Goal: Task Accomplishment & Management: Use online tool/utility

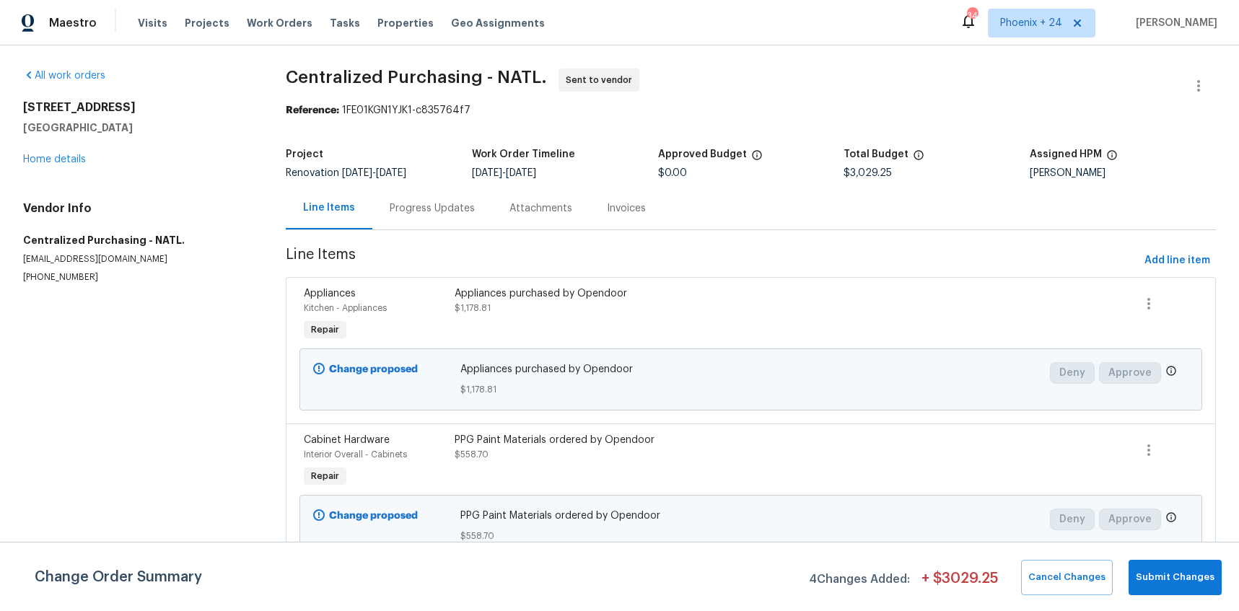
click at [270, 19] on span "Work Orders" at bounding box center [280, 23] width 66 height 14
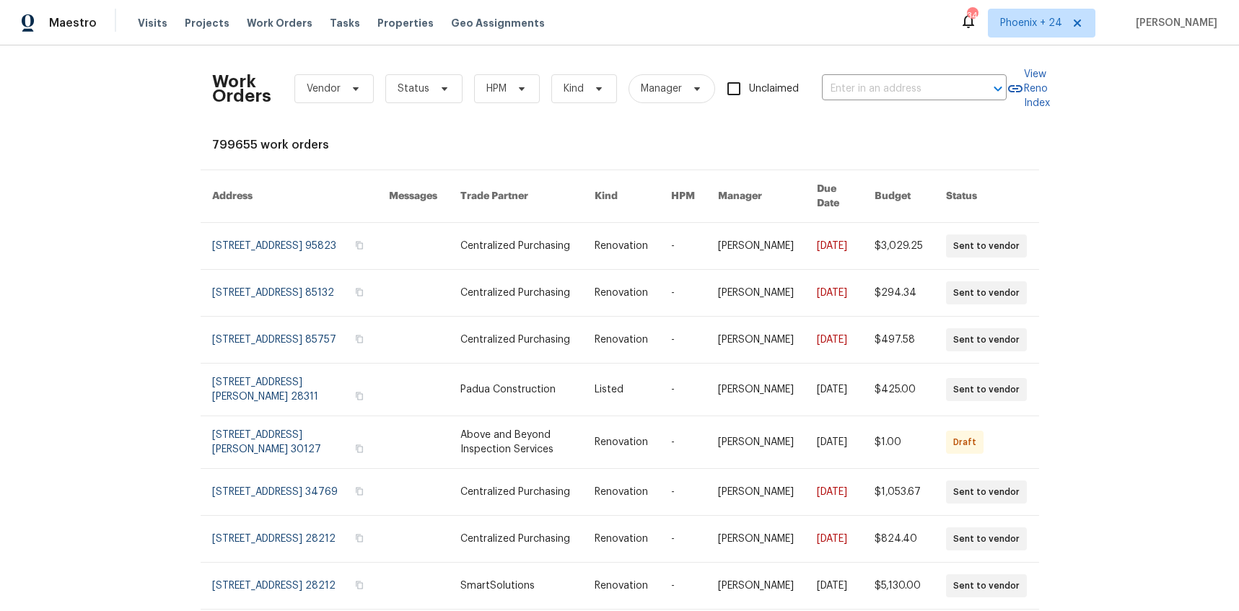
click at [848, 69] on div "Work Orders Vendor Status HPM Kind Manager Unclaimed ​" at bounding box center [609, 89] width 795 height 64
click at [856, 84] on input "text" at bounding box center [894, 89] width 144 height 22
paste input "[STREET_ADDRESS][PERSON_NAME]"
type input "[STREET_ADDRESS][PERSON_NAME]"
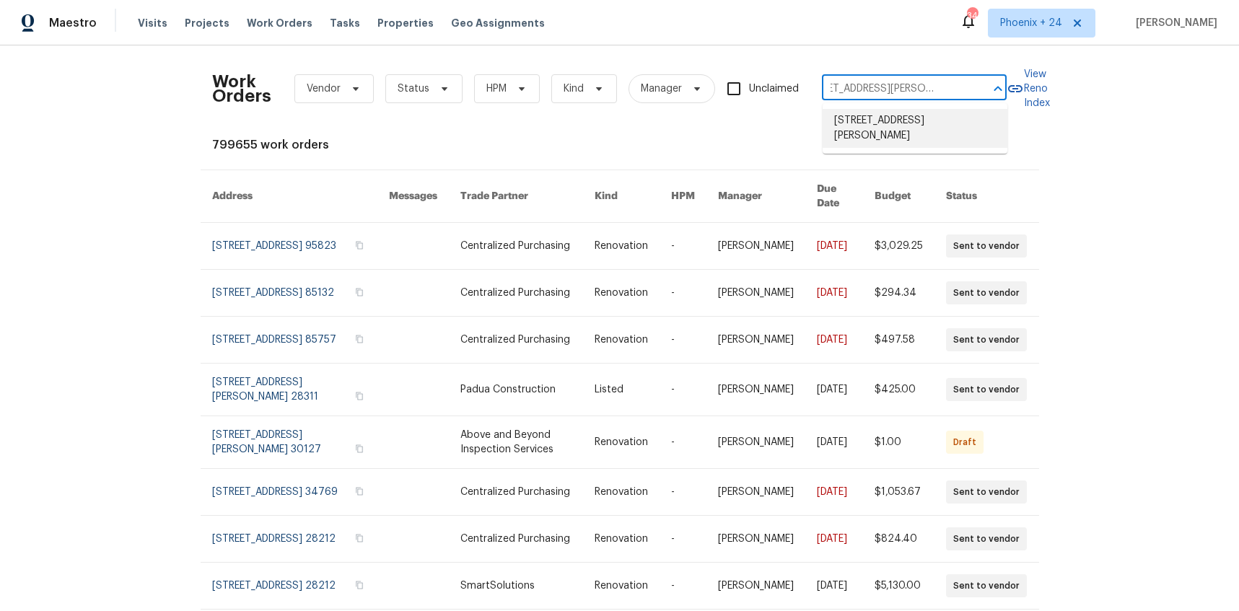
click at [876, 123] on li "[STREET_ADDRESS][PERSON_NAME]" at bounding box center [915, 128] width 185 height 39
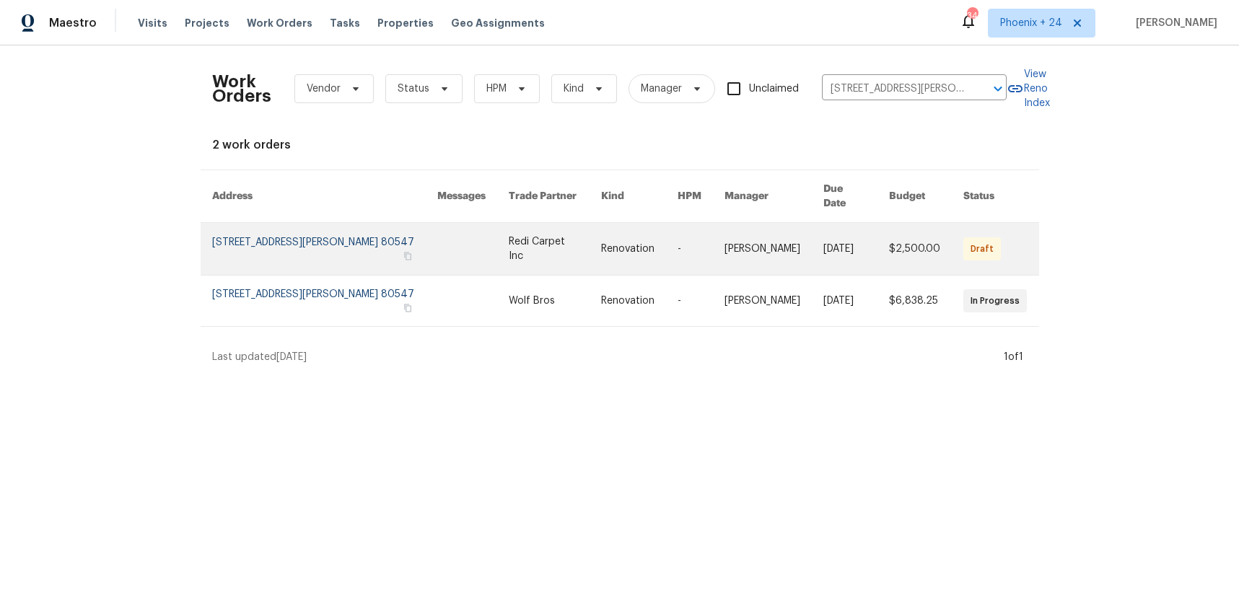
click at [489, 237] on link at bounding box center [472, 249] width 71 height 52
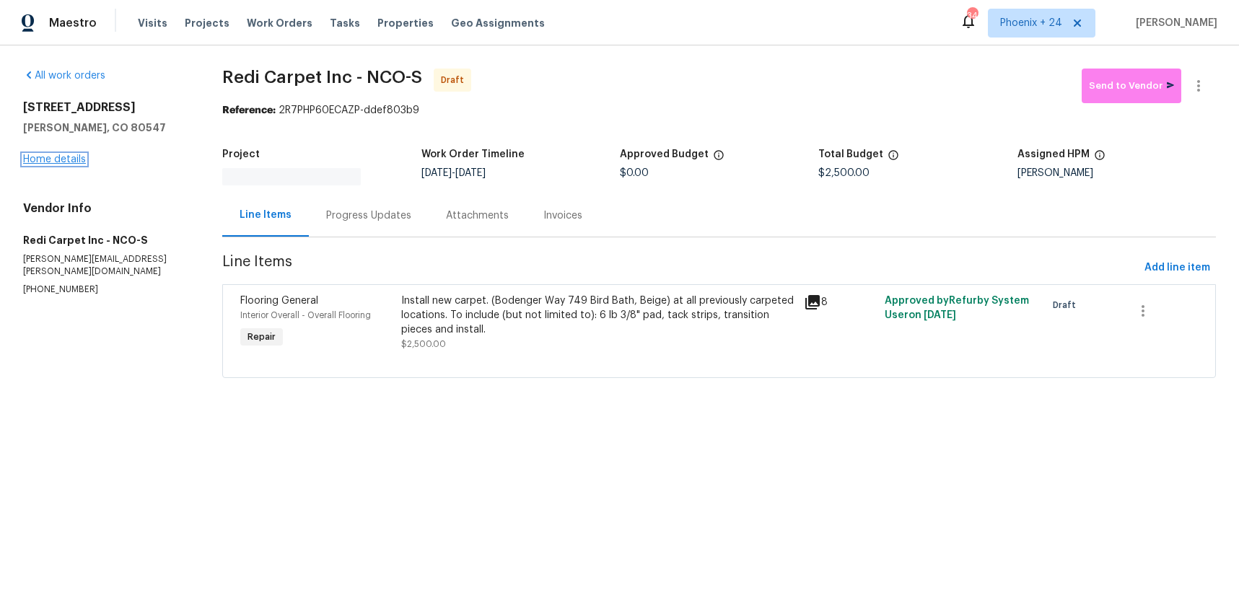
click at [44, 158] on link "Home details" at bounding box center [54, 159] width 63 height 10
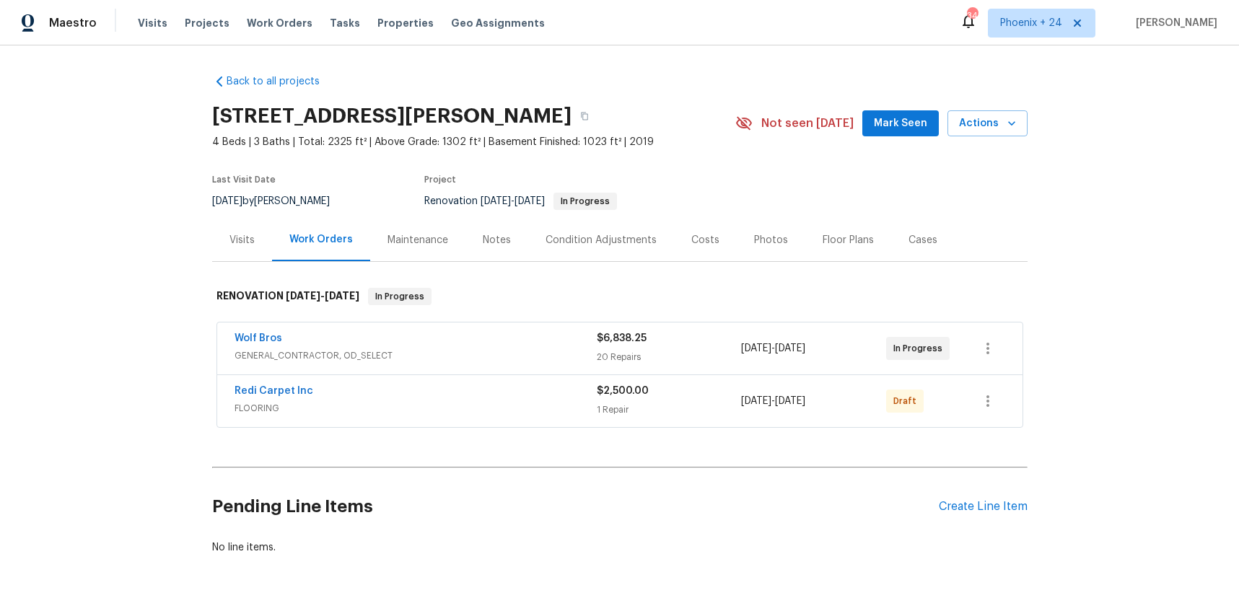
scroll to position [42, 0]
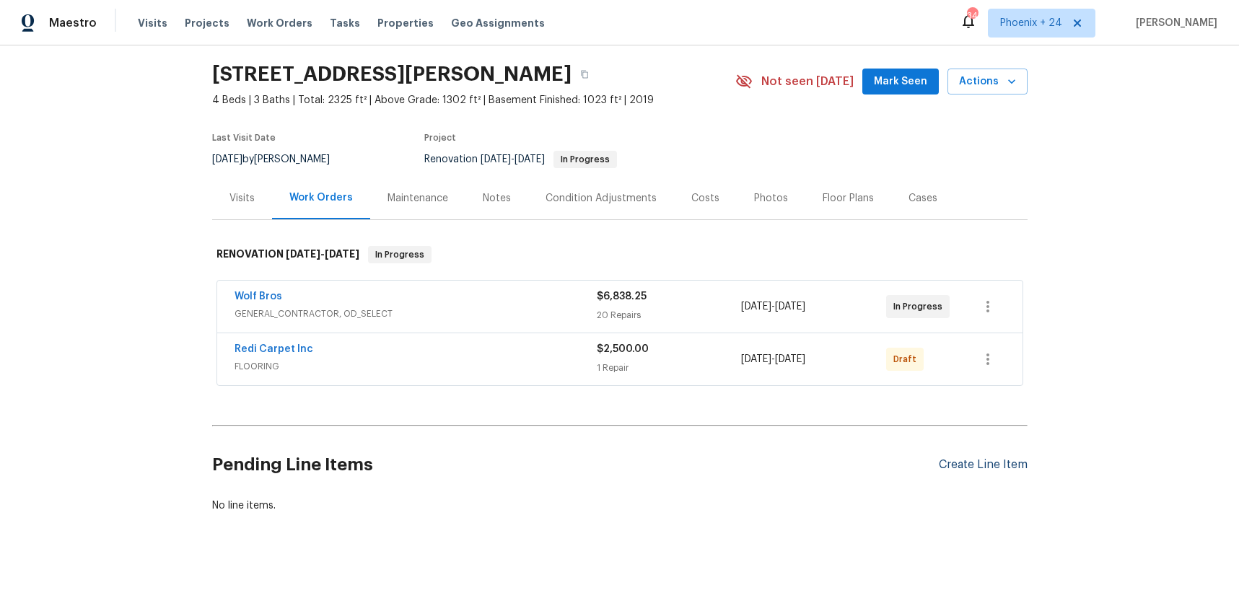
click at [977, 464] on div "Create Line Item" at bounding box center [983, 465] width 89 height 14
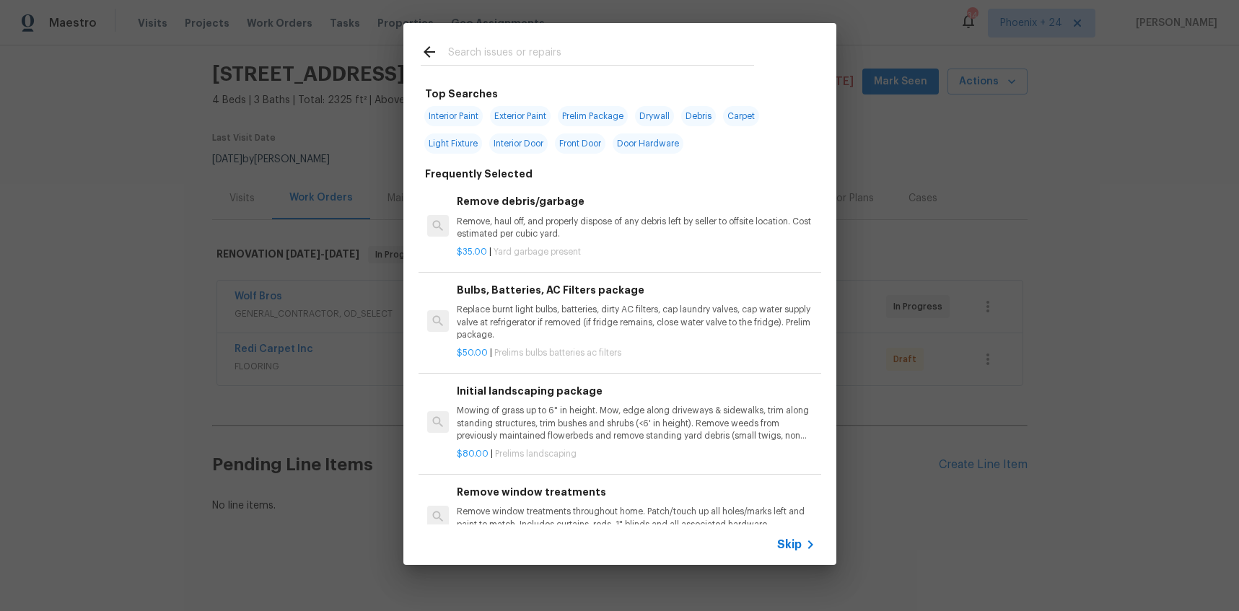
click at [634, 62] on input "text" at bounding box center [601, 54] width 306 height 22
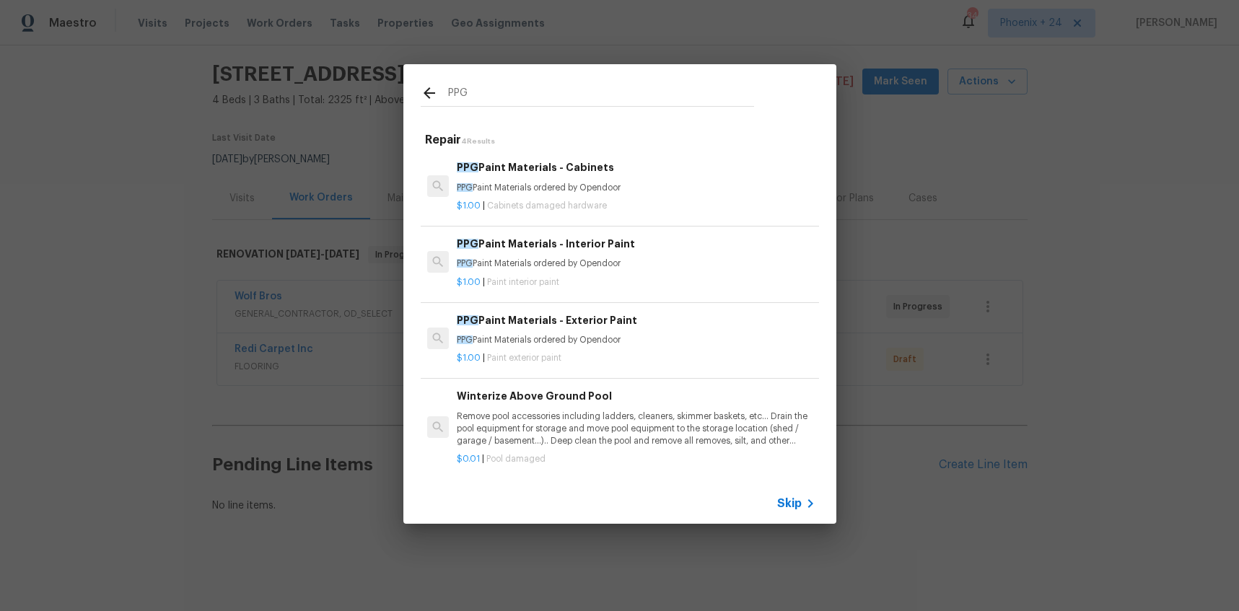
type input "PPG"
click at [746, 266] on p "PPG Paint Materials ordered by Opendoor" at bounding box center [636, 264] width 358 height 12
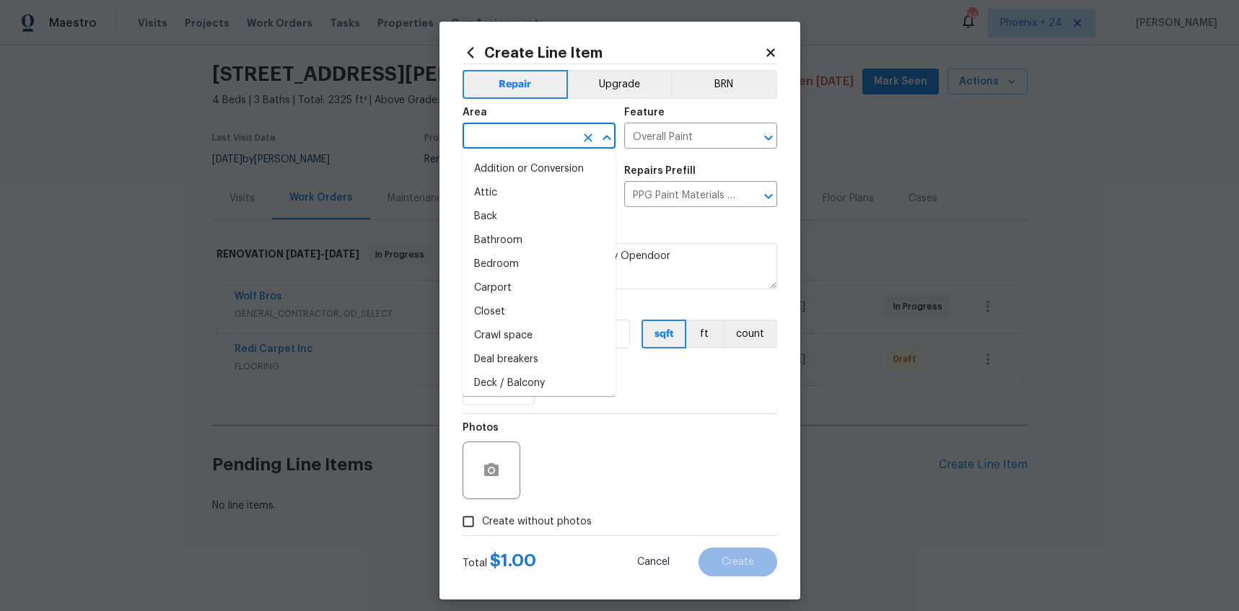
click at [520, 136] on input "text" at bounding box center [519, 137] width 113 height 22
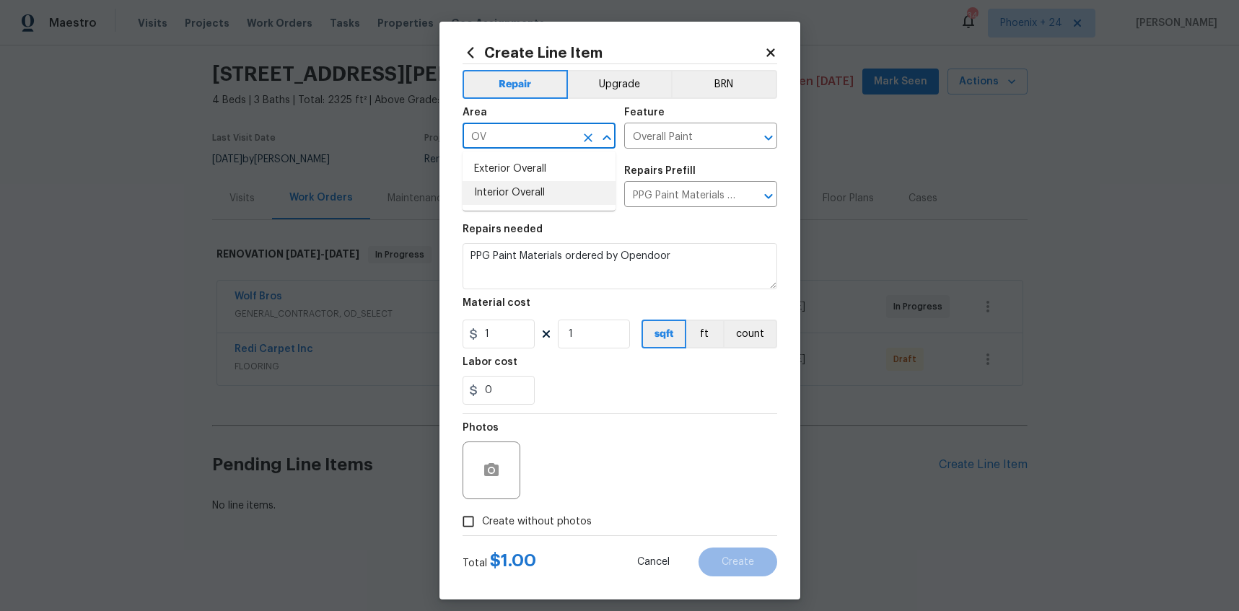
click at [523, 193] on li "Interior Overall" at bounding box center [539, 193] width 153 height 24
type input "Interior Overall"
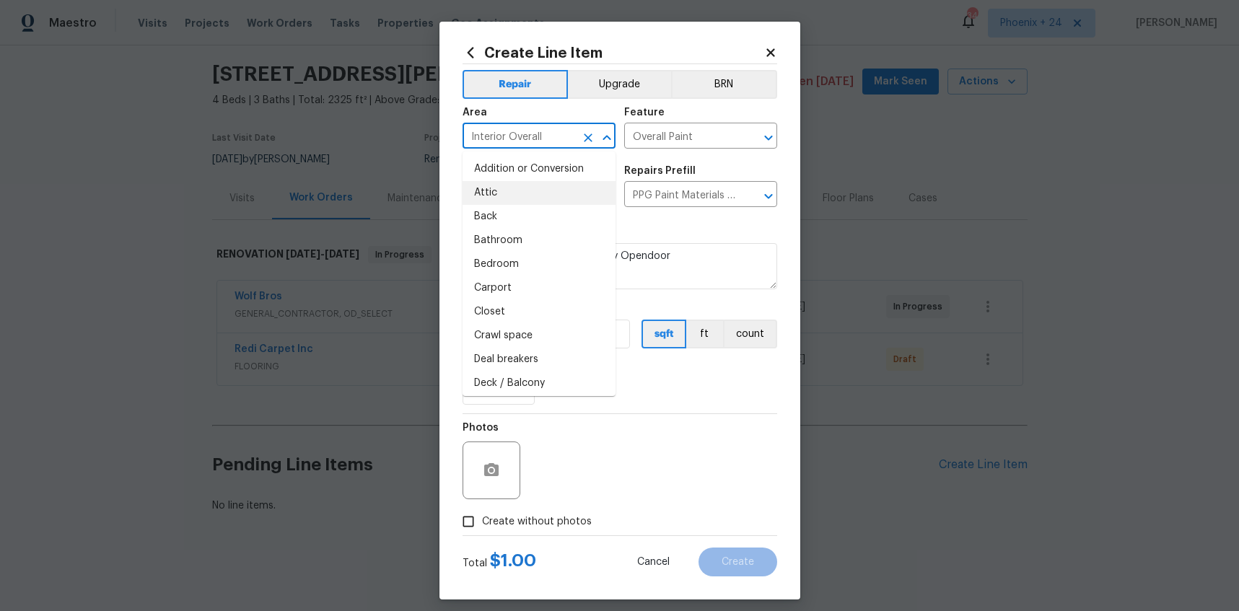
click at [787, 368] on div "Create Line Item Repair Upgrade BRN Area Interior Overall ​ Feature Overall Pai…" at bounding box center [620, 311] width 361 height 578
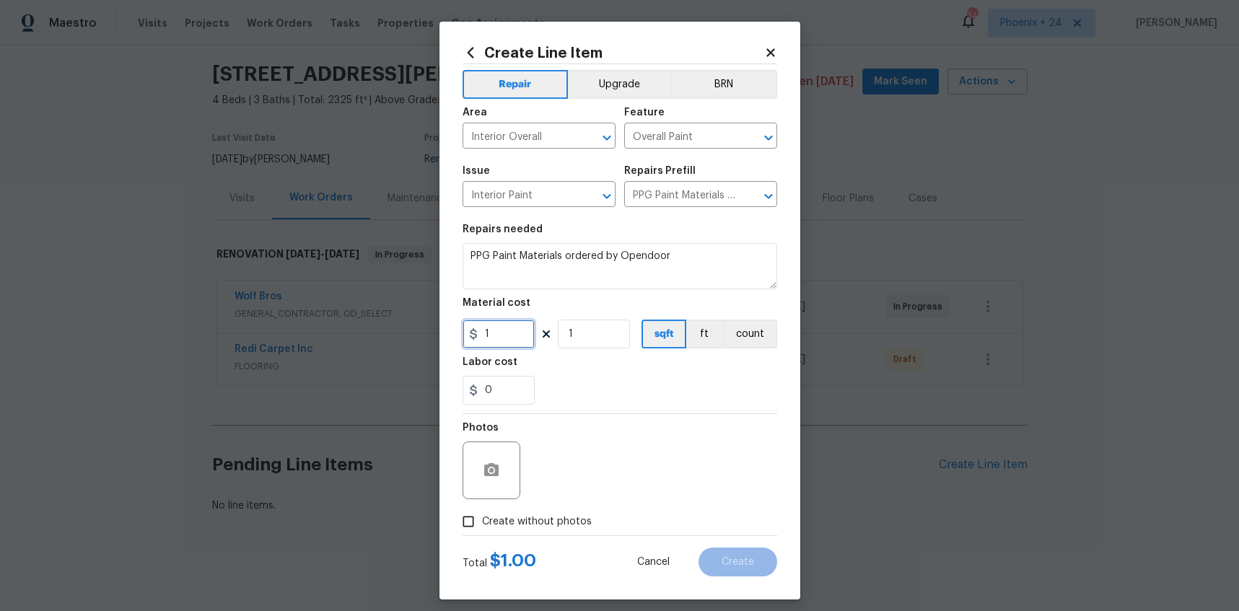
drag, startPoint x: 488, startPoint y: 344, endPoint x: 476, endPoint y: 341, distance: 11.7
click at [476, 341] on input "1" at bounding box center [499, 334] width 72 height 29
type input "437.92"
drag, startPoint x: 531, startPoint y: 527, endPoint x: 534, endPoint y: 520, distance: 7.8
click at [531, 526] on label "Create without photos" at bounding box center [523, 521] width 137 height 27
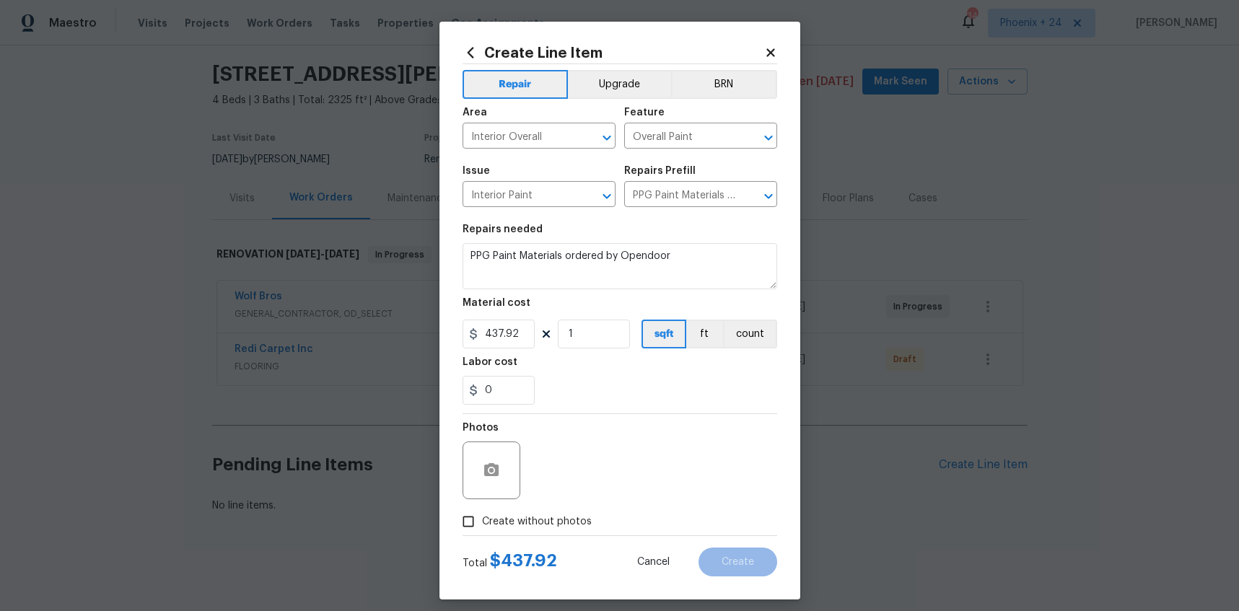
drag, startPoint x: 557, startPoint y: 476, endPoint x: 556, endPoint y: 517, distance: 41.9
click at [556, 478] on div "Photos" at bounding box center [620, 461] width 315 height 94
drag, startPoint x: 556, startPoint y: 518, endPoint x: 560, endPoint y: 509, distance: 10.1
click at [556, 517] on span "Create without photos" at bounding box center [537, 522] width 110 height 15
click at [482, 517] on input "Create without photos" at bounding box center [468, 521] width 27 height 27
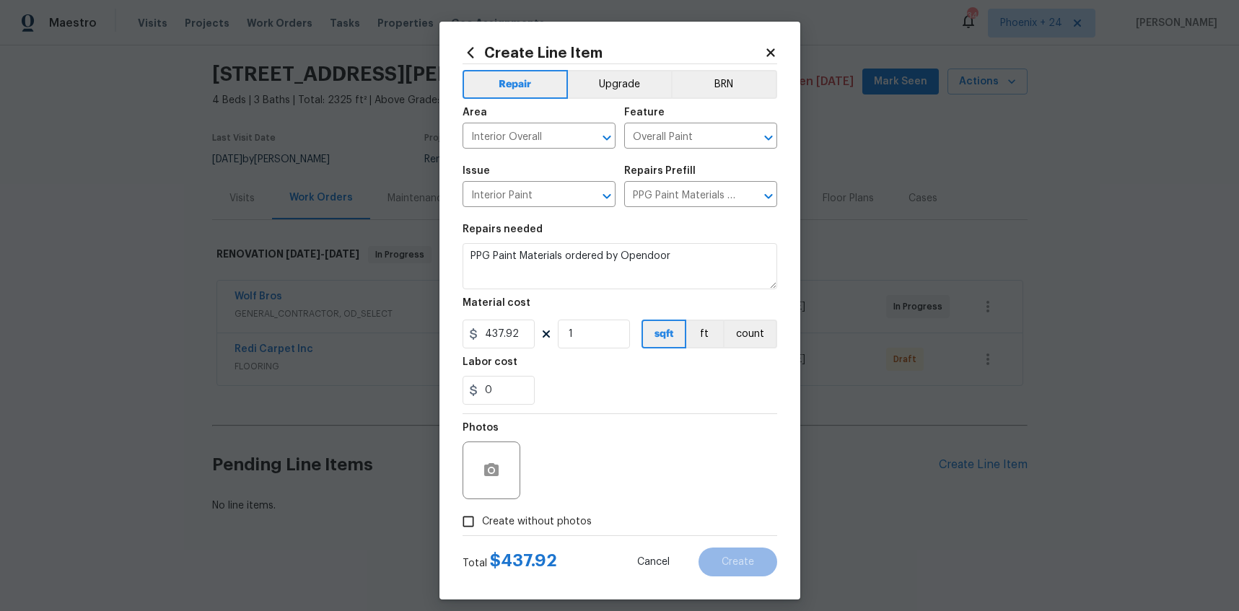
checkbox input "true"
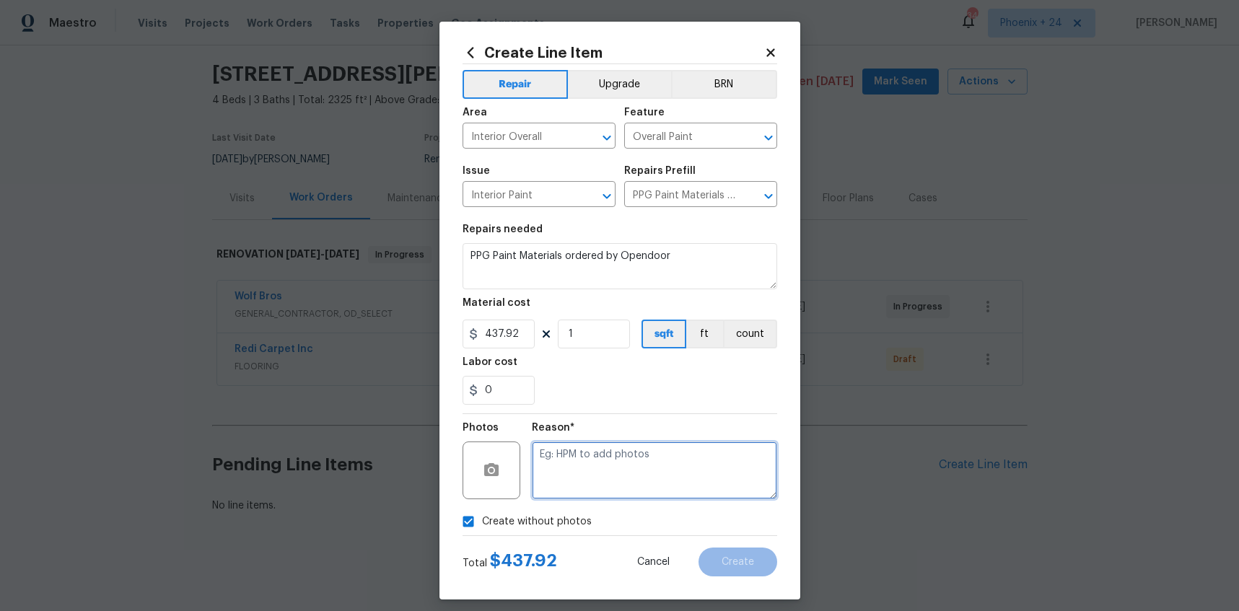
click at [567, 491] on textarea at bounding box center [654, 471] width 245 height 58
type textarea "NA"
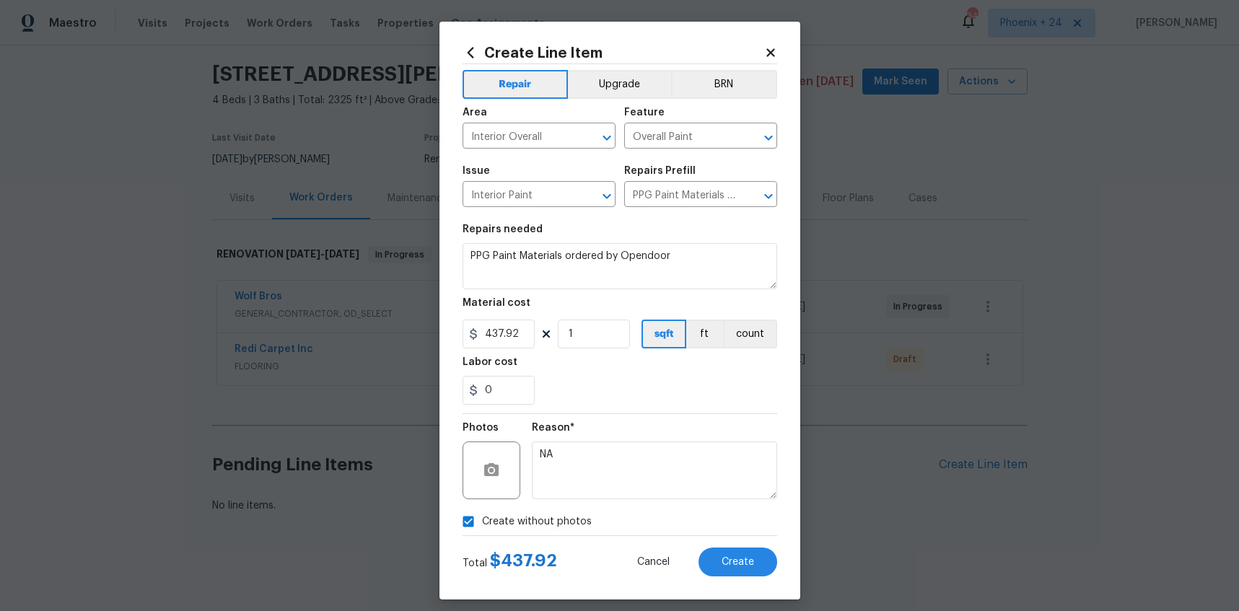
click at [585, 434] on div "Reason*" at bounding box center [654, 432] width 245 height 19
click at [743, 551] on button "Create" at bounding box center [738, 562] width 79 height 29
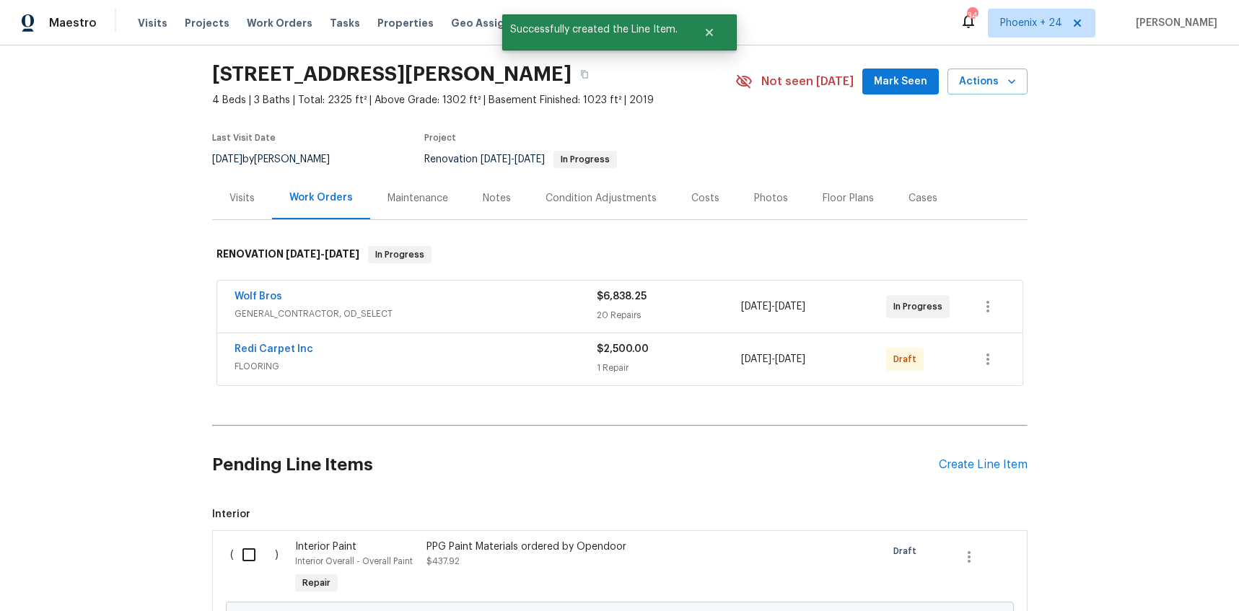
scroll to position [206, 0]
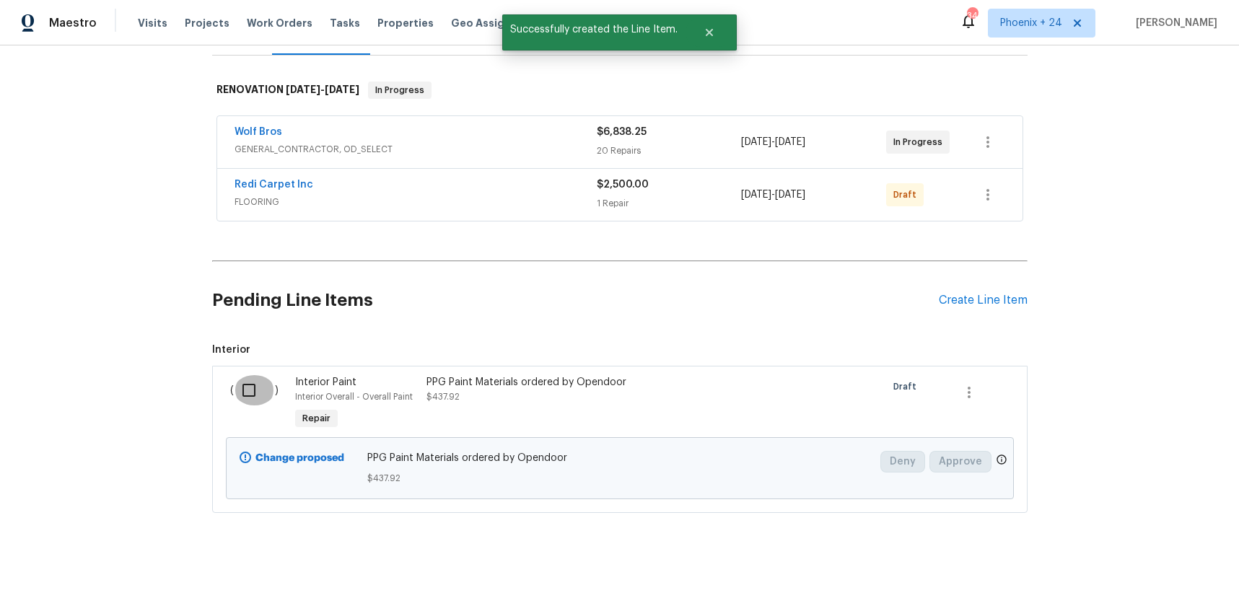
click at [245, 393] on input "checkbox" at bounding box center [254, 390] width 41 height 30
checkbox input "true"
click at [1144, 576] on span "Create Work Order" at bounding box center [1157, 576] width 96 height 18
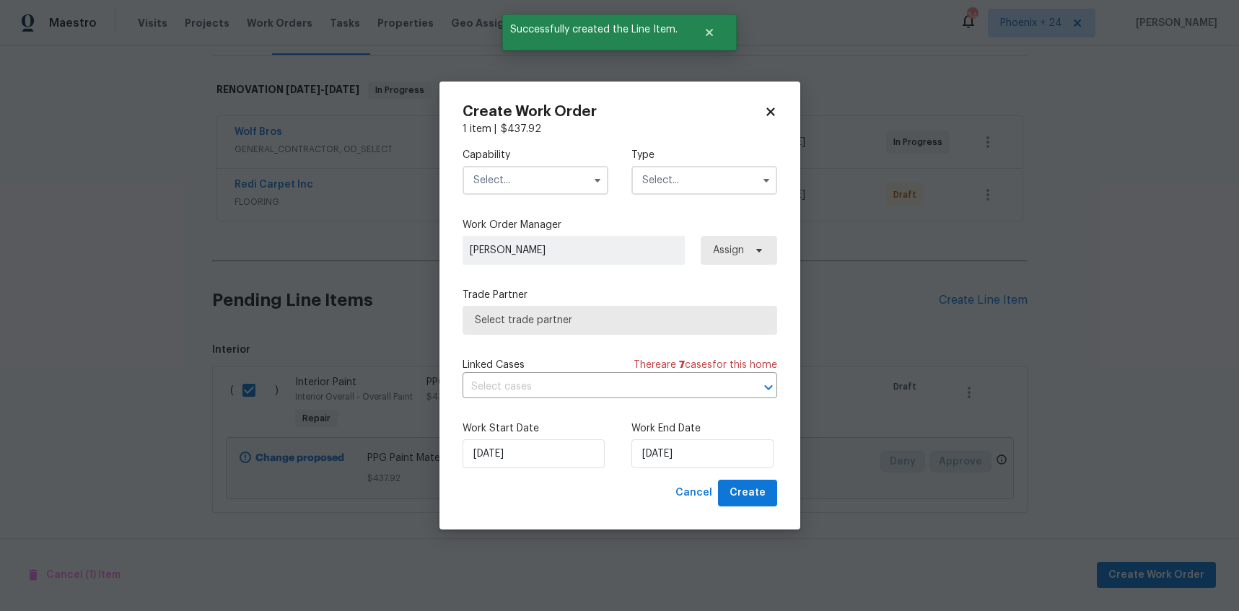
drag, startPoint x: 552, startPoint y: 172, endPoint x: 542, endPoint y: 186, distance: 17.6
click at [551, 177] on input "text" at bounding box center [536, 180] width 146 height 29
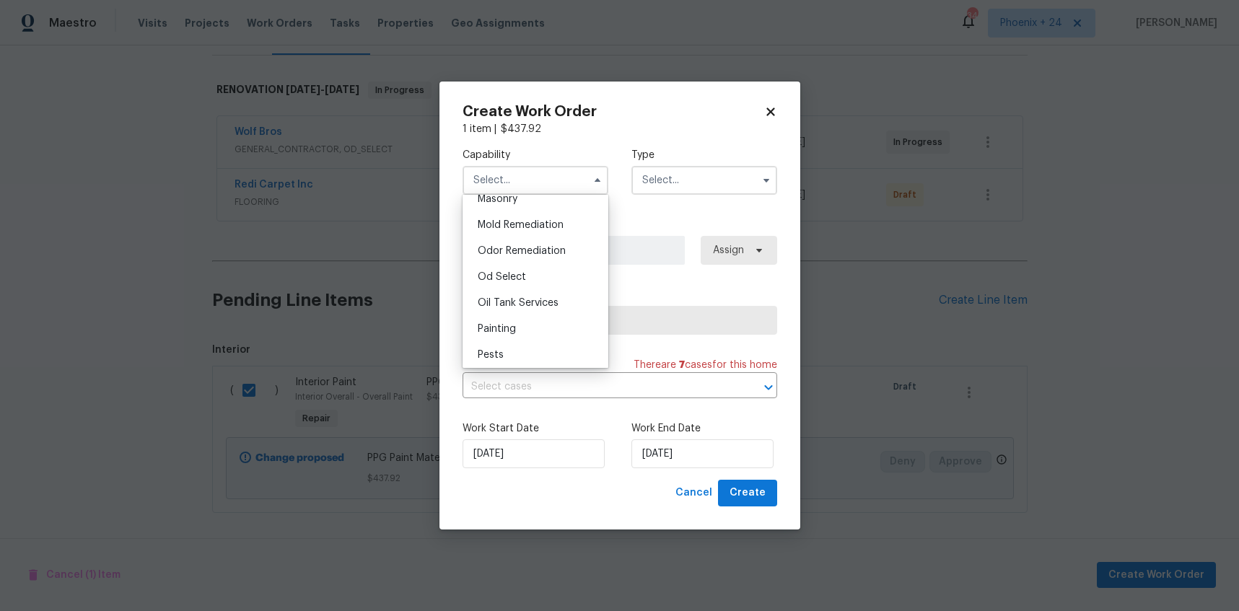
scroll to position [1127, 0]
click at [546, 288] on div "Painting" at bounding box center [535, 297] width 139 height 26
type input "Painting"
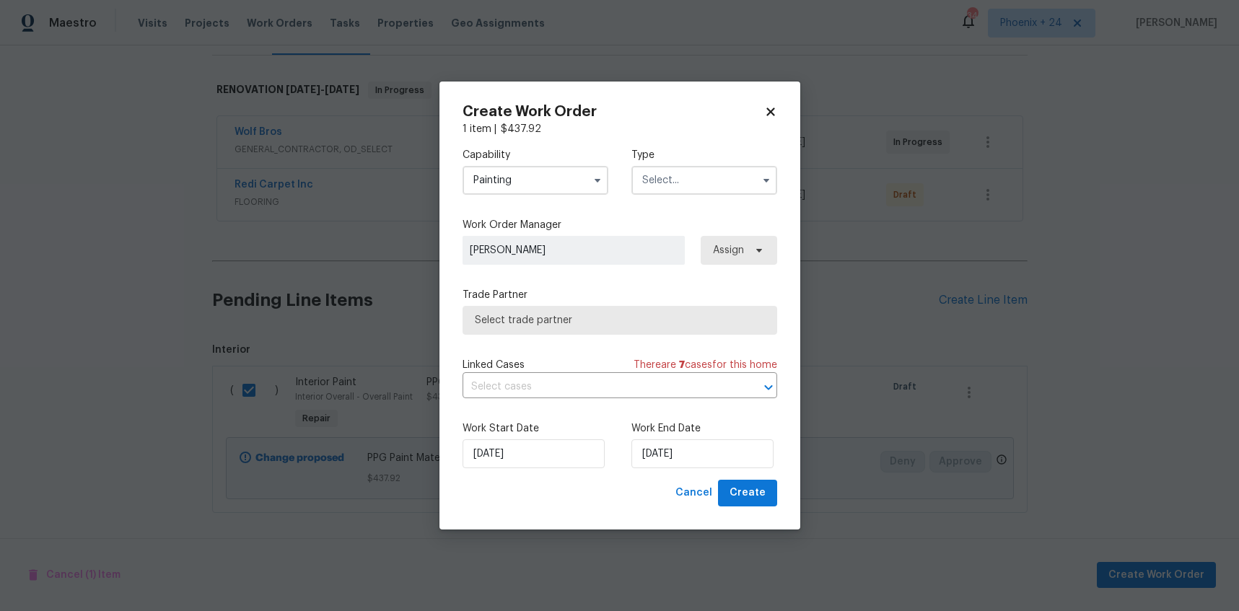
click at [683, 189] on input "text" at bounding box center [704, 180] width 146 height 29
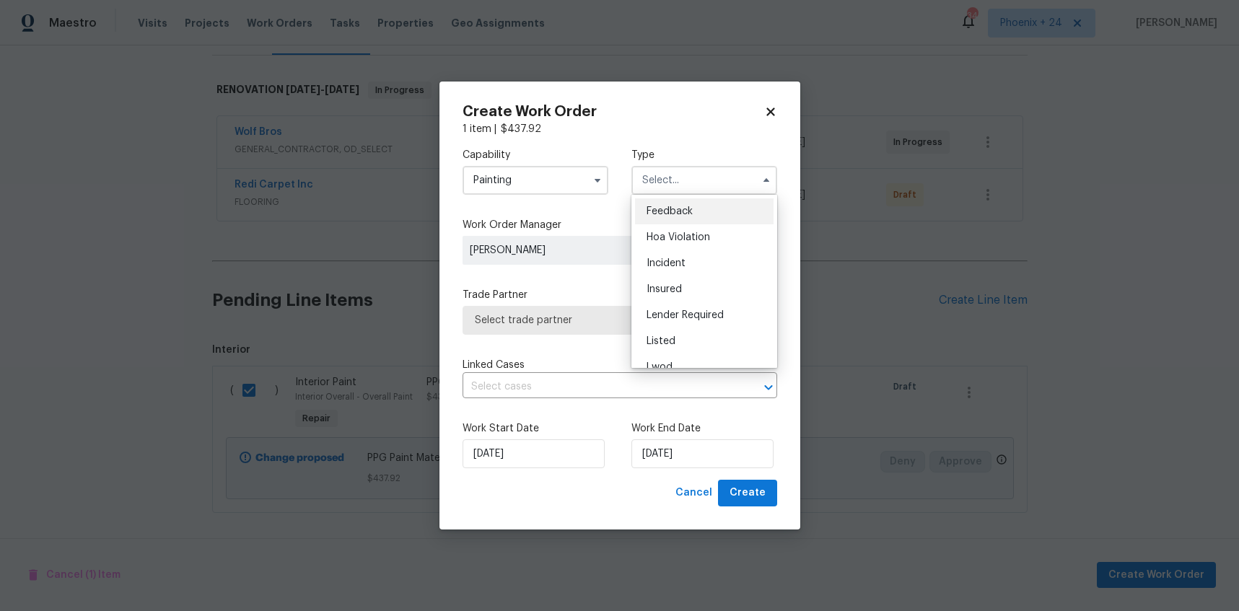
scroll to position [172, 0]
click at [671, 264] on div "Renovation" at bounding box center [704, 274] width 139 height 26
type input "Renovation"
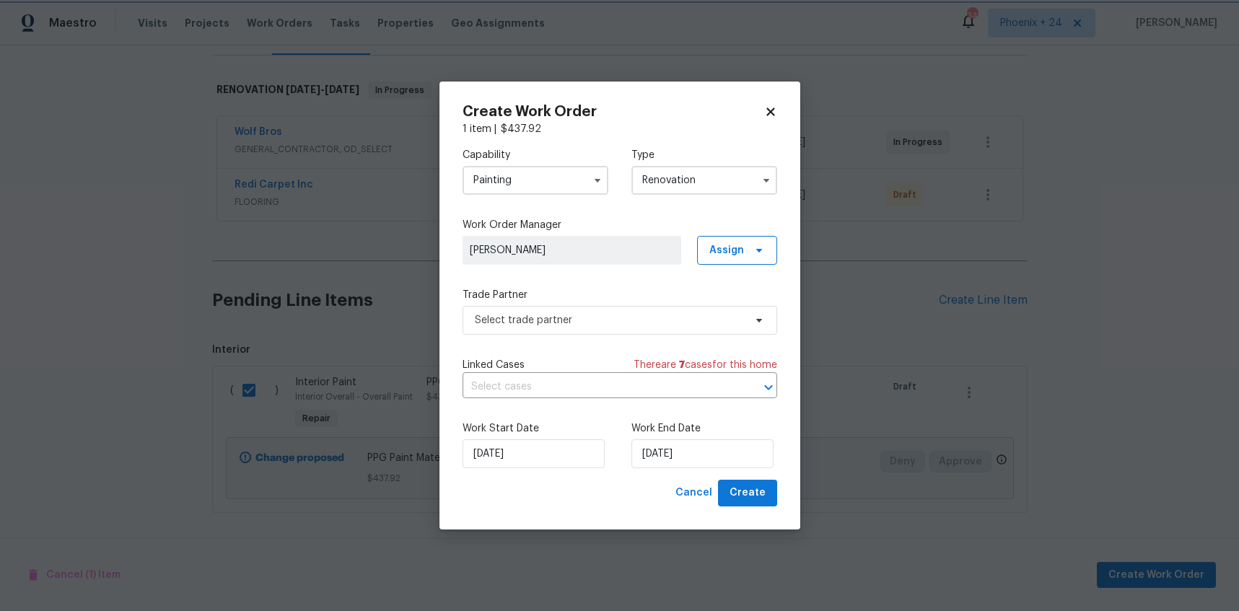
scroll to position [0, 0]
click at [740, 263] on span "Assign" at bounding box center [737, 250] width 80 height 29
drag, startPoint x: 740, startPoint y: 312, endPoint x: 712, endPoint y: 315, distance: 27.7
click at [740, 312] on div "Assign to me" at bounding box center [739, 312] width 63 height 14
click at [636, 319] on span "Select trade partner" at bounding box center [609, 320] width 269 height 14
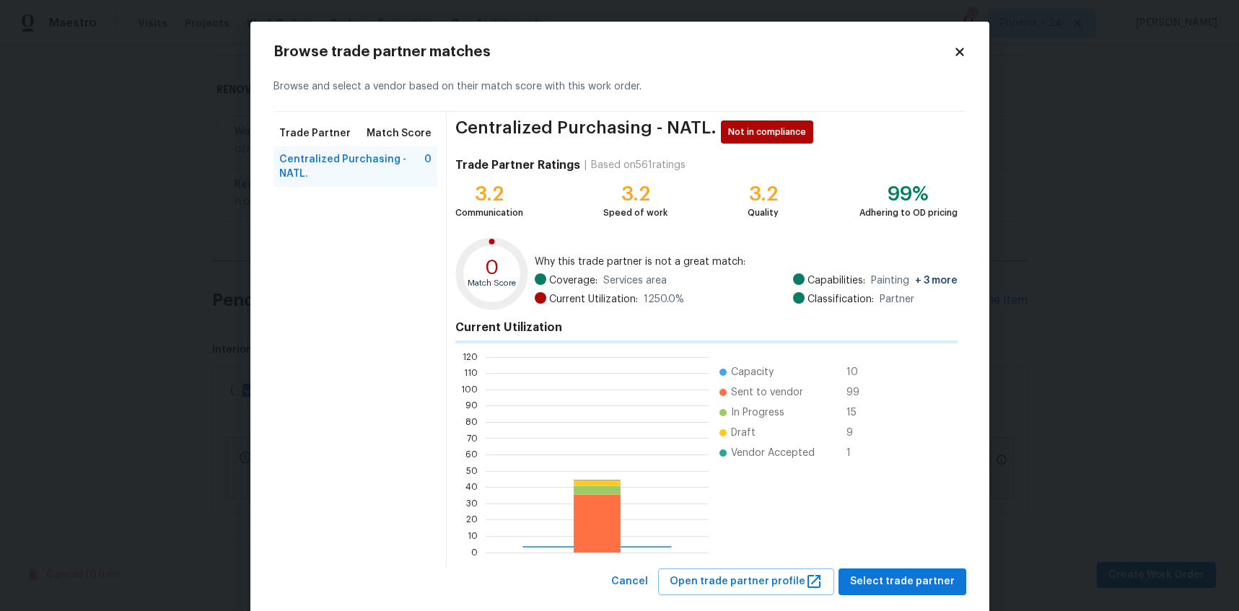
scroll to position [202, 223]
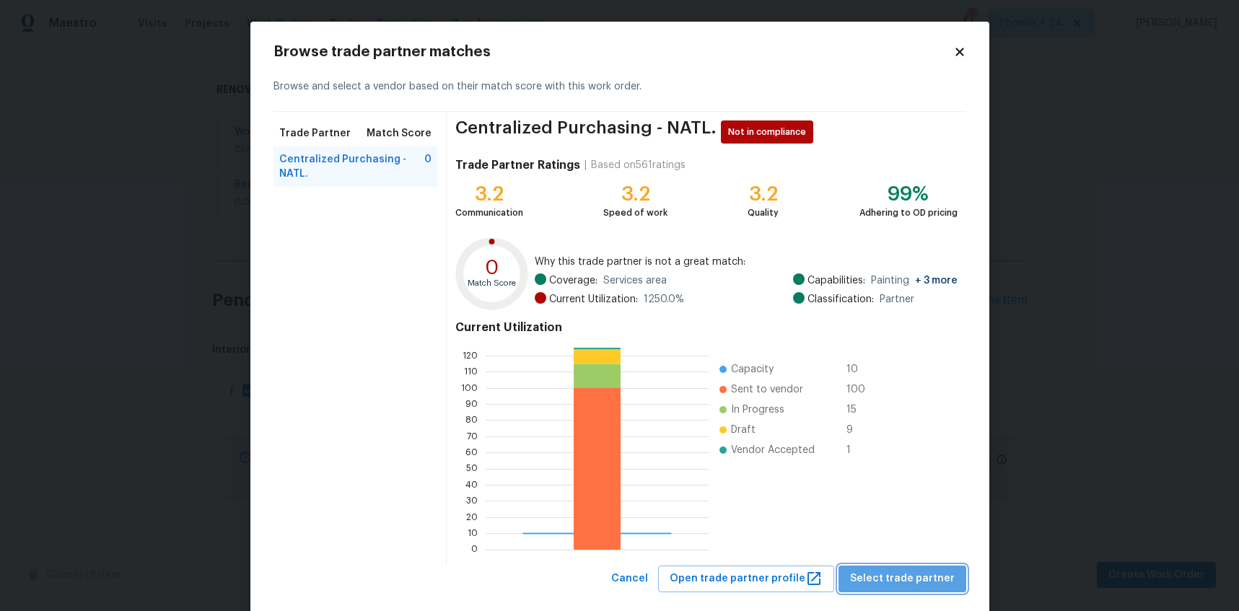
drag, startPoint x: 927, startPoint y: 583, endPoint x: 863, endPoint y: 541, distance: 76.5
click at [926, 583] on span "Select trade partner" at bounding box center [902, 579] width 105 height 18
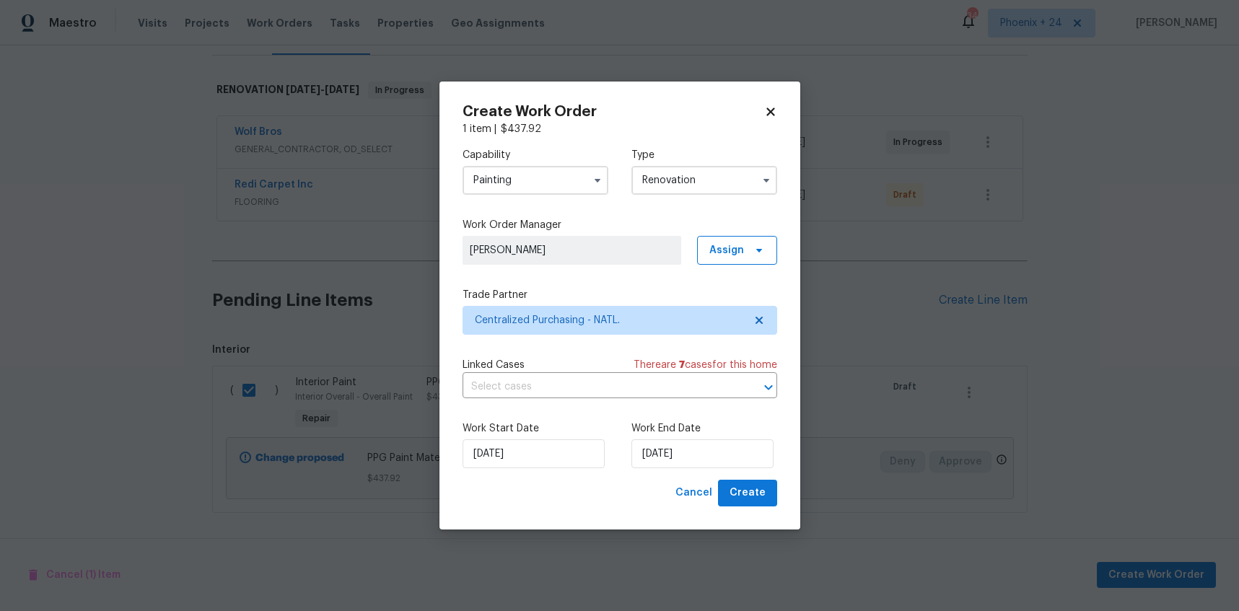
drag, startPoint x: 790, startPoint y: 502, endPoint x: 770, endPoint y: 499, distance: 19.7
click at [782, 500] on div "Create Work Order 1 item | $ 437.92 Capability Painting Type Renovation Work Or…" at bounding box center [620, 306] width 361 height 448
click at [770, 499] on button "Create" at bounding box center [747, 493] width 59 height 27
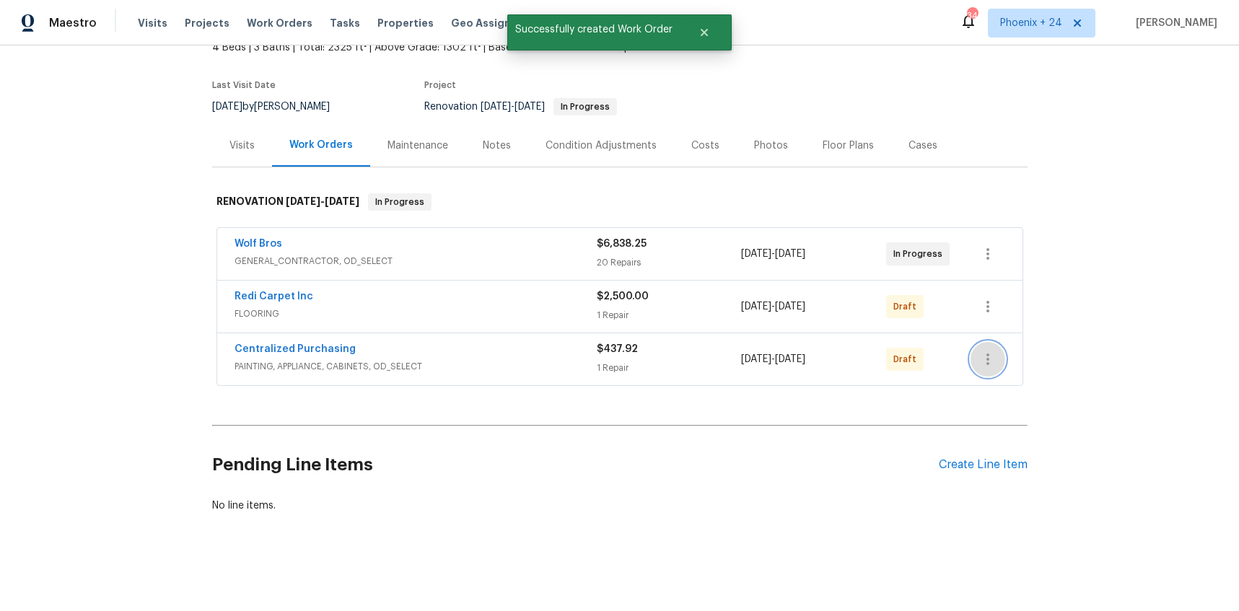
click at [990, 364] on icon "button" at bounding box center [987, 359] width 17 height 17
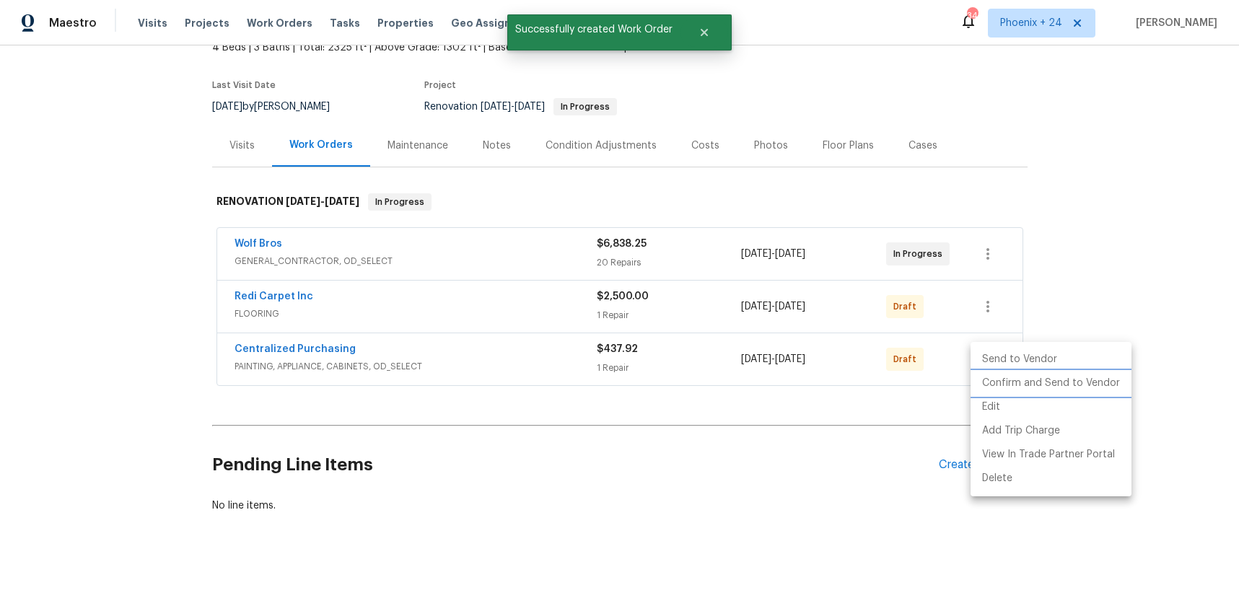
click at [993, 375] on li "Confirm and Send to Vendor" at bounding box center [1051, 384] width 161 height 24
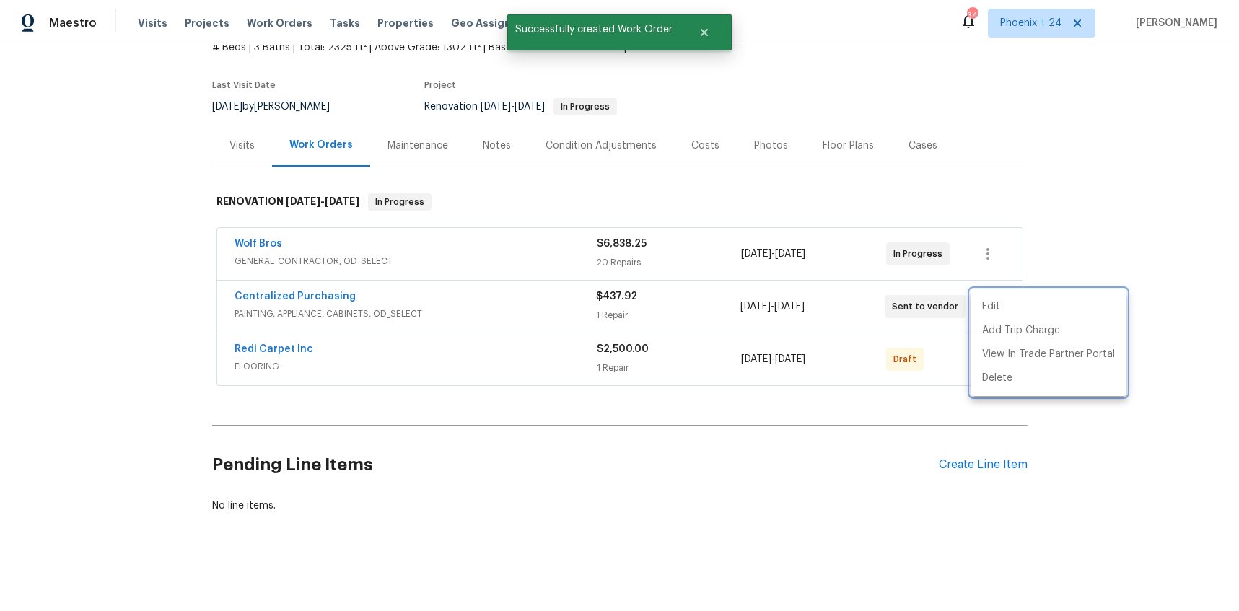
drag, startPoint x: 574, startPoint y: 310, endPoint x: 366, endPoint y: 302, distance: 208.8
click at [549, 307] on div at bounding box center [619, 305] width 1239 height 611
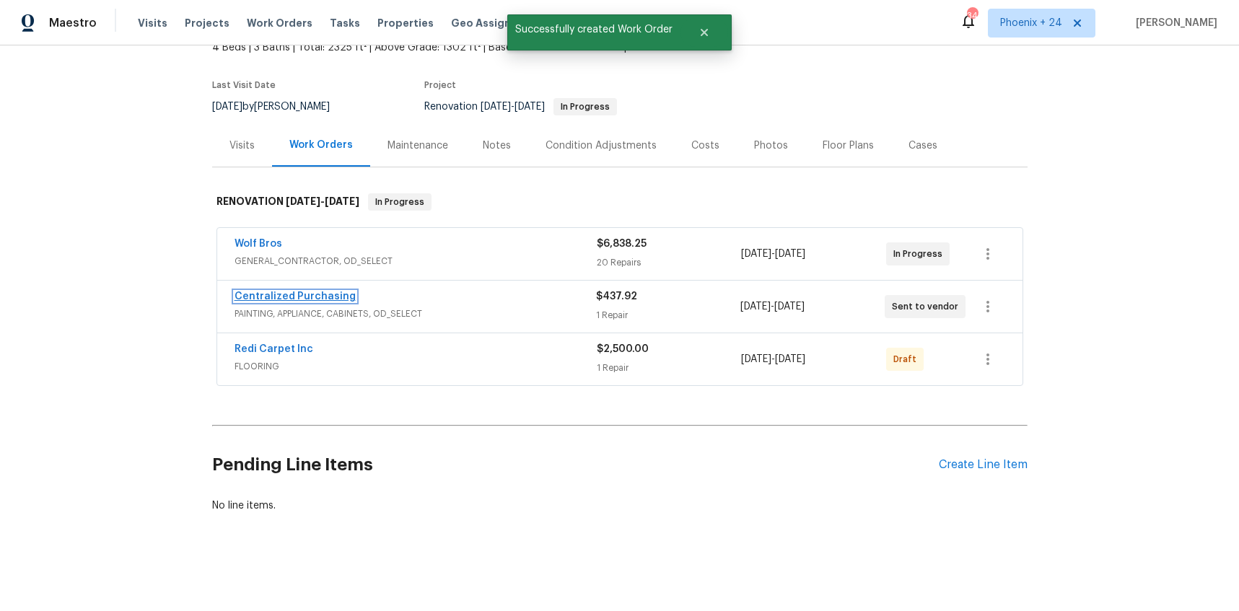
click at [315, 301] on link "Centralized Purchasing" at bounding box center [295, 297] width 121 height 10
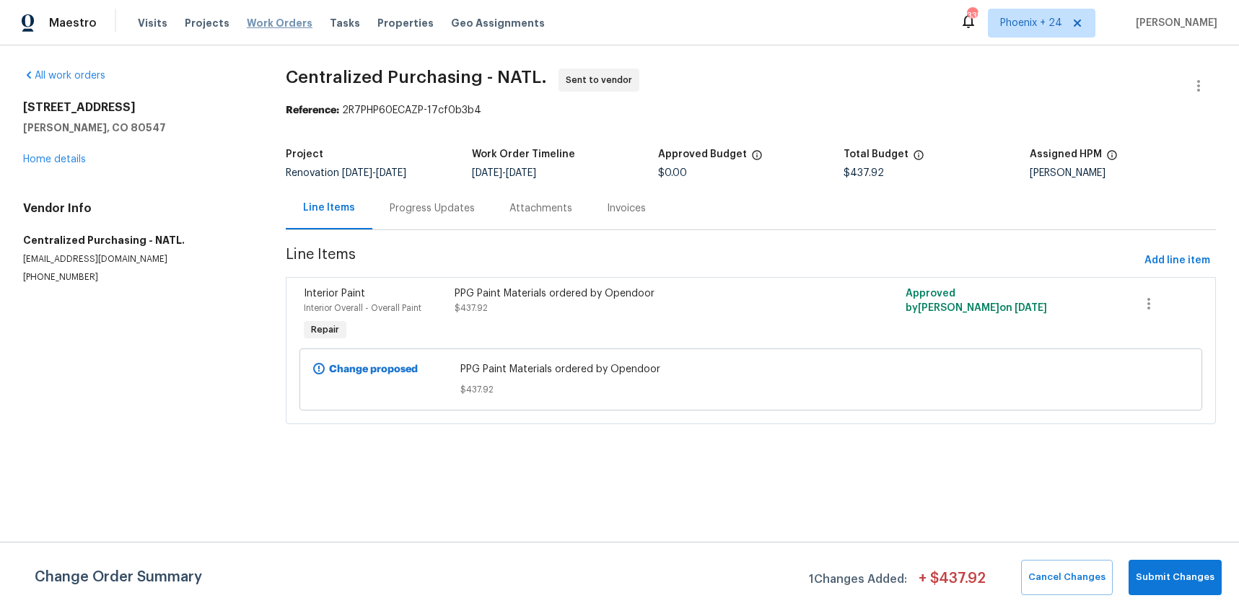
click at [255, 19] on span "Work Orders" at bounding box center [280, 23] width 66 height 14
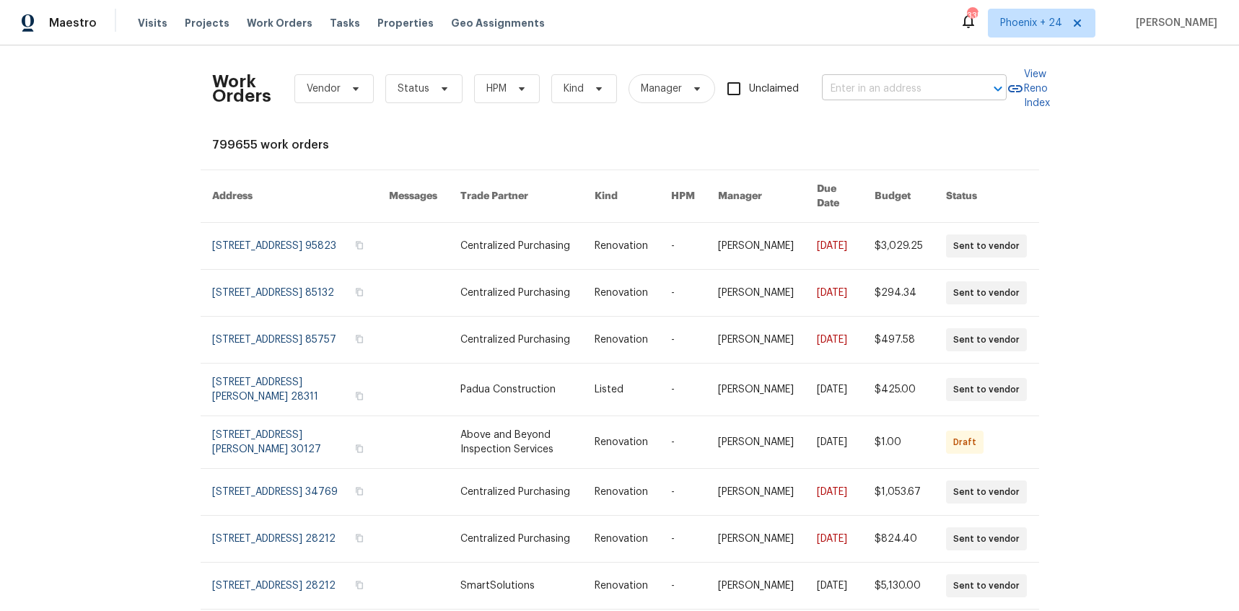
drag, startPoint x: 889, startPoint y: 64, endPoint x: 886, endPoint y: 85, distance: 21.9
click at [890, 67] on div "Work Orders Vendor Status HPM Kind Manager Unclaimed ​" at bounding box center [609, 89] width 795 height 64
click at [886, 85] on input "text" at bounding box center [894, 89] width 144 height 22
paste input "[STREET_ADDRESS][US_STATE]"
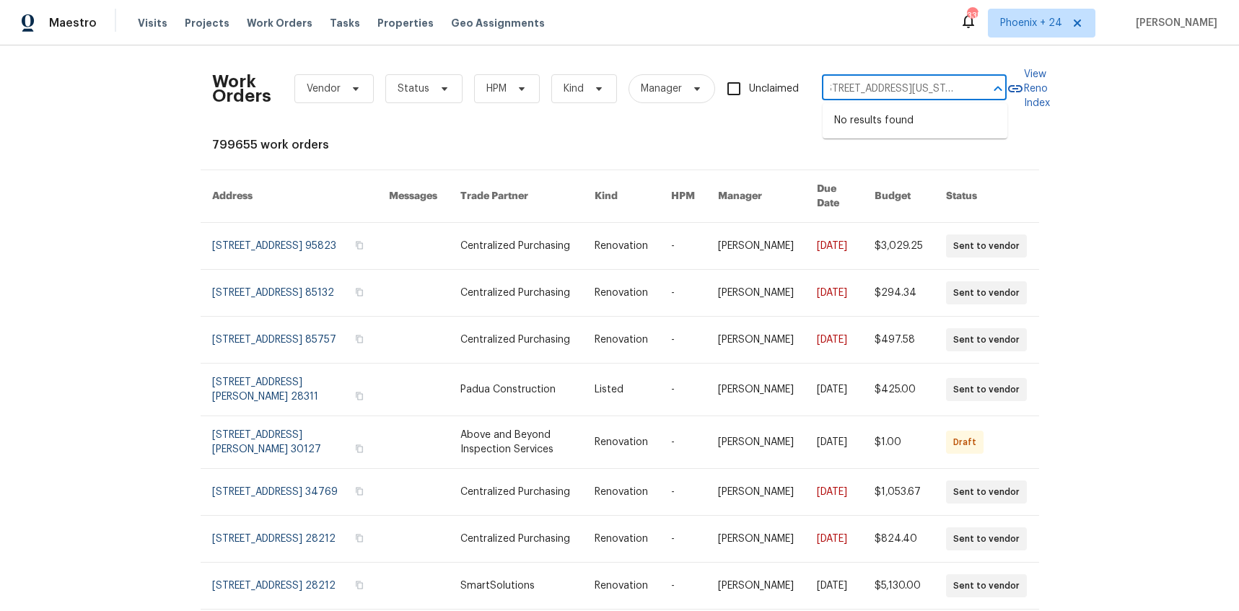
type input "[STREET_ADDRESS][US_STATE]"
click at [1013, 38] on div "Maestro Visits Projects Work Orders Tasks Properties Geo Assignments 335 [GEOGR…" at bounding box center [619, 22] width 1239 height 45
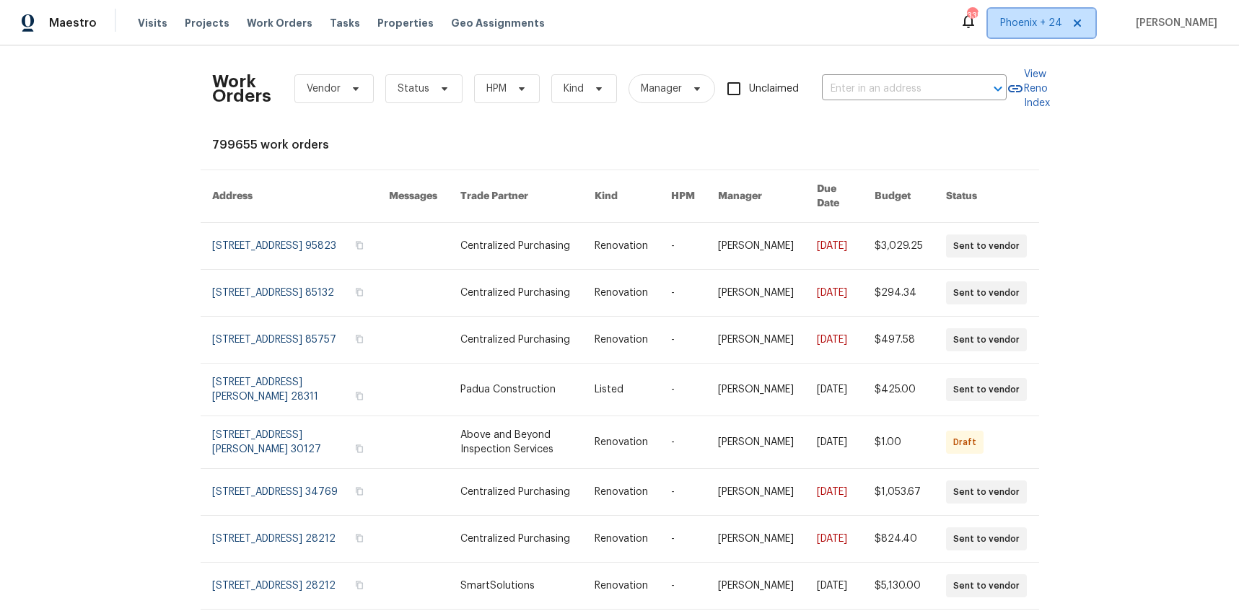
click at [1016, 30] on span "Phoenix + 24" at bounding box center [1031, 23] width 62 height 14
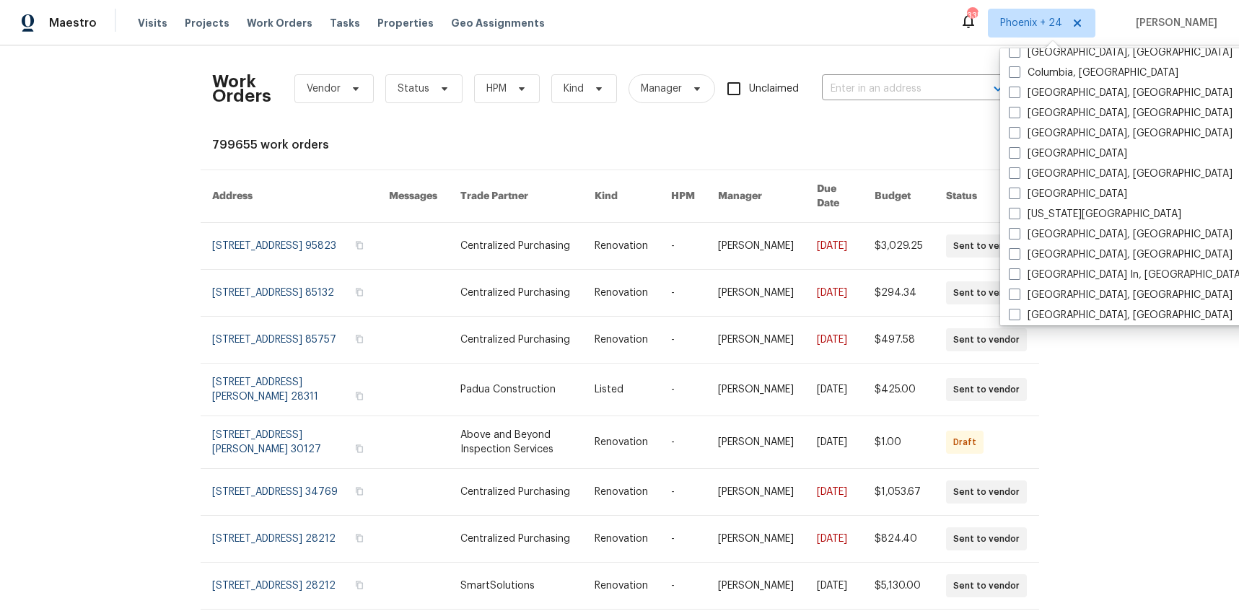
scroll to position [726, 0]
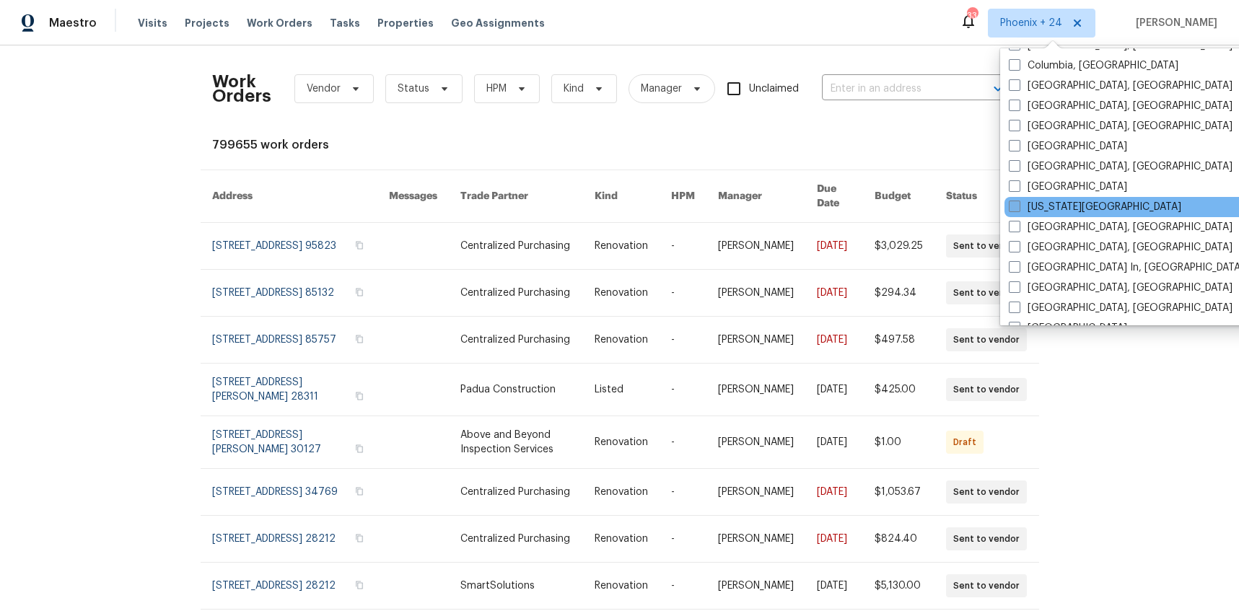
click at [1046, 204] on label "[US_STATE][GEOGRAPHIC_DATA]" at bounding box center [1095, 207] width 172 height 14
click at [1018, 204] on input "[US_STATE][GEOGRAPHIC_DATA]" at bounding box center [1013, 204] width 9 height 9
checkbox input "true"
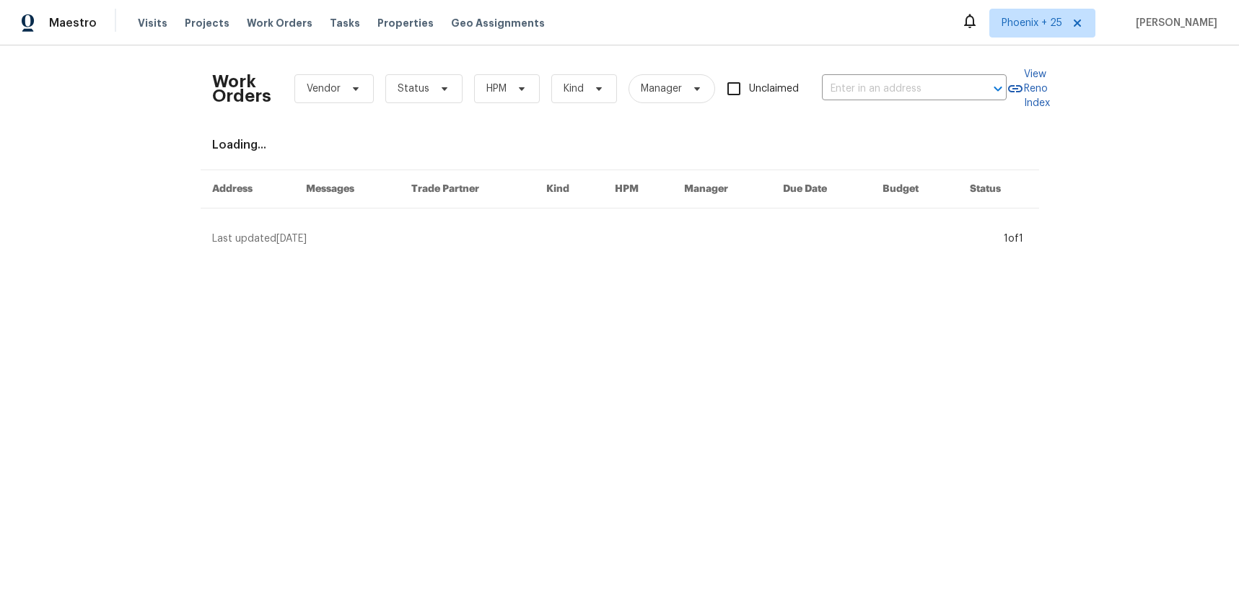
click at [863, 70] on div "Work Orders Vendor Status HPM Kind Manager Unclaimed ​" at bounding box center [609, 89] width 795 height 64
click at [864, 81] on input "text" at bounding box center [894, 89] width 144 height 22
paste input "[STREET_ADDRESS][US_STATE]"
type input "[STREET_ADDRESS][US_STATE]"
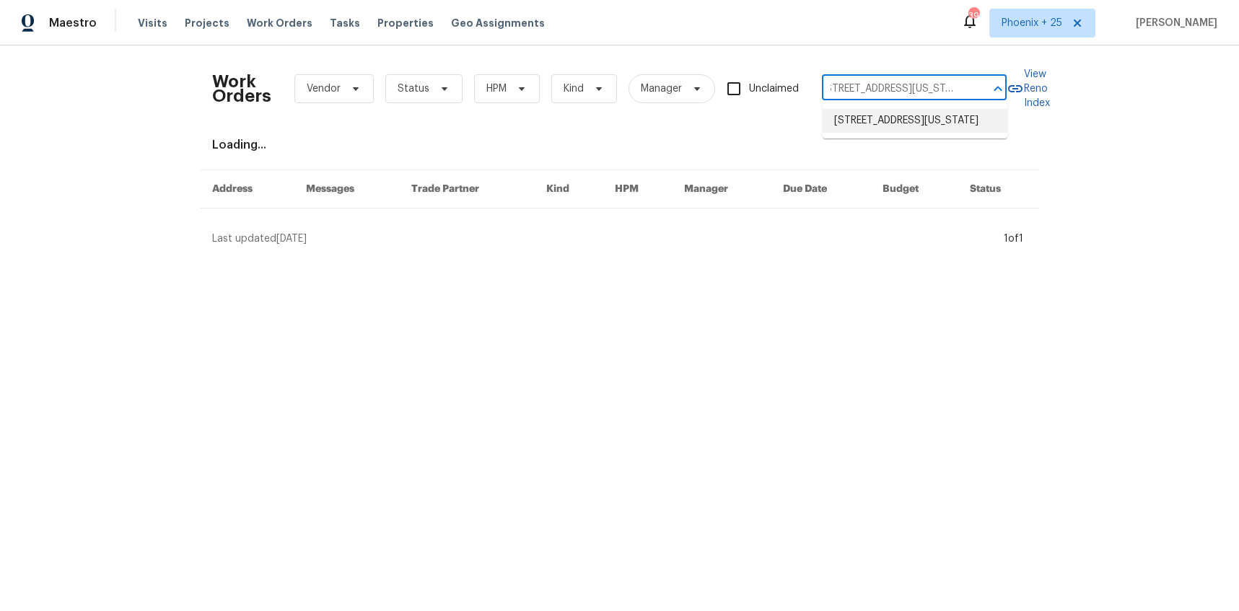
click at [865, 111] on li "[STREET_ADDRESS][US_STATE]" at bounding box center [915, 121] width 185 height 24
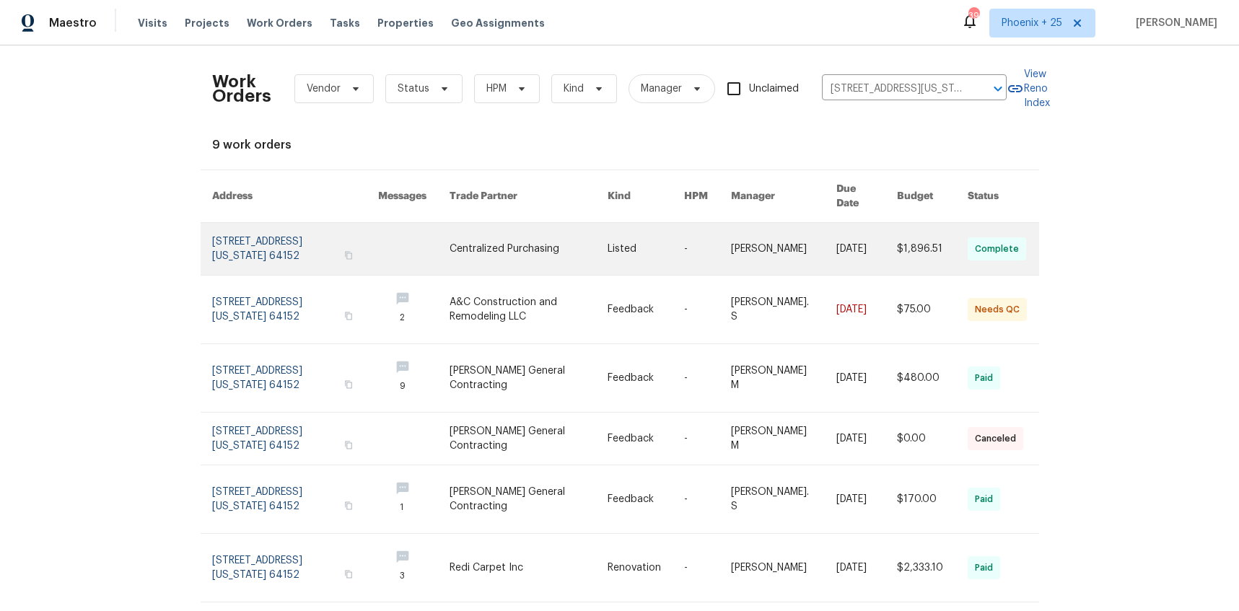
click at [517, 237] on link at bounding box center [529, 249] width 158 height 52
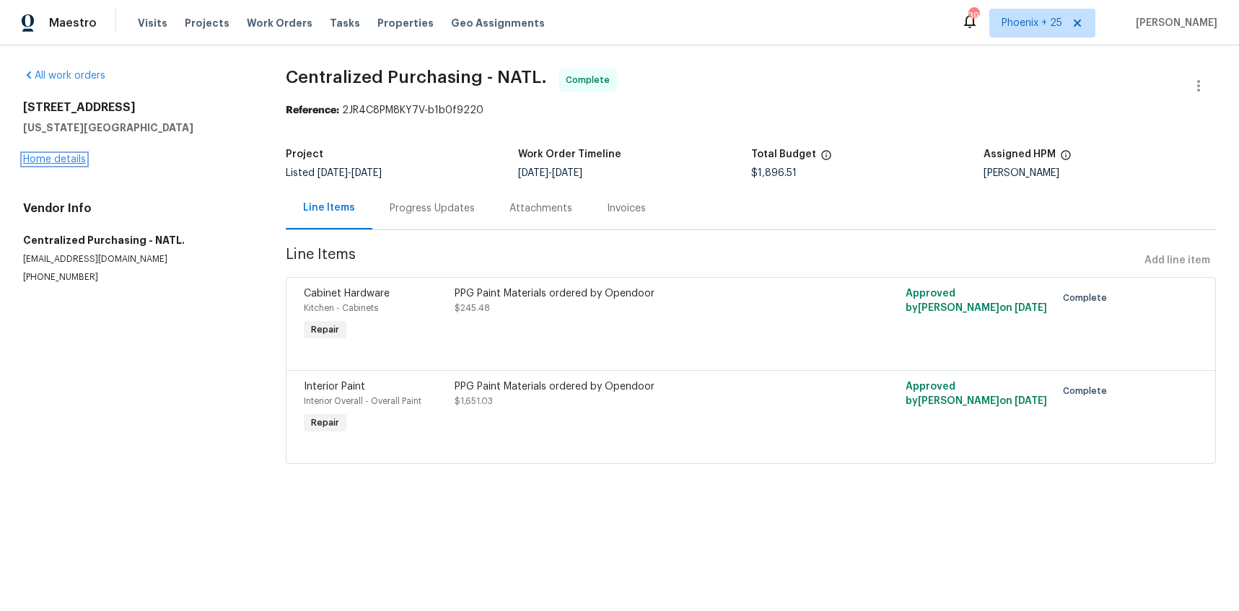
click at [69, 155] on link "Home details" at bounding box center [54, 159] width 63 height 10
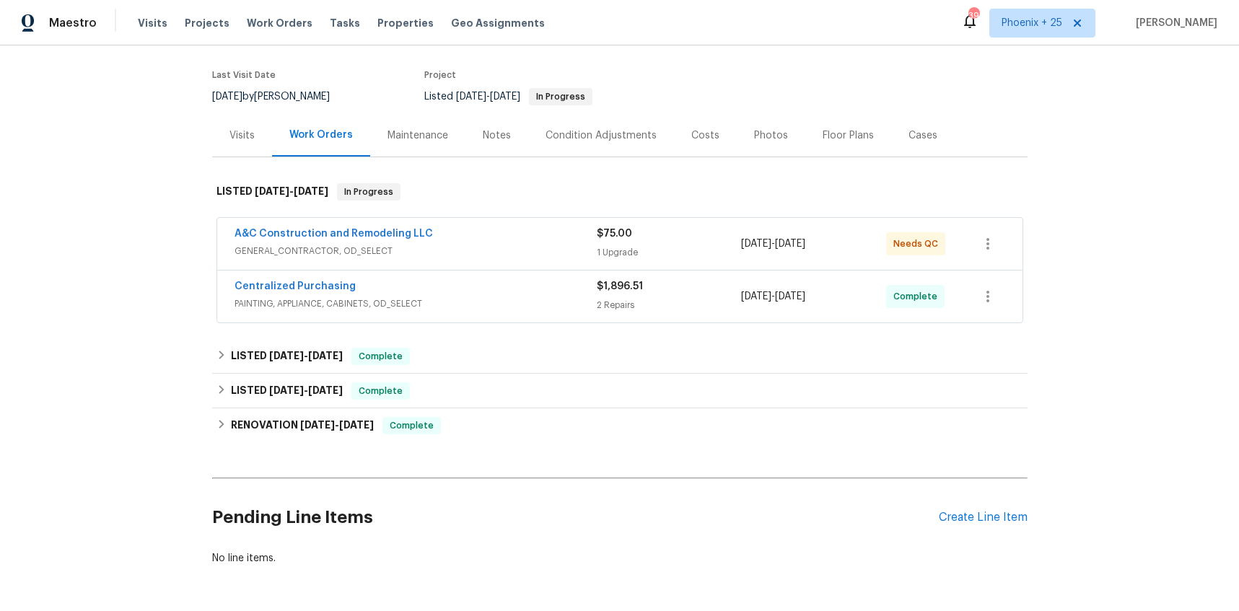
scroll to position [131, 0]
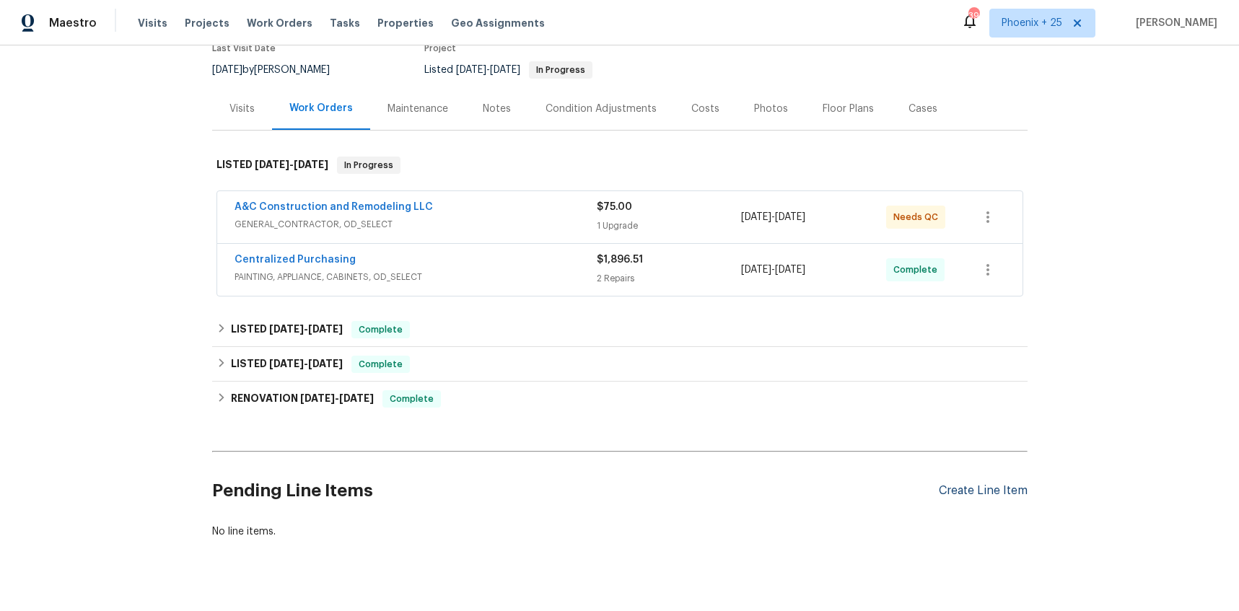
click at [1015, 485] on div "Create Line Item" at bounding box center [983, 491] width 89 height 14
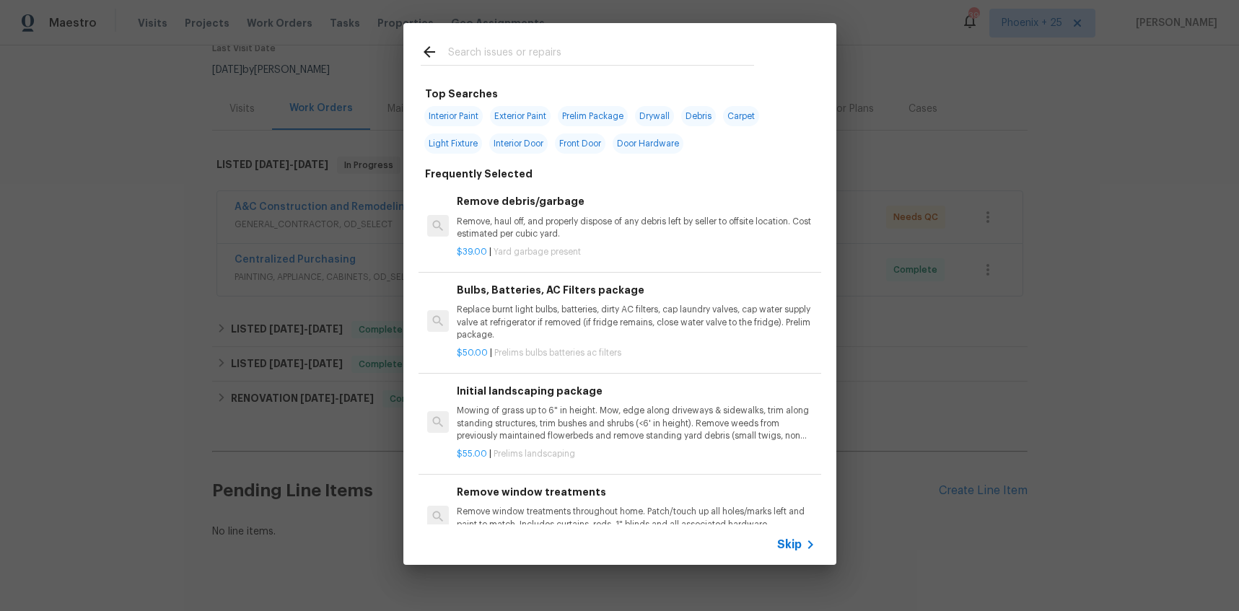
click at [567, 53] on input "text" at bounding box center [601, 54] width 306 height 22
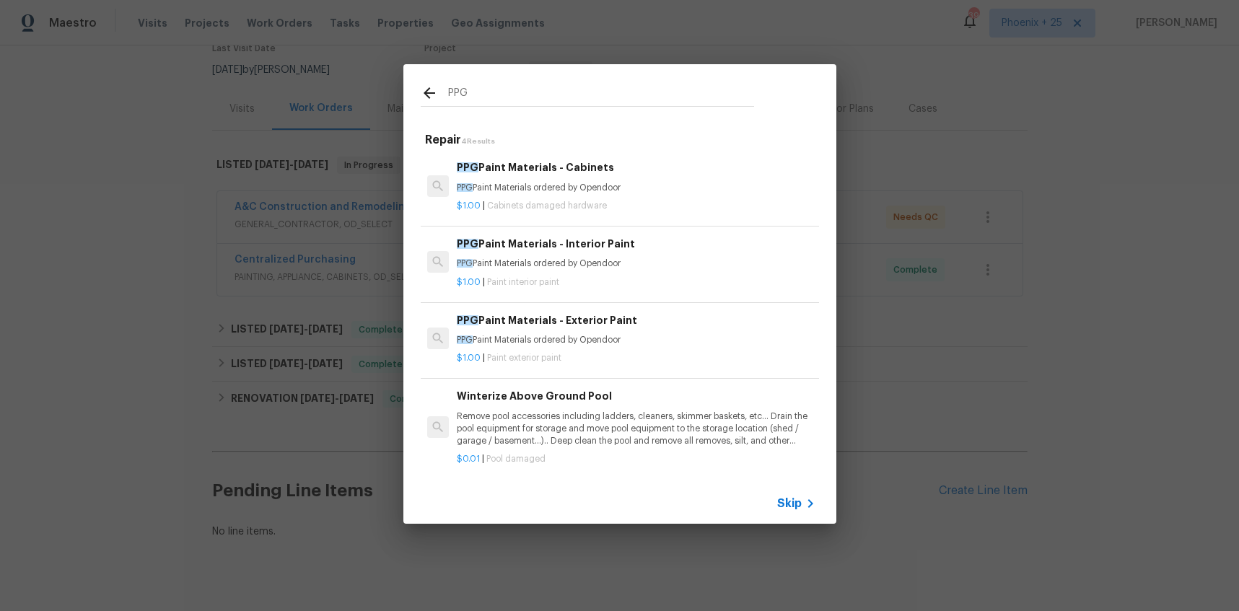
type input "PPG"
click at [660, 190] on p "PPG Paint Materials ordered by Opendoor" at bounding box center [636, 188] width 358 height 12
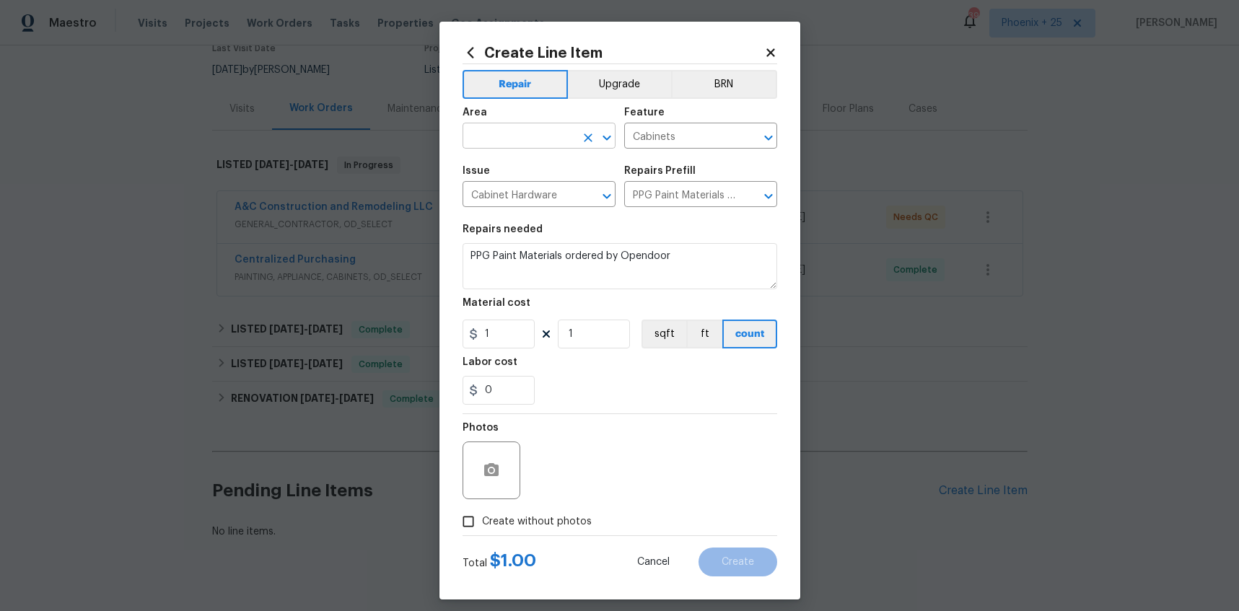
click at [557, 142] on input "text" at bounding box center [519, 137] width 113 height 22
click at [567, 190] on li "Interior Overall" at bounding box center [539, 193] width 153 height 24
type input "Interior Overall"
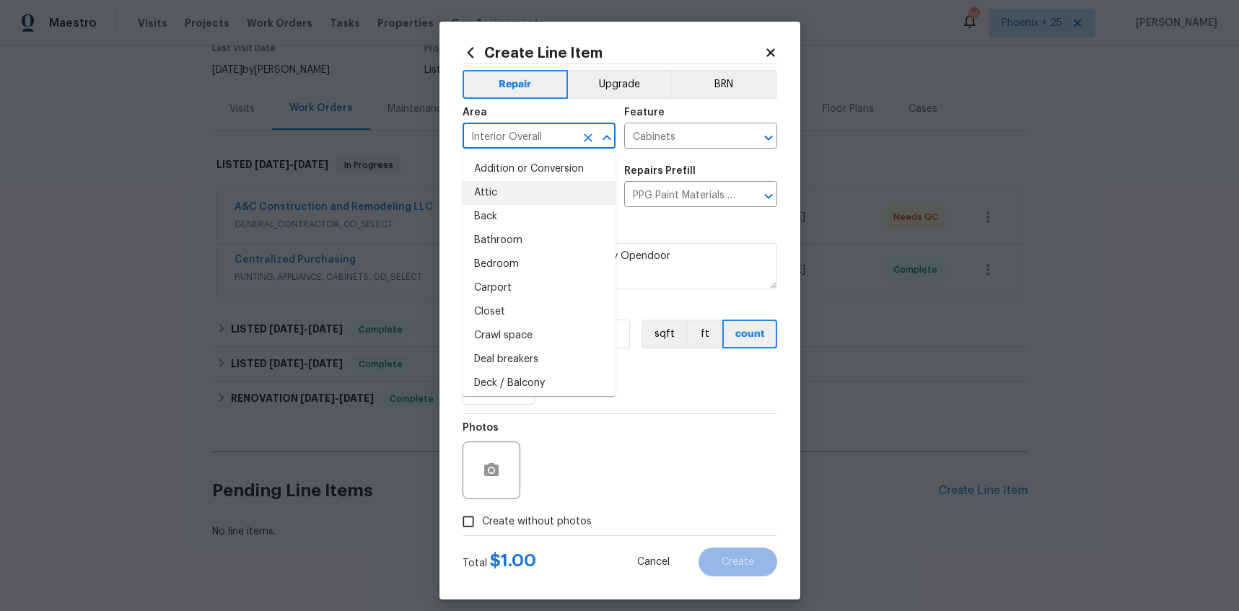
click at [637, 405] on section "Repairs needed PPG Paint Materials ordered by Opendoor Material cost 1 1 sqft f…" at bounding box center [620, 315] width 315 height 198
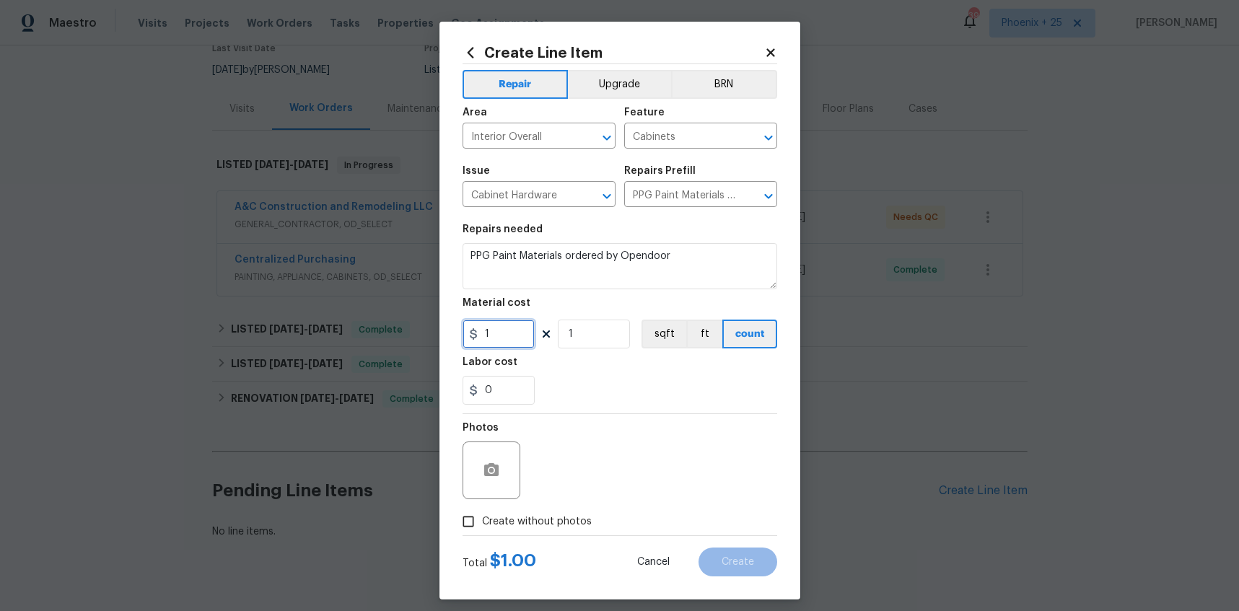
drag, startPoint x: 529, startPoint y: 344, endPoint x: 441, endPoint y: 338, distance: 88.3
click at [441, 338] on div "Create Line Item Repair Upgrade BRN Area Interior Overall ​ Feature Cabinets ​ …" at bounding box center [620, 311] width 361 height 578
type input "981.92"
click at [536, 517] on span "Create without photos" at bounding box center [537, 522] width 110 height 15
click at [482, 517] on input "Create without photos" at bounding box center [468, 521] width 27 height 27
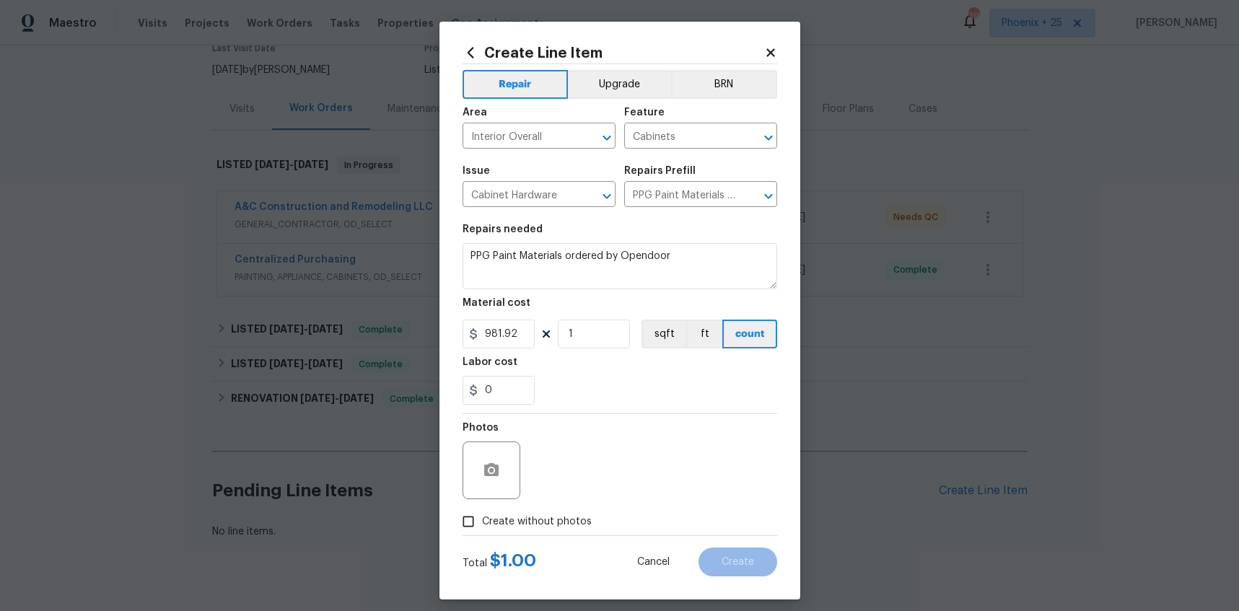
checkbox input "true"
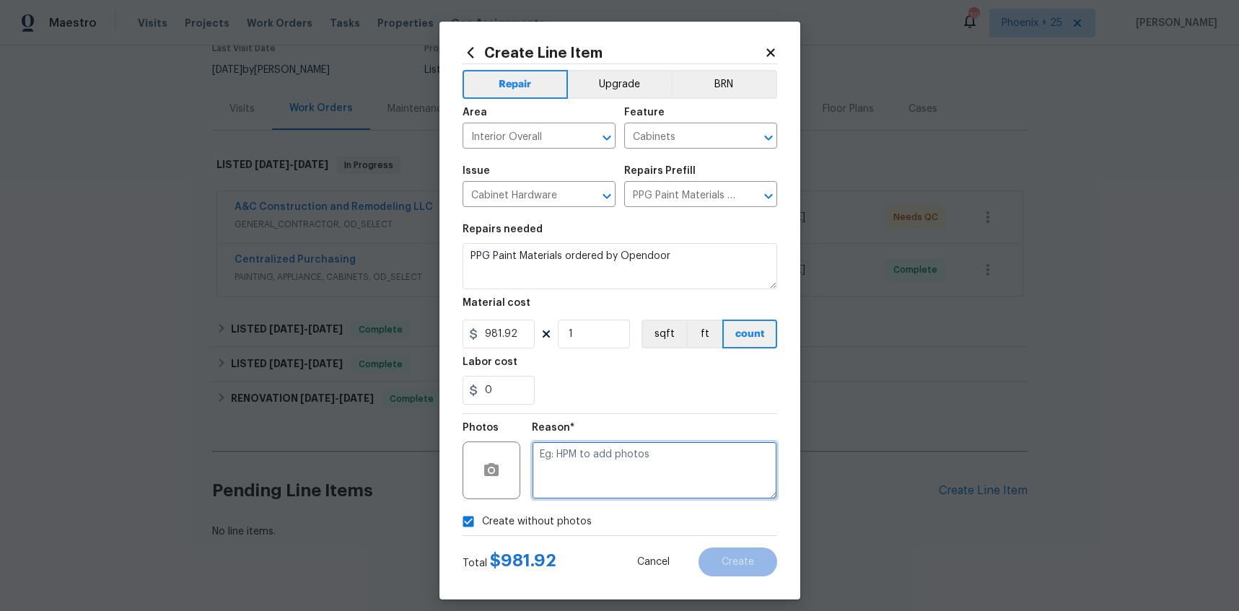
click at [574, 491] on textarea at bounding box center [654, 471] width 245 height 58
click at [623, 449] on textarea "NA" at bounding box center [654, 471] width 245 height 58
type textarea "NA"
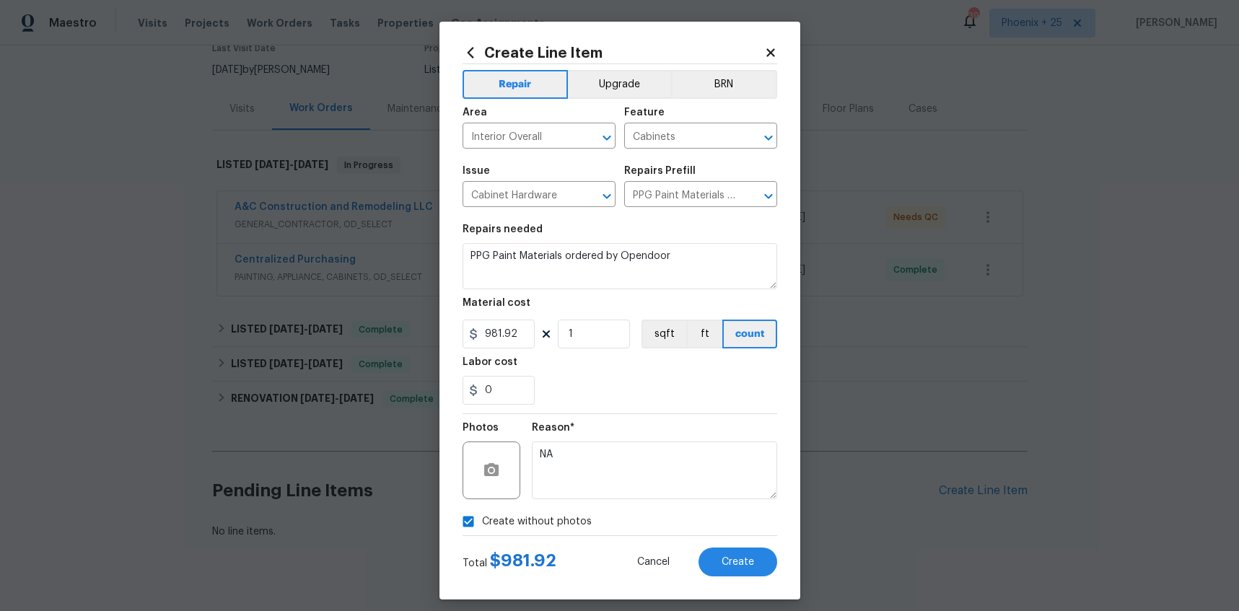
click at [615, 406] on section "Repairs needed PPG Paint Materials ordered by Opendoor Material cost 981.92 1 s…" at bounding box center [620, 315] width 315 height 198
click at [769, 548] on div "Cancel Create" at bounding box center [695, 562] width 163 height 29
click at [767, 556] on button "Create" at bounding box center [738, 562] width 79 height 29
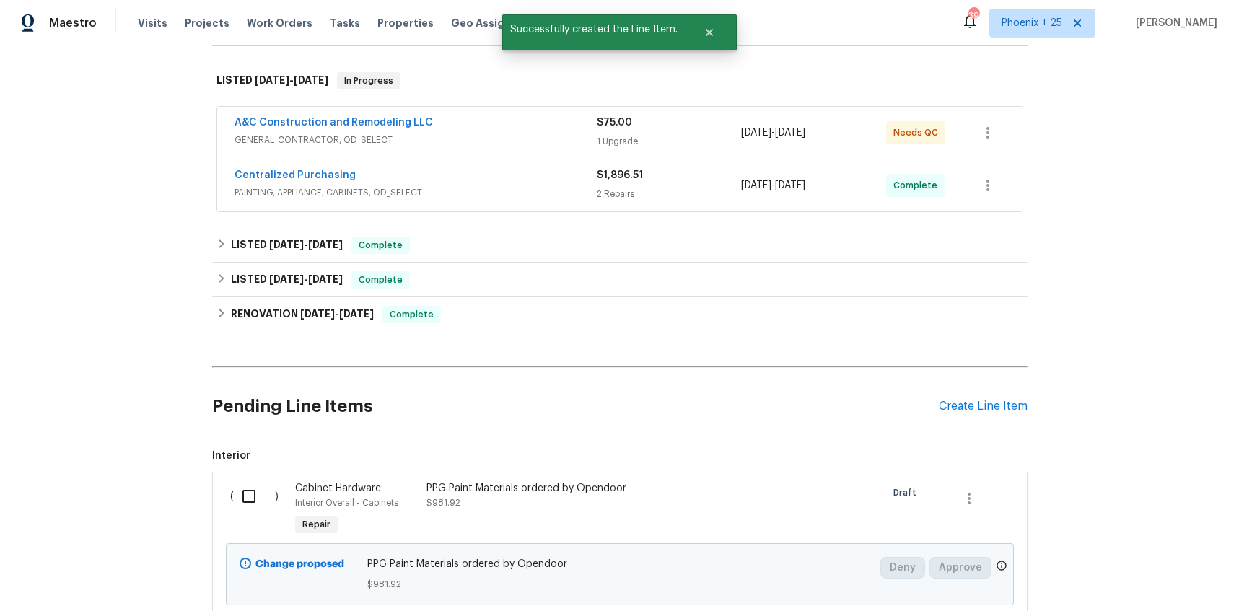
scroll to position [280, 0]
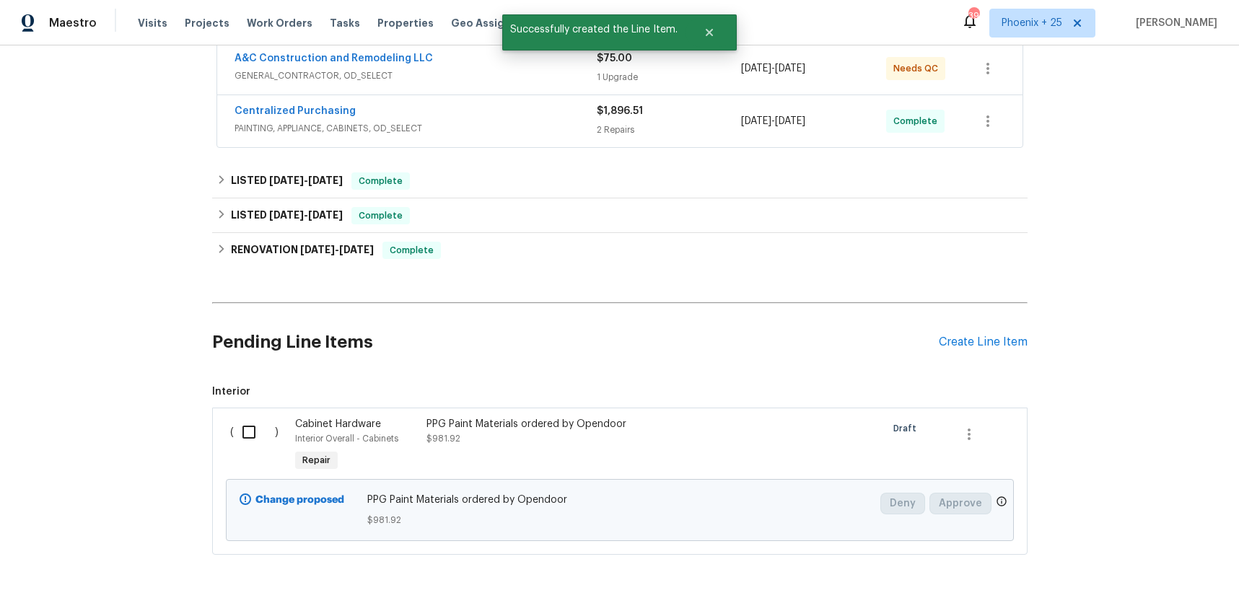
drag, startPoint x: 252, startPoint y: 433, endPoint x: 428, endPoint y: 476, distance: 181.2
click at [253, 434] on input "checkbox" at bounding box center [254, 432] width 41 height 30
checkbox input "true"
click at [1130, 571] on span "Create Work Order" at bounding box center [1157, 576] width 96 height 18
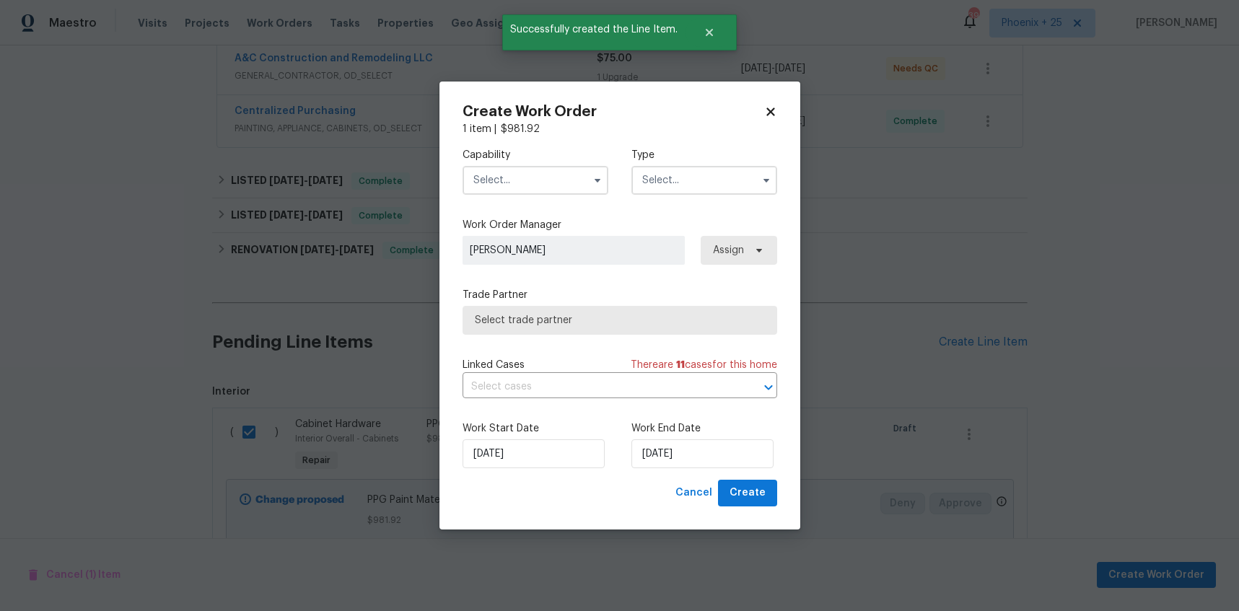
click at [577, 188] on input "text" at bounding box center [536, 180] width 146 height 29
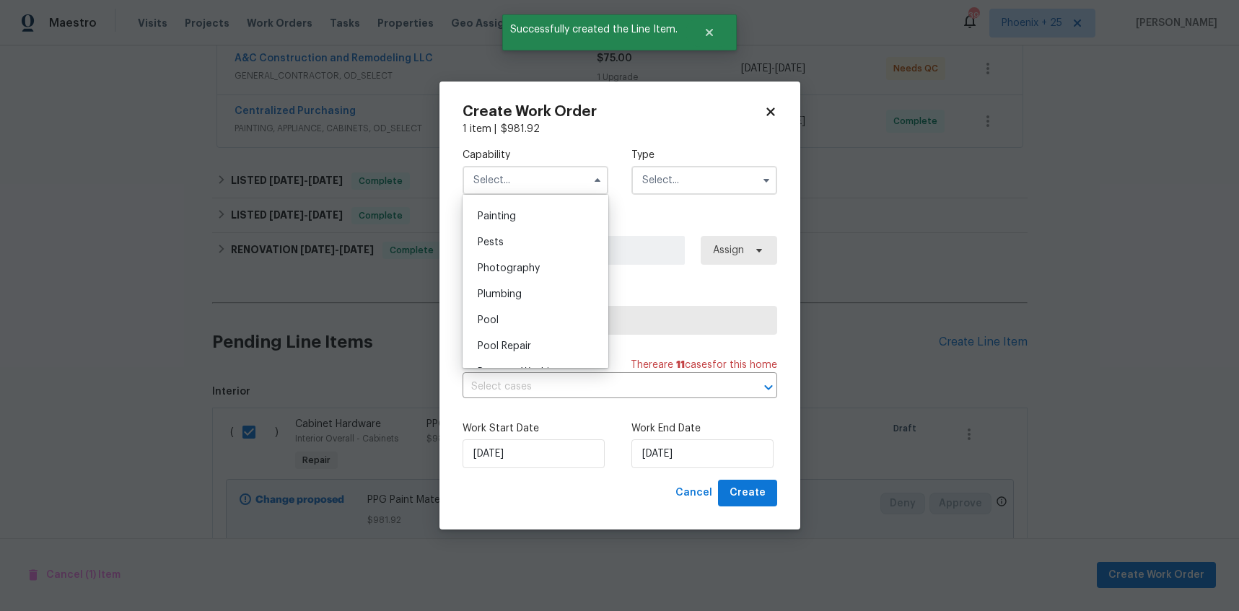
scroll to position [1204, 0]
click at [546, 226] on div "Painting" at bounding box center [535, 220] width 139 height 26
type input "Painting"
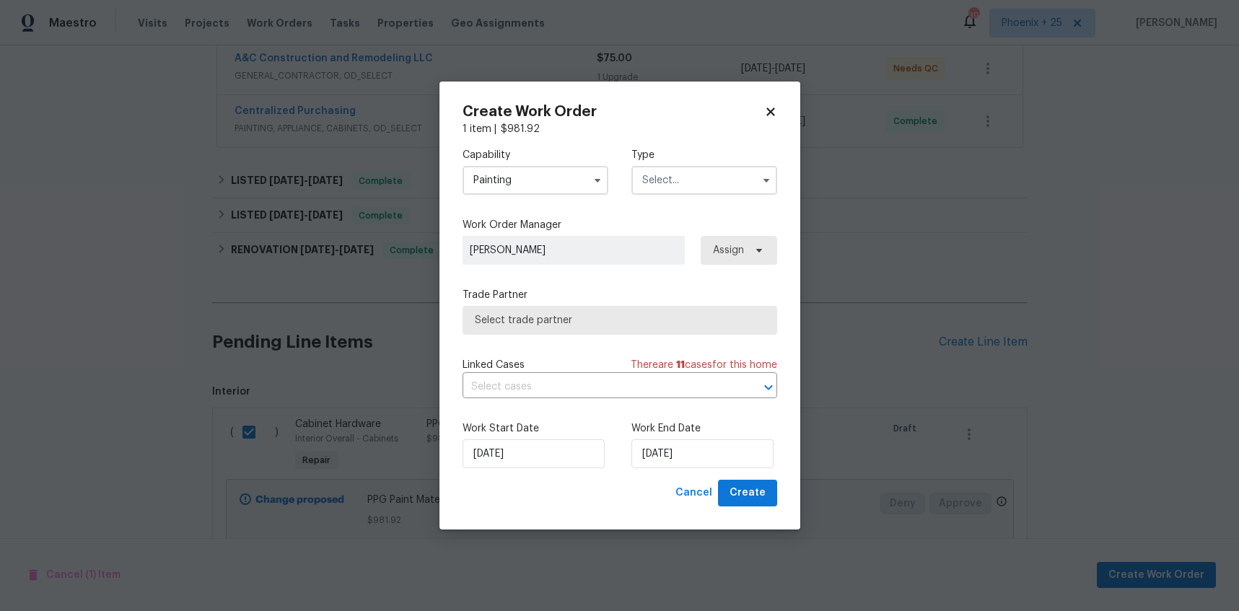
drag, startPoint x: 727, startPoint y: 176, endPoint x: 723, endPoint y: 185, distance: 9.4
click at [727, 177] on input "text" at bounding box center [704, 180] width 146 height 29
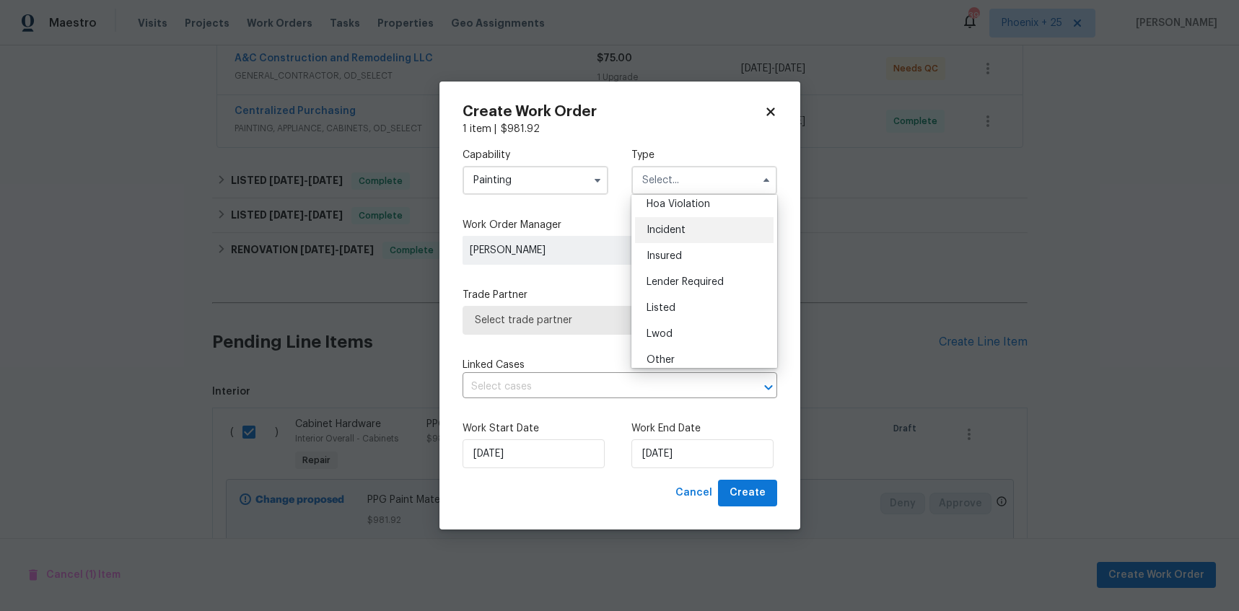
scroll to position [39, 0]
drag, startPoint x: 689, startPoint y: 292, endPoint x: 740, endPoint y: 240, distance: 72.5
click at [689, 292] on div "Listed" at bounding box center [704, 302] width 139 height 26
type input "Listed"
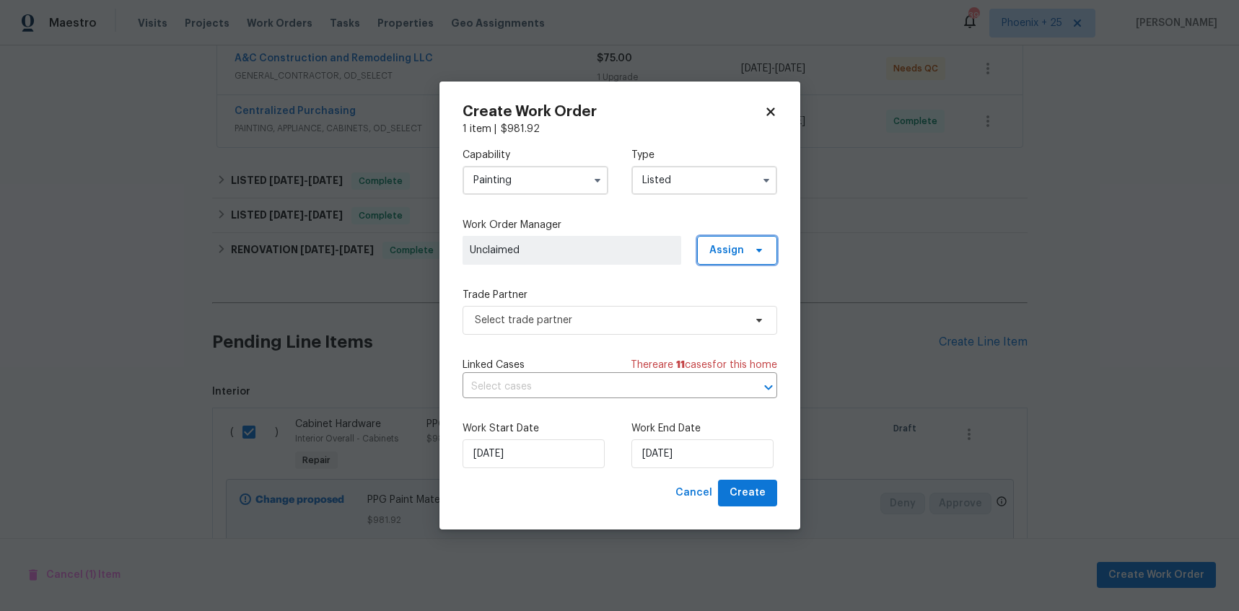
click at [740, 240] on span "Assign" at bounding box center [737, 250] width 80 height 29
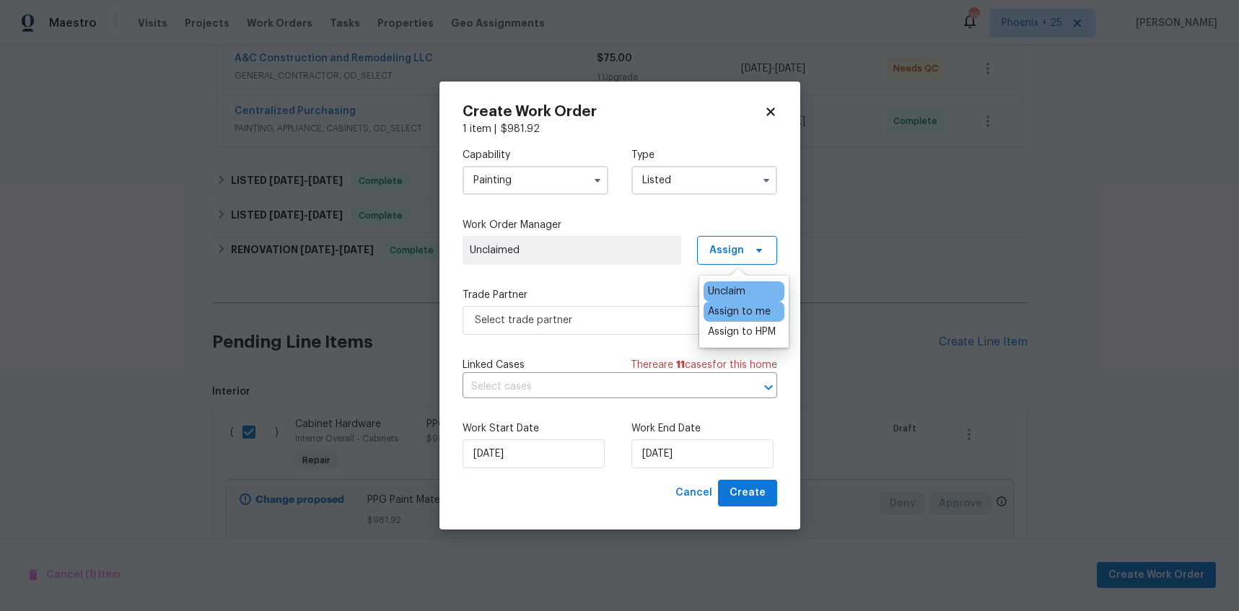
drag, startPoint x: 743, startPoint y: 258, endPoint x: 742, endPoint y: 302, distance: 44.8
click at [743, 299] on div "Unclaim" at bounding box center [744, 291] width 81 height 20
click at [739, 308] on div "Assign to me" at bounding box center [739, 312] width 63 height 14
click at [591, 322] on span "Select trade partner" at bounding box center [609, 320] width 269 height 14
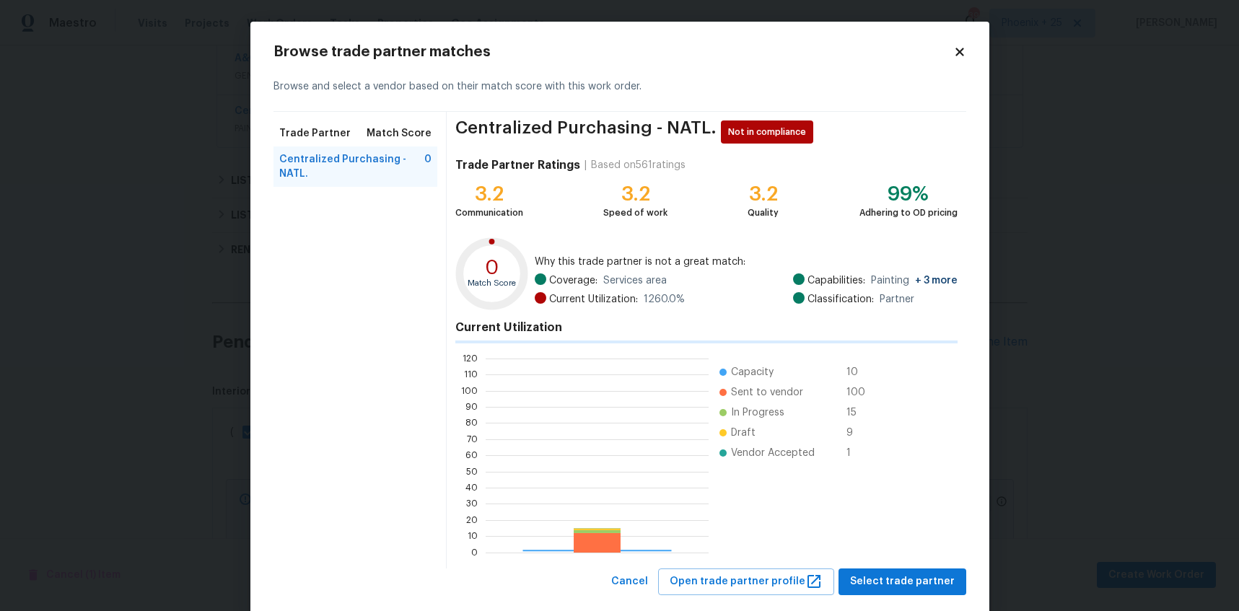
scroll to position [202, 223]
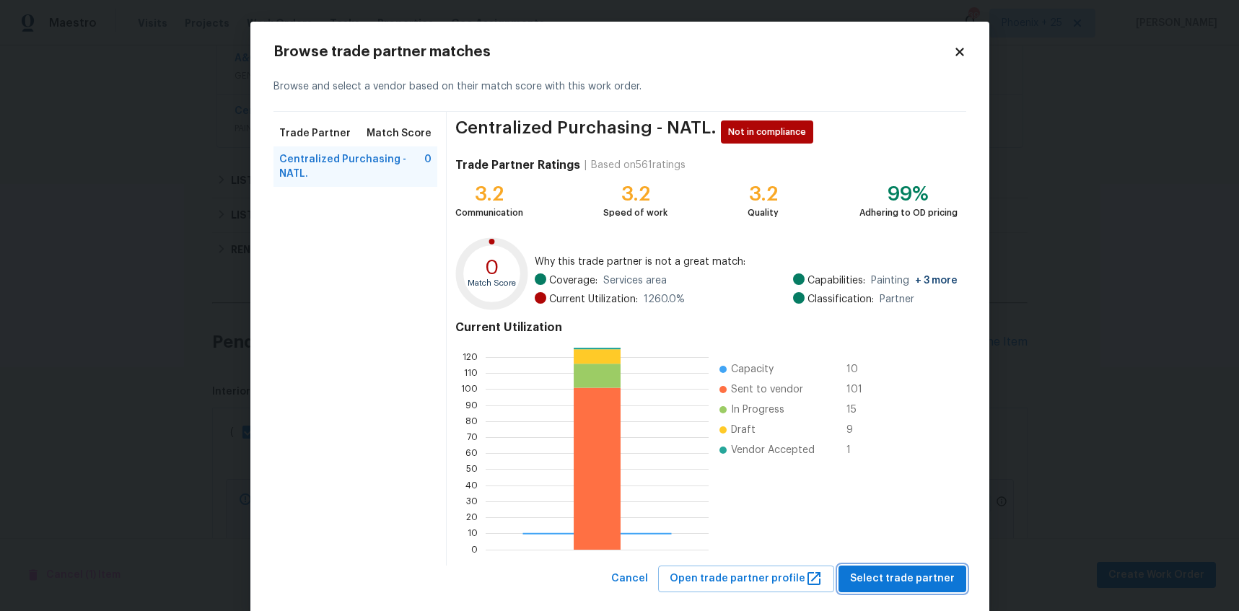
click at [910, 585] on span "Select trade partner" at bounding box center [902, 579] width 105 height 18
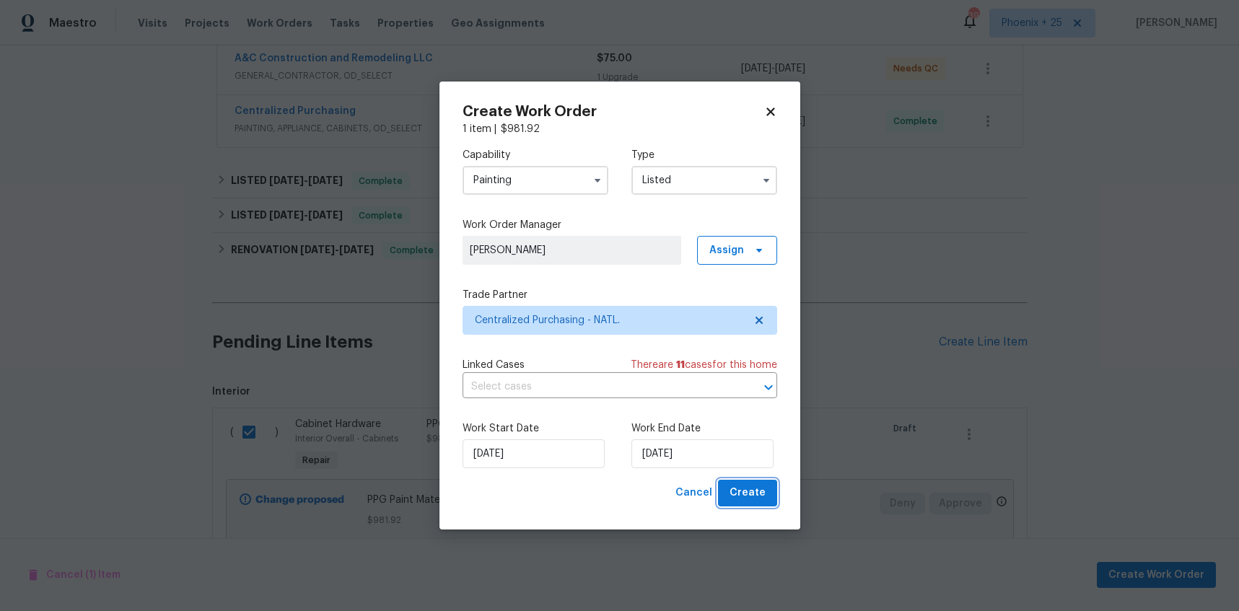
click at [740, 491] on span "Create" at bounding box center [748, 493] width 36 height 18
checkbox input "false"
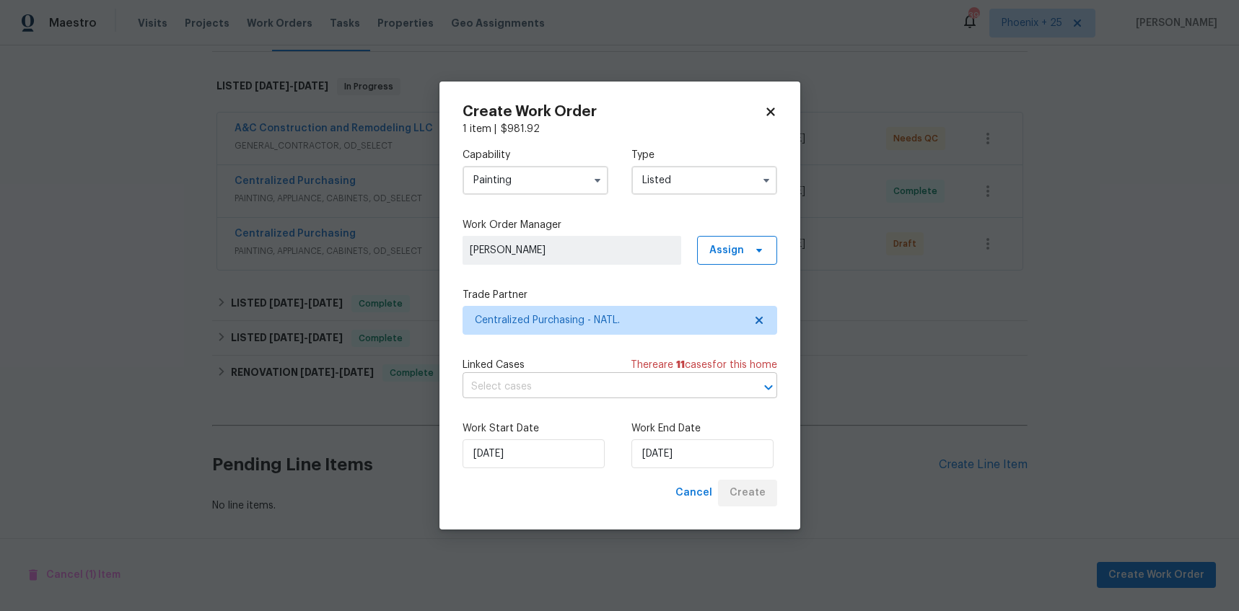
scroll to position [210, 0]
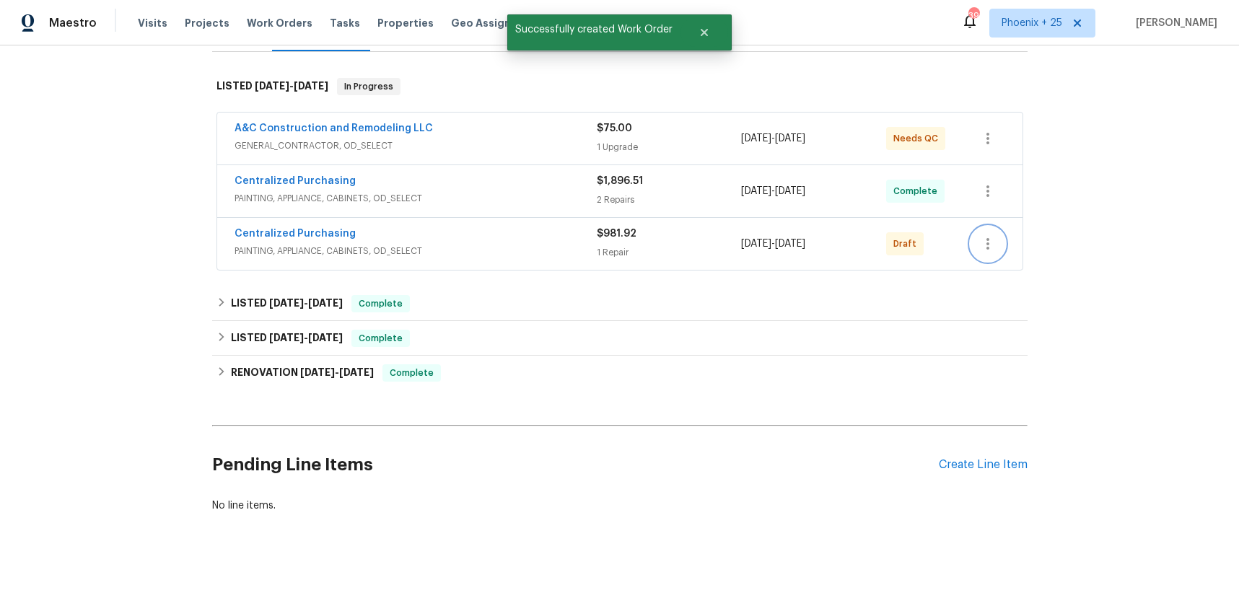
click at [988, 250] on icon "button" at bounding box center [987, 243] width 17 height 17
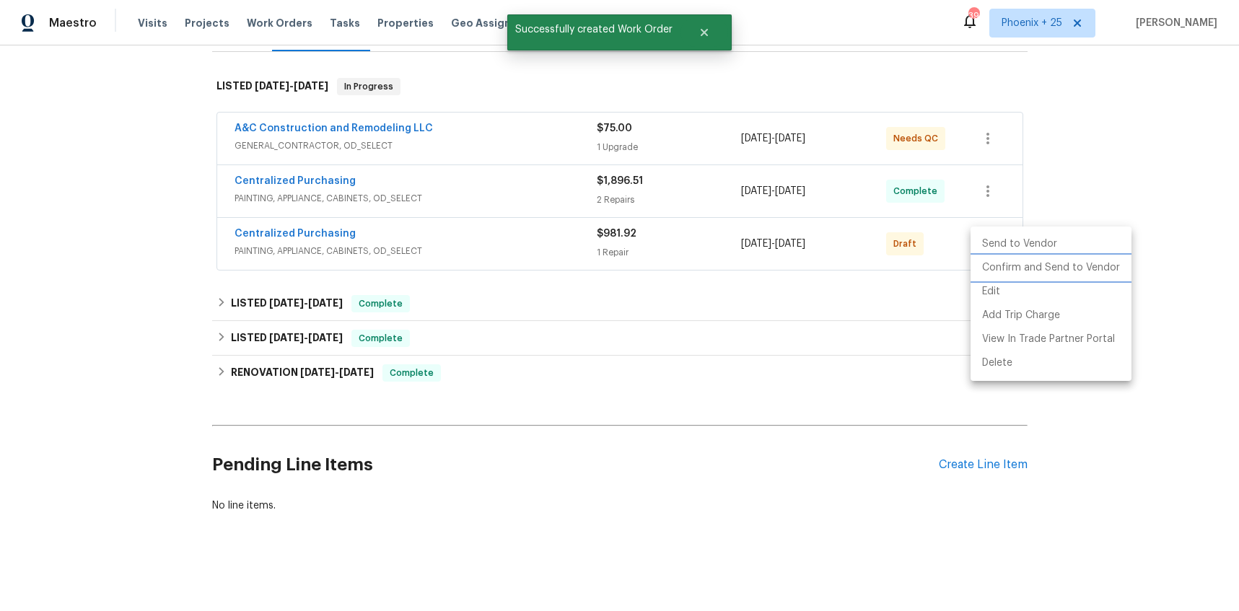
click at [986, 271] on li "Confirm and Send to Vendor" at bounding box center [1051, 268] width 161 height 24
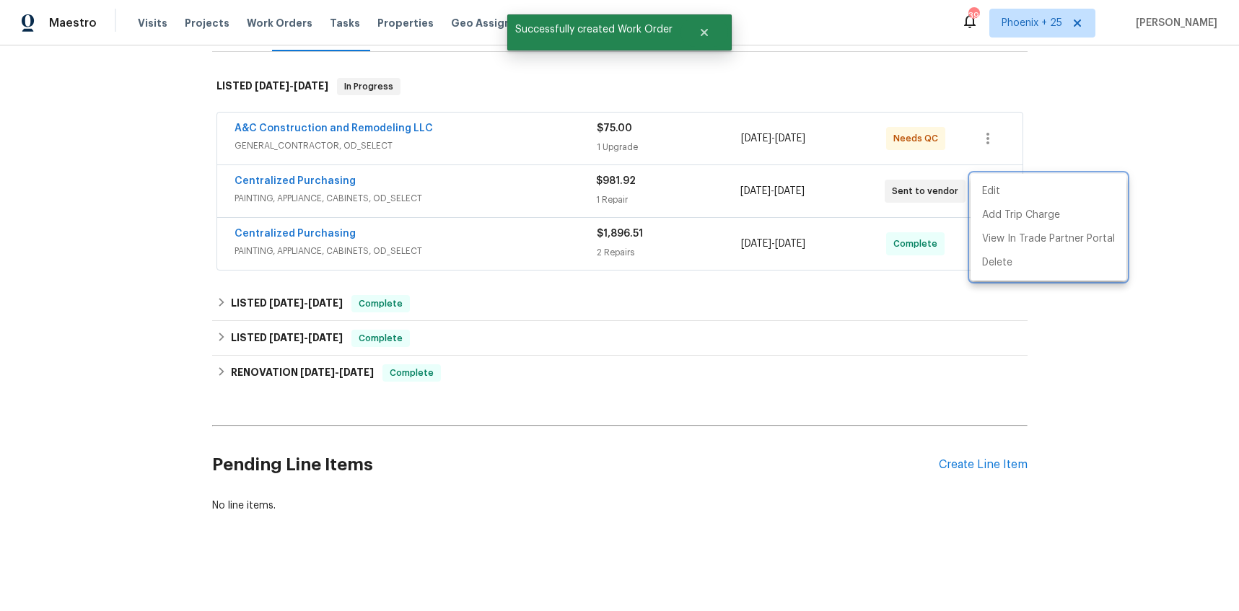
click at [394, 206] on div at bounding box center [619, 305] width 1239 height 611
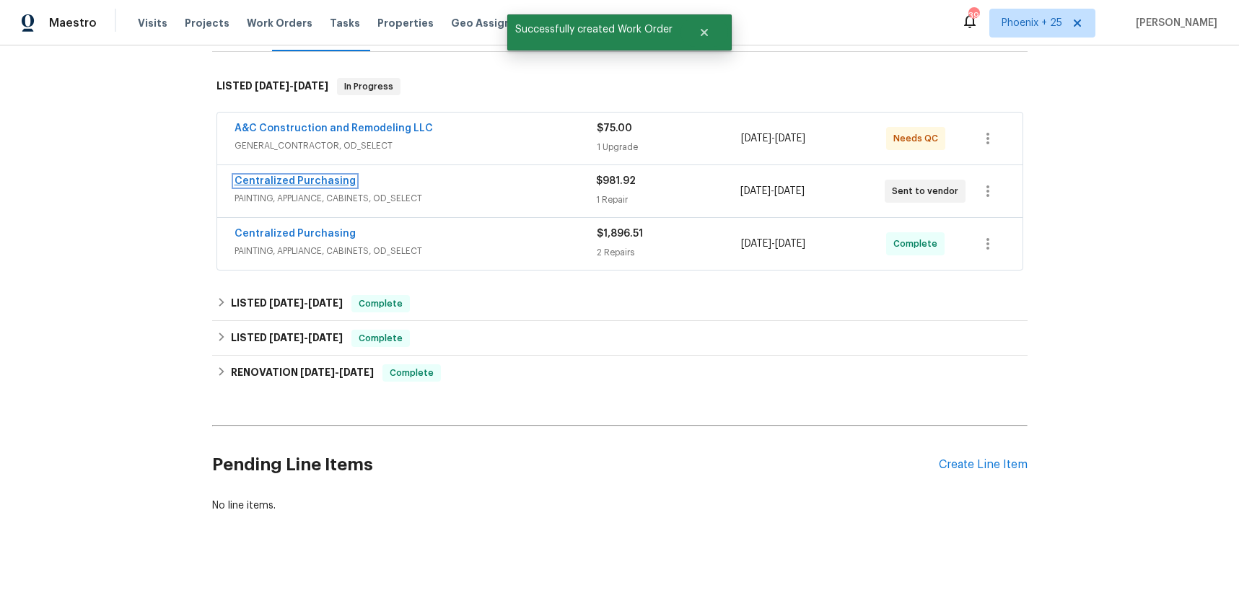
click at [310, 182] on link "Centralized Purchasing" at bounding box center [295, 181] width 121 height 10
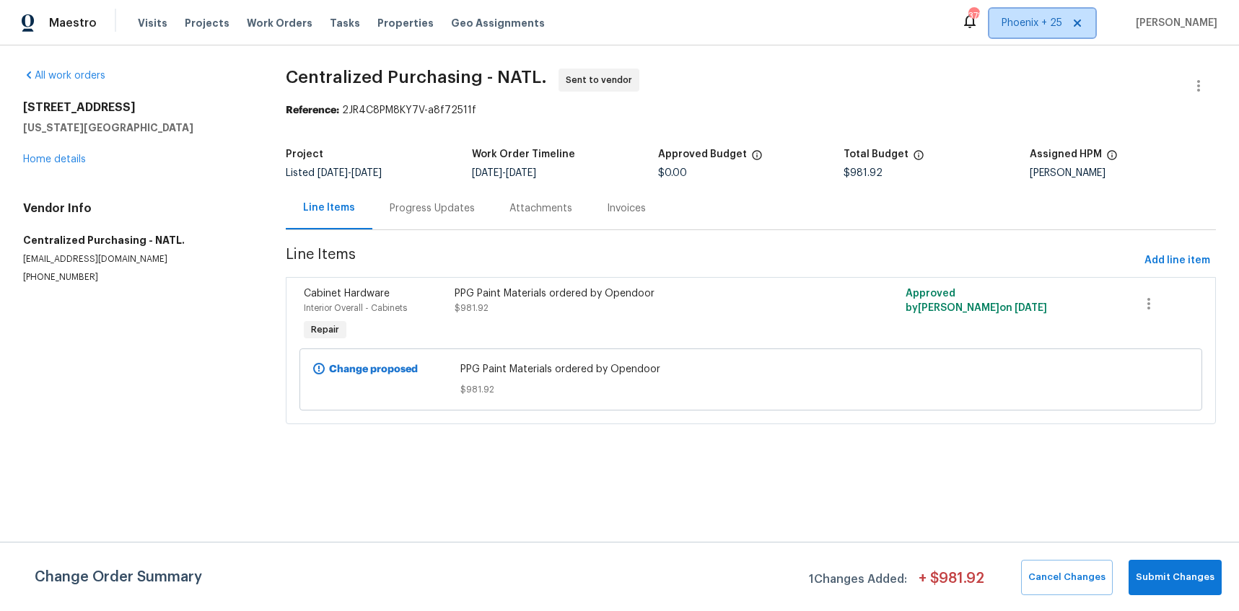
drag, startPoint x: 1035, startPoint y: 23, endPoint x: 1032, endPoint y: 36, distance: 13.3
click at [1032, 36] on span "Phoenix + 25" at bounding box center [1042, 23] width 106 height 29
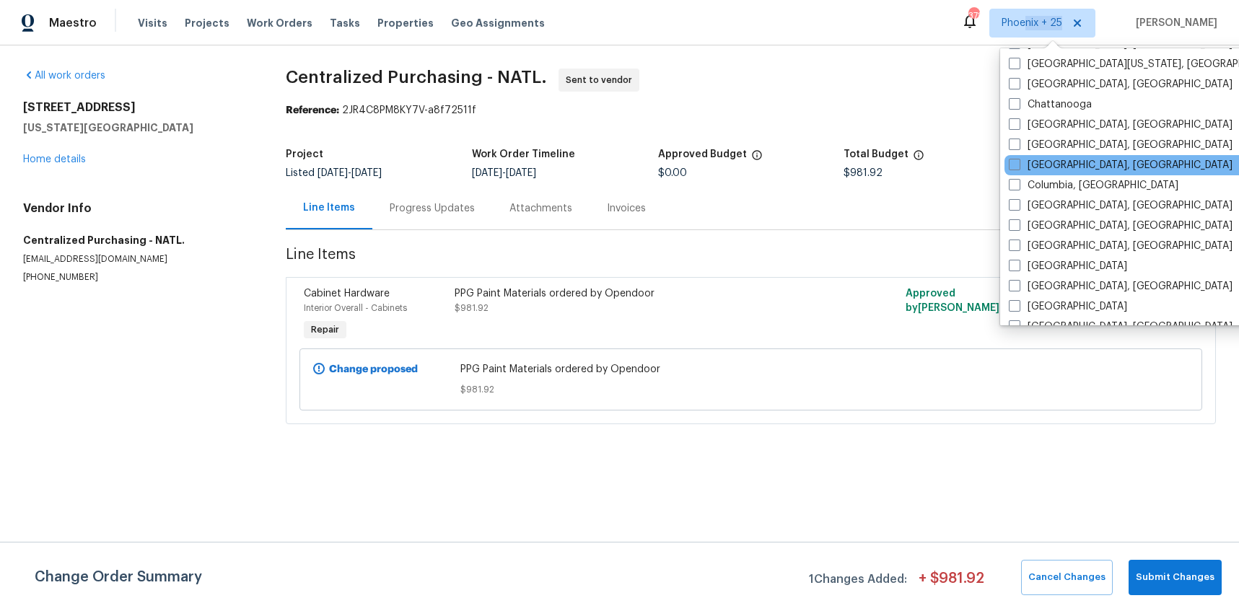
scroll to position [630, 0]
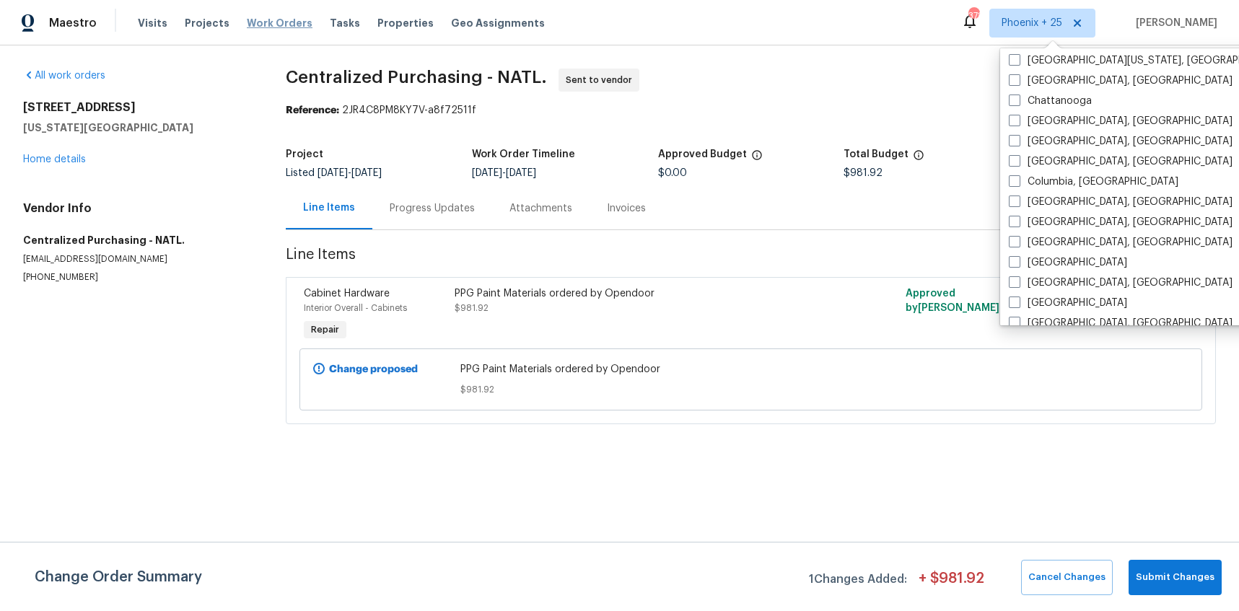
click at [264, 14] on div "Visits Projects Work Orders Tasks Properties Geo Assignments" at bounding box center [350, 23] width 424 height 29
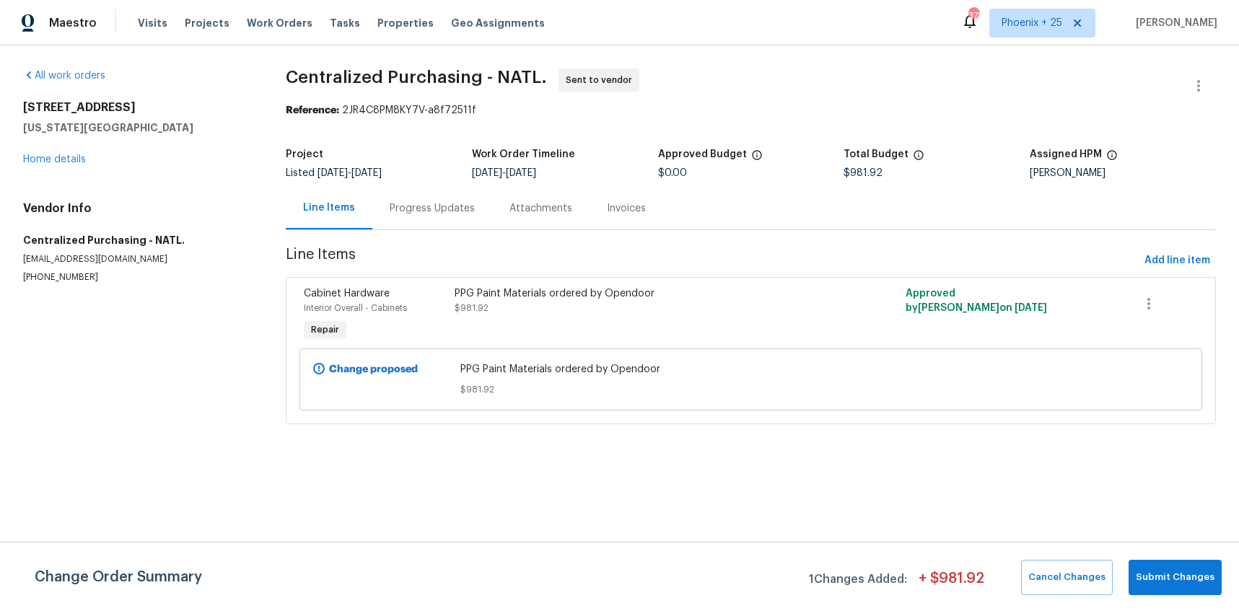
click at [270, 19] on span "Work Orders" at bounding box center [280, 23] width 66 height 14
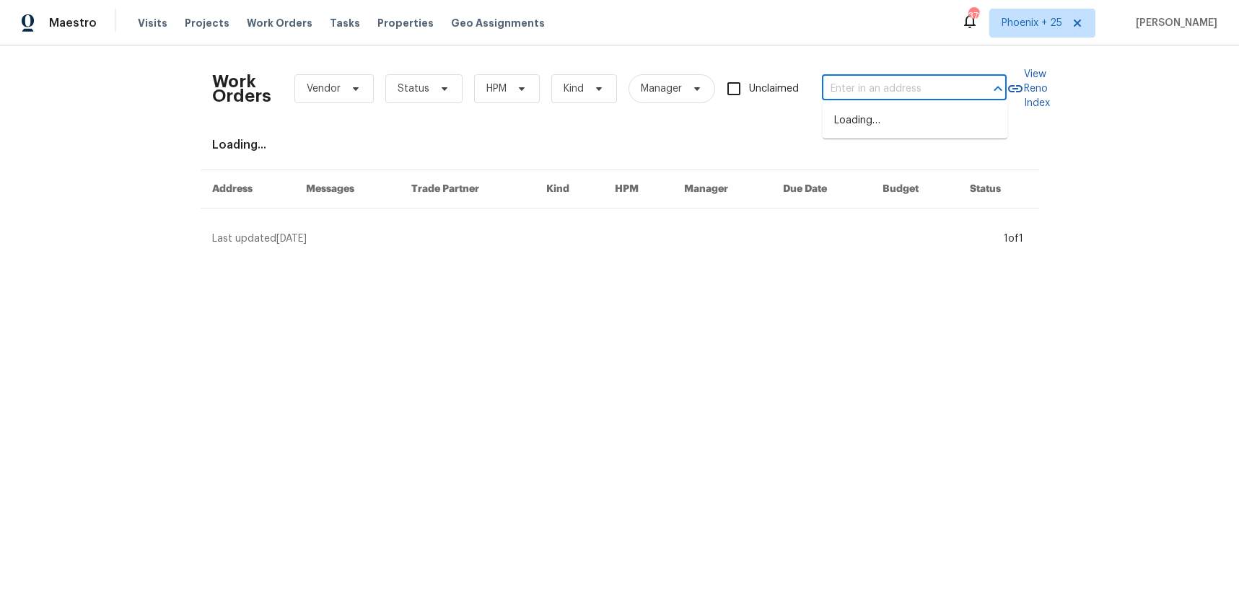
click at [922, 85] on input "text" at bounding box center [894, 89] width 144 height 22
paste input "[STREET_ADDRESS]"
type input "[STREET_ADDRESS]"
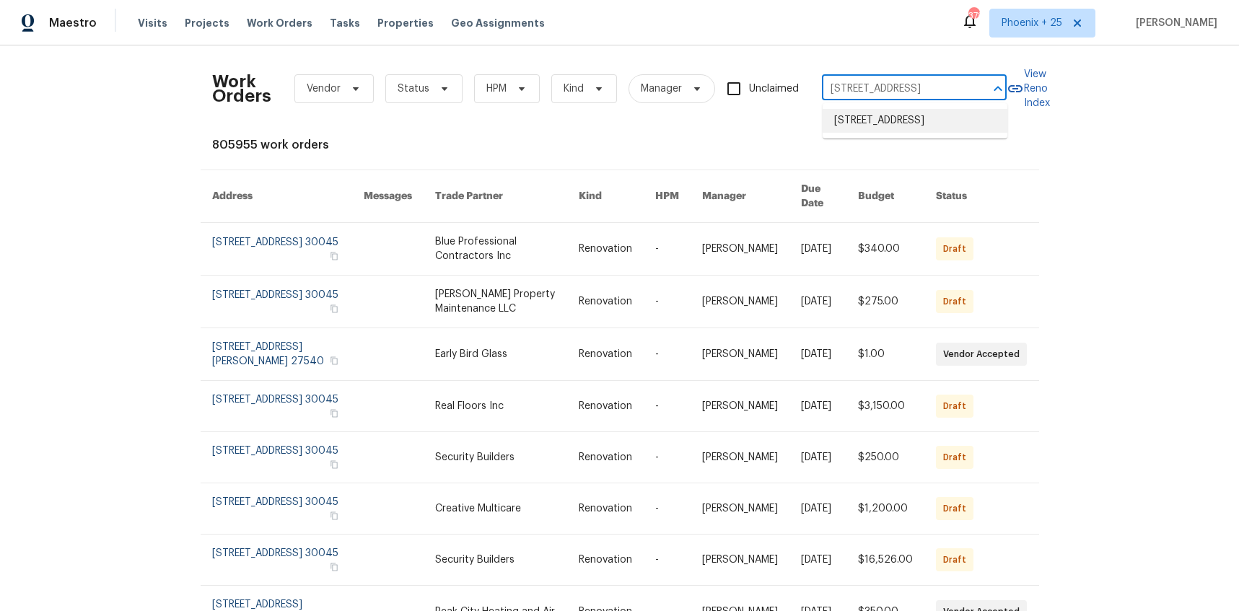
click at [906, 116] on li "[STREET_ADDRESS]" at bounding box center [915, 121] width 185 height 24
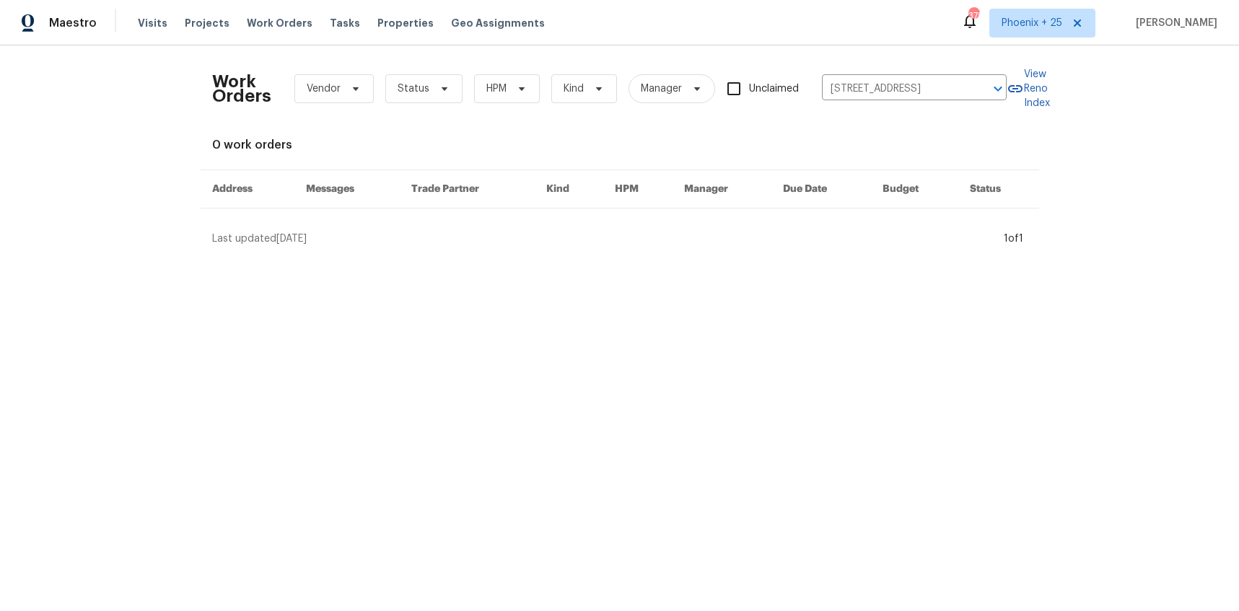
click at [221, 29] on div "Visits Projects Work Orders Tasks Properties Geo Assignments" at bounding box center [350, 23] width 424 height 29
click at [209, 25] on span "Projects" at bounding box center [207, 23] width 45 height 14
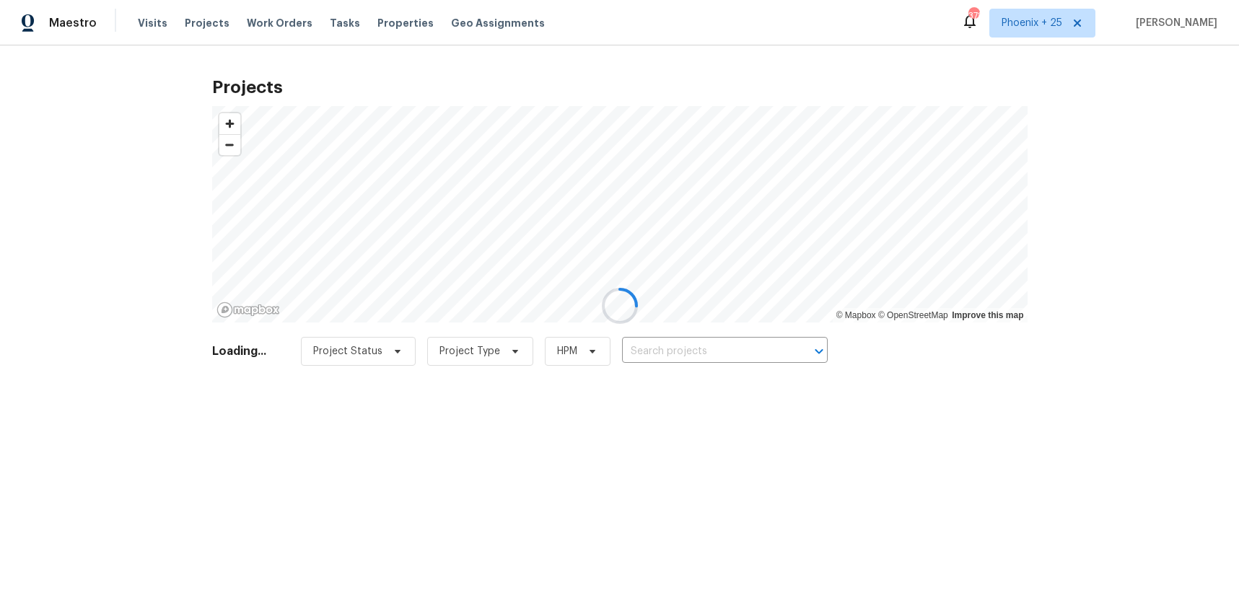
drag, startPoint x: 712, startPoint y: 331, endPoint x: 705, endPoint y: 341, distance: 12.0
click at [710, 333] on div at bounding box center [619, 305] width 1239 height 611
click at [704, 345] on div at bounding box center [619, 305] width 1239 height 611
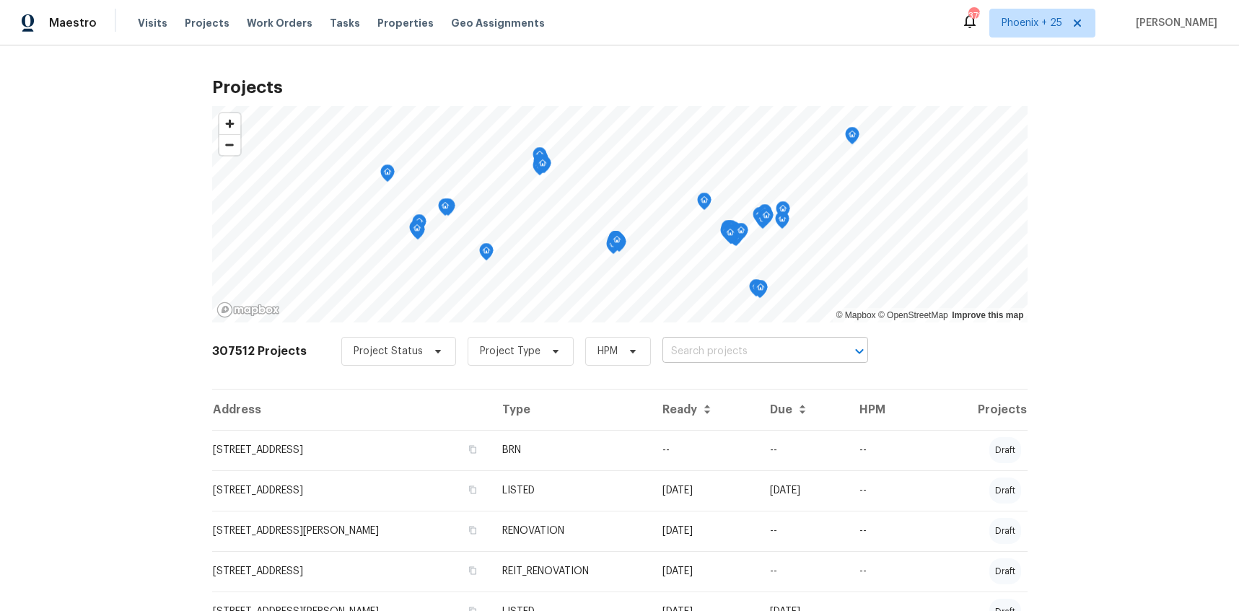
click at [793, 355] on input "text" at bounding box center [745, 352] width 165 height 22
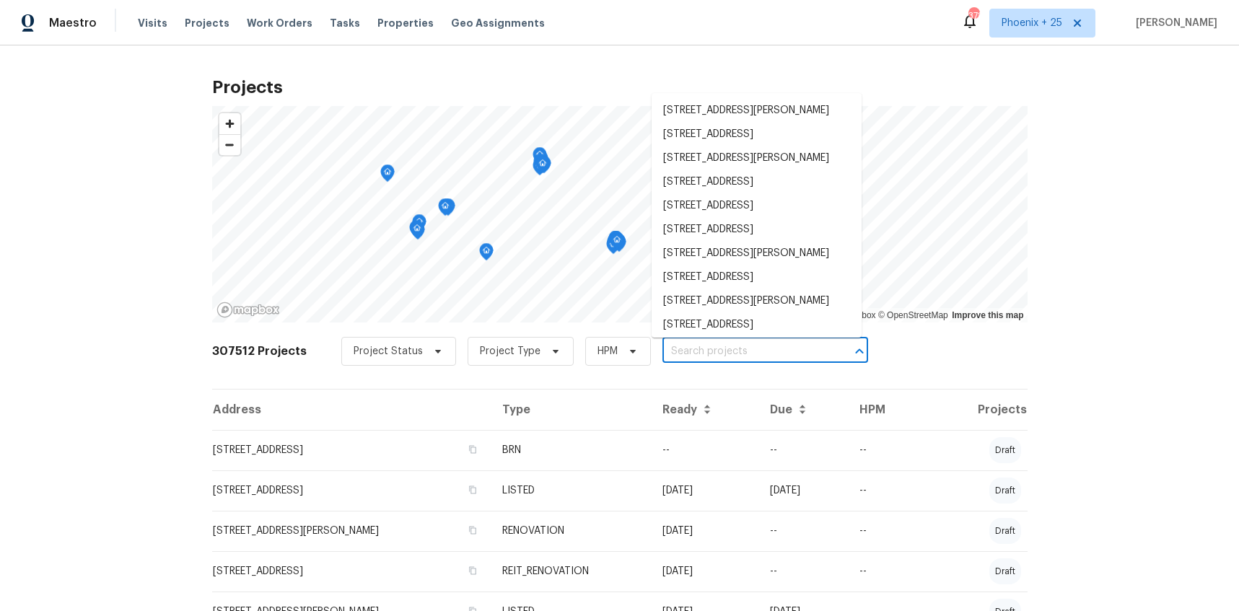
paste input "[STREET_ADDRESS]"
type input "[STREET_ADDRESS]"
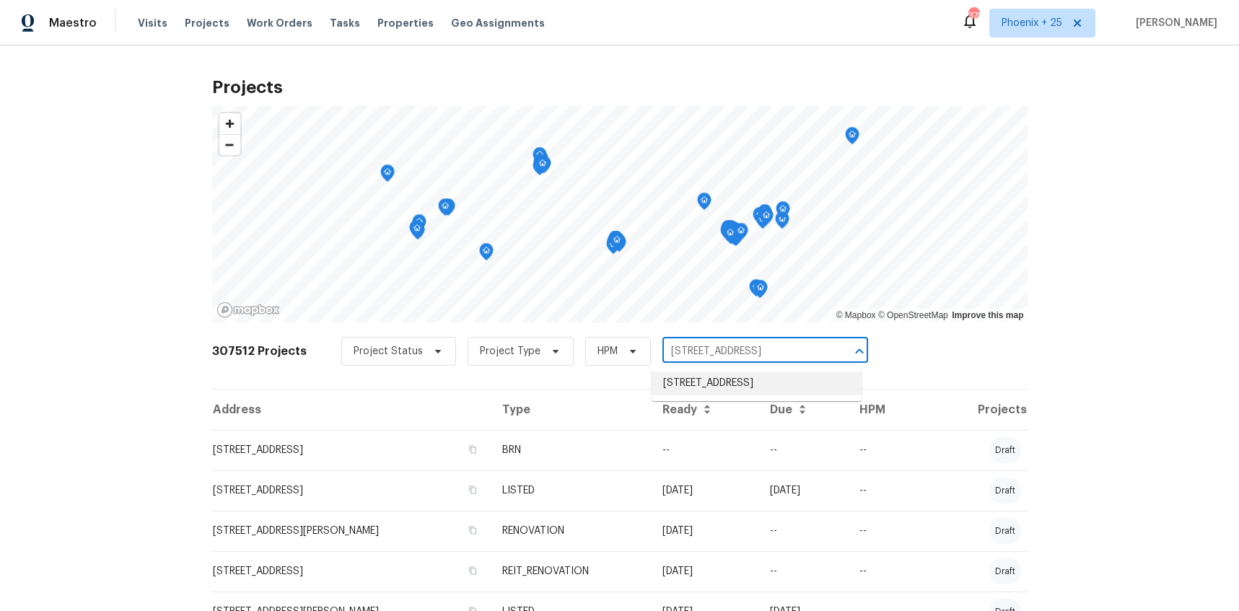
click at [765, 395] on li "[STREET_ADDRESS]" at bounding box center [757, 384] width 210 height 24
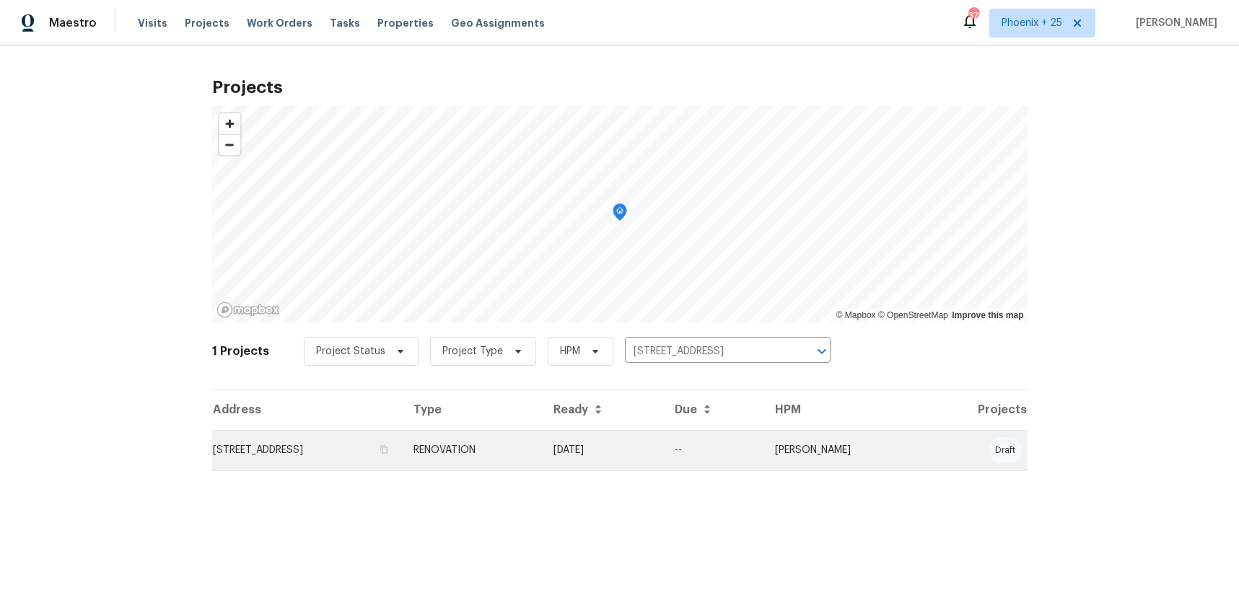
click at [542, 445] on td "RENOVATION" at bounding box center [472, 450] width 140 height 40
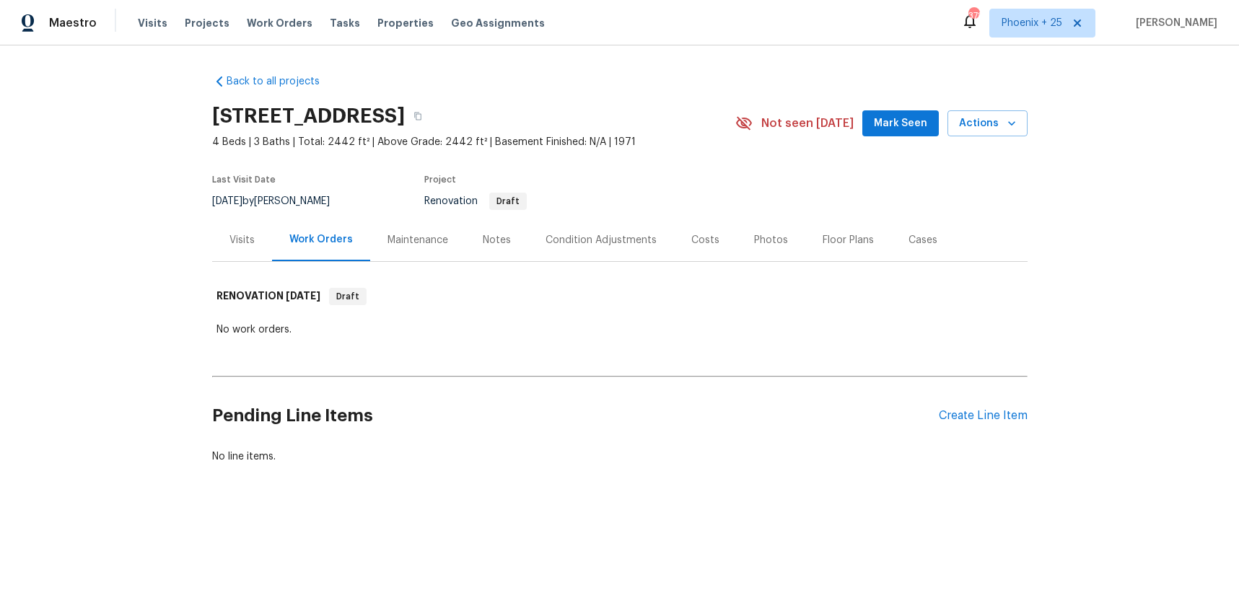
drag, startPoint x: 987, startPoint y: 434, endPoint x: 980, endPoint y: 425, distance: 11.4
click at [982, 432] on div "Pending Line Items Create Line Item" at bounding box center [620, 416] width 816 height 67
click at [980, 423] on div "Pending Line Items Create Line Item" at bounding box center [620, 416] width 816 height 67
click at [979, 419] on div "Create Line Item" at bounding box center [983, 416] width 89 height 14
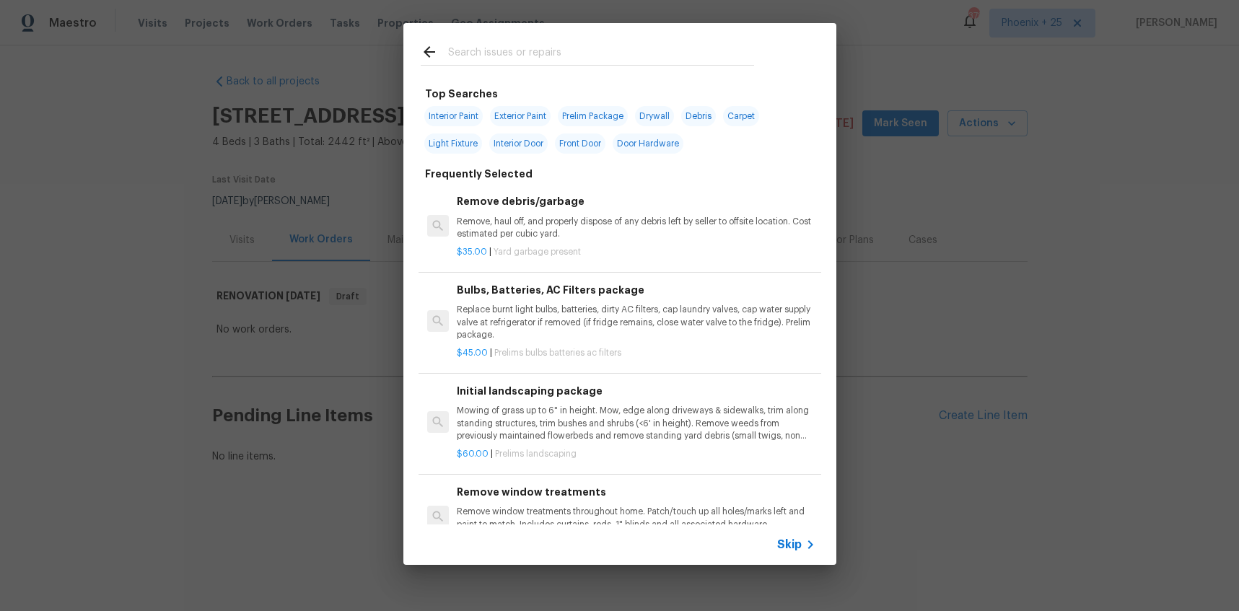
click at [528, 45] on input "text" at bounding box center [601, 54] width 306 height 22
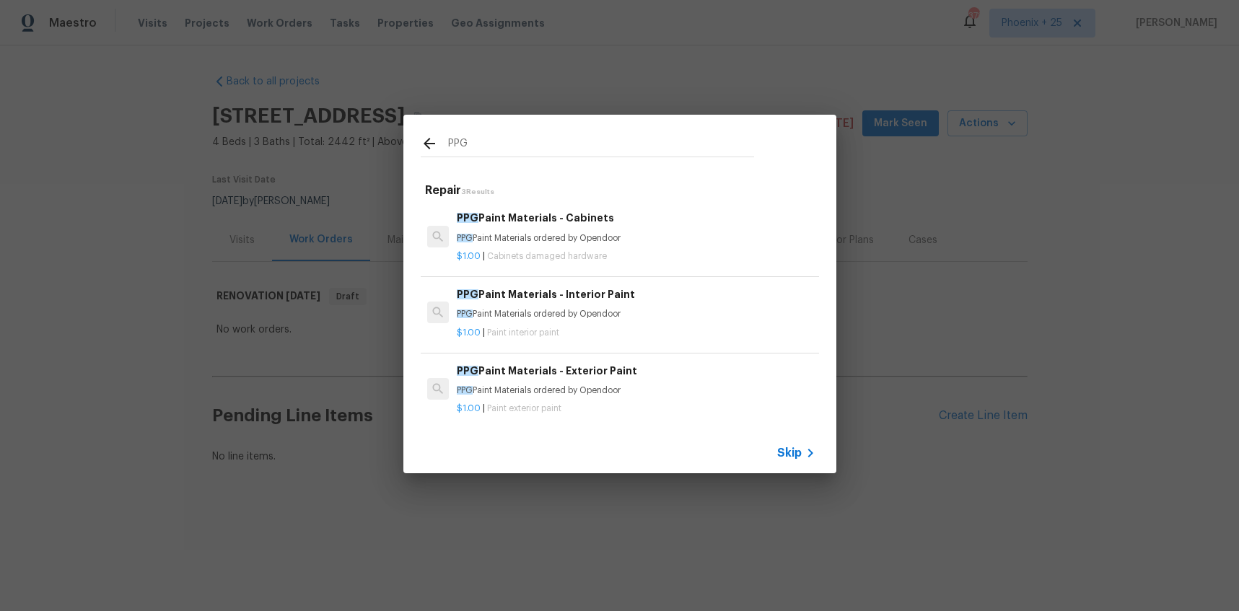
type input "PPG"
click at [619, 315] on p "PPG Paint Materials ordered by Opendoor" at bounding box center [636, 314] width 358 height 12
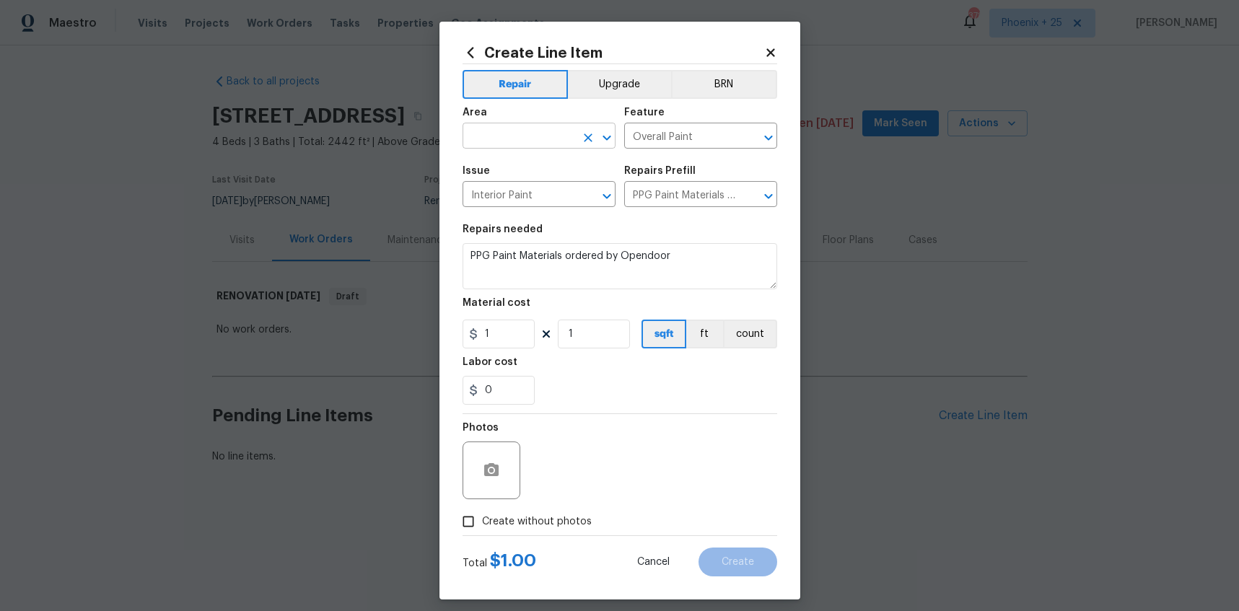
click at [494, 136] on input "text" at bounding box center [519, 137] width 113 height 22
click at [504, 183] on li "Interior Overall" at bounding box center [539, 193] width 153 height 24
type input "Interior Overall"
drag, startPoint x: 507, startPoint y: 340, endPoint x: 449, endPoint y: 326, distance: 59.3
click at [449, 326] on div "Create Line Item Repair Upgrade BRN Area Interior Overall ​ Feature Overall Pai…" at bounding box center [620, 311] width 361 height 578
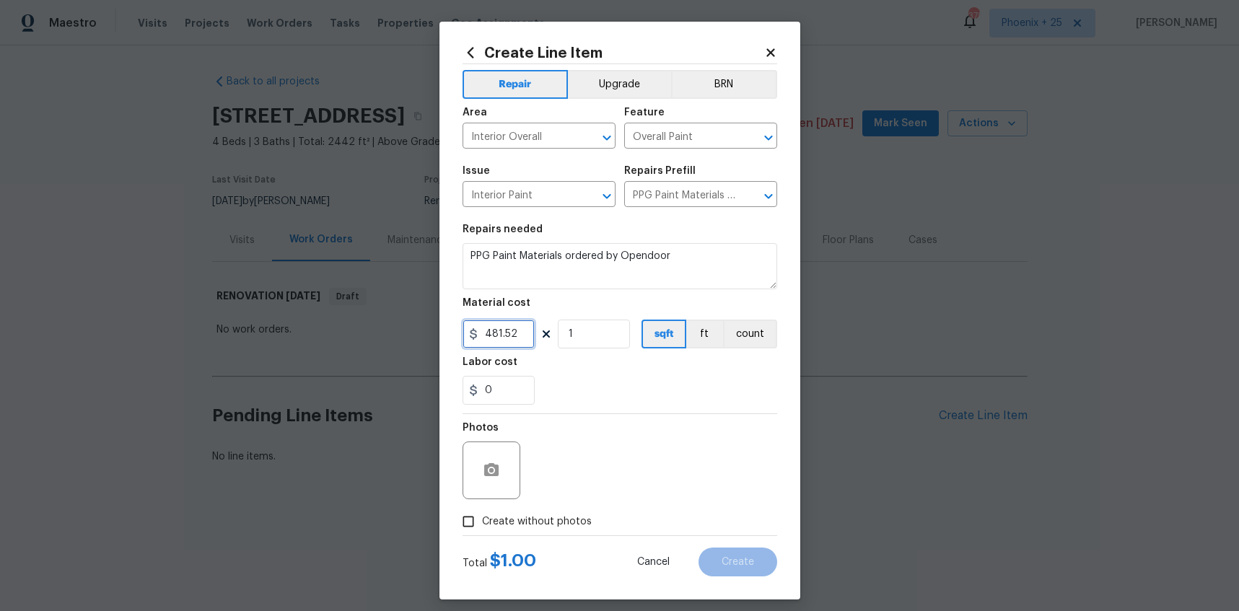
type input "481.52"
click at [497, 527] on span "Create without photos" at bounding box center [537, 522] width 110 height 15
click at [482, 527] on input "Create without photos" at bounding box center [468, 521] width 27 height 27
checkbox input "true"
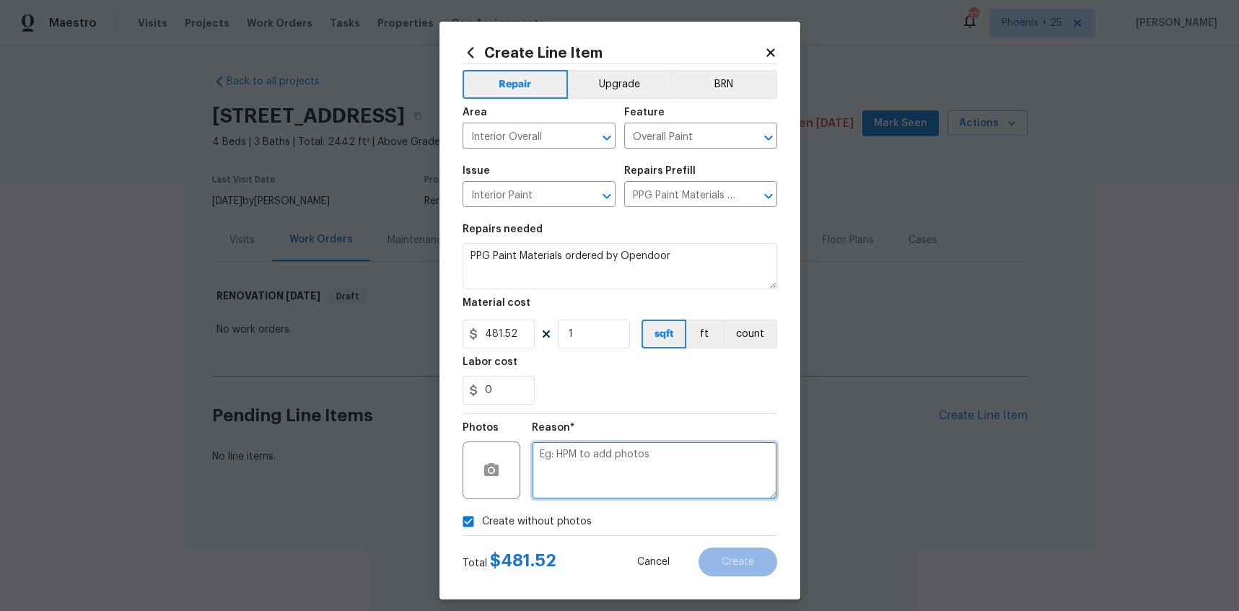
click at [556, 481] on textarea at bounding box center [654, 471] width 245 height 58
type textarea "NA"
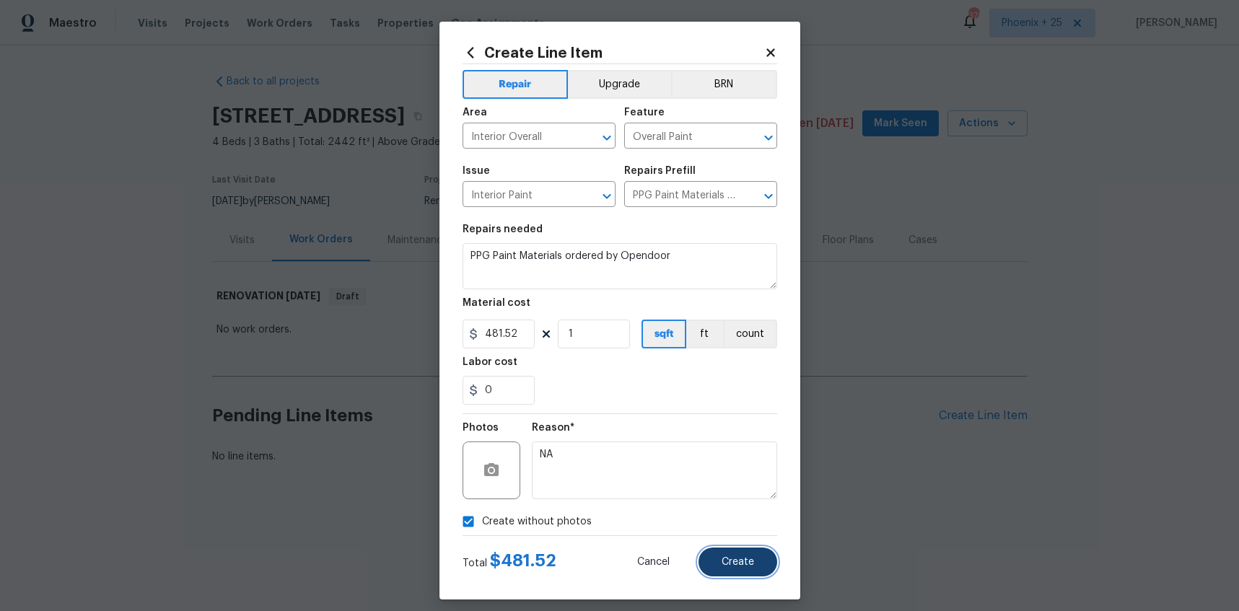
click at [711, 548] on button "Create" at bounding box center [738, 562] width 79 height 29
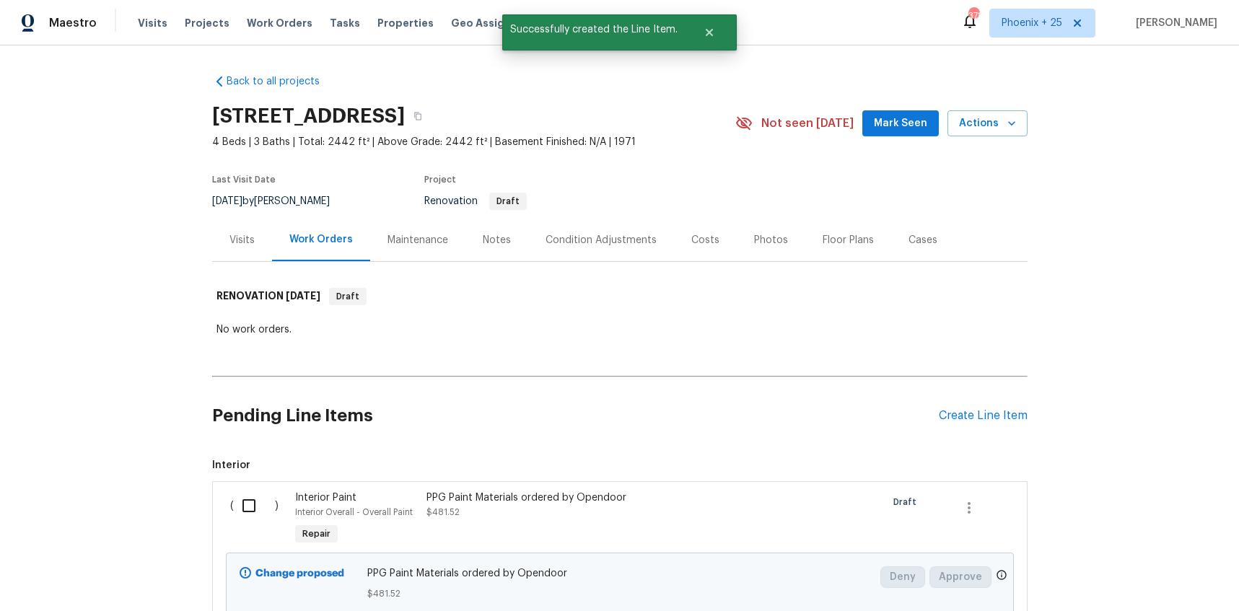
scroll to position [115, 0]
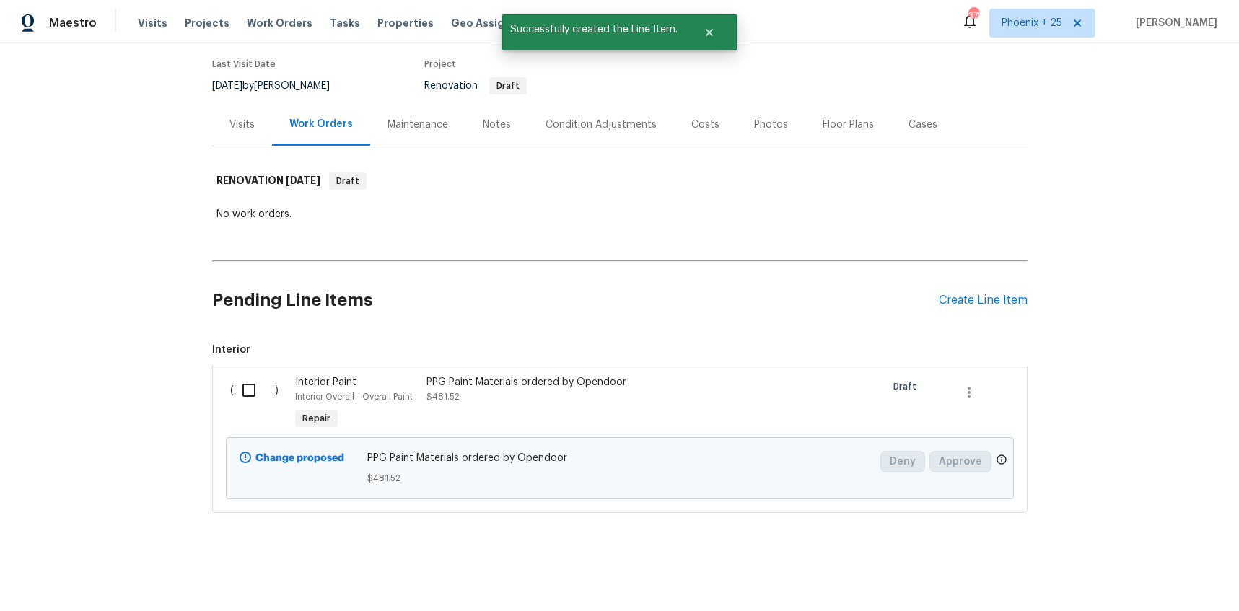
click at [1015, 273] on div "Pending Line Items Create Line Item" at bounding box center [620, 300] width 816 height 67
click at [1008, 295] on div "Create Line Item" at bounding box center [983, 301] width 89 height 14
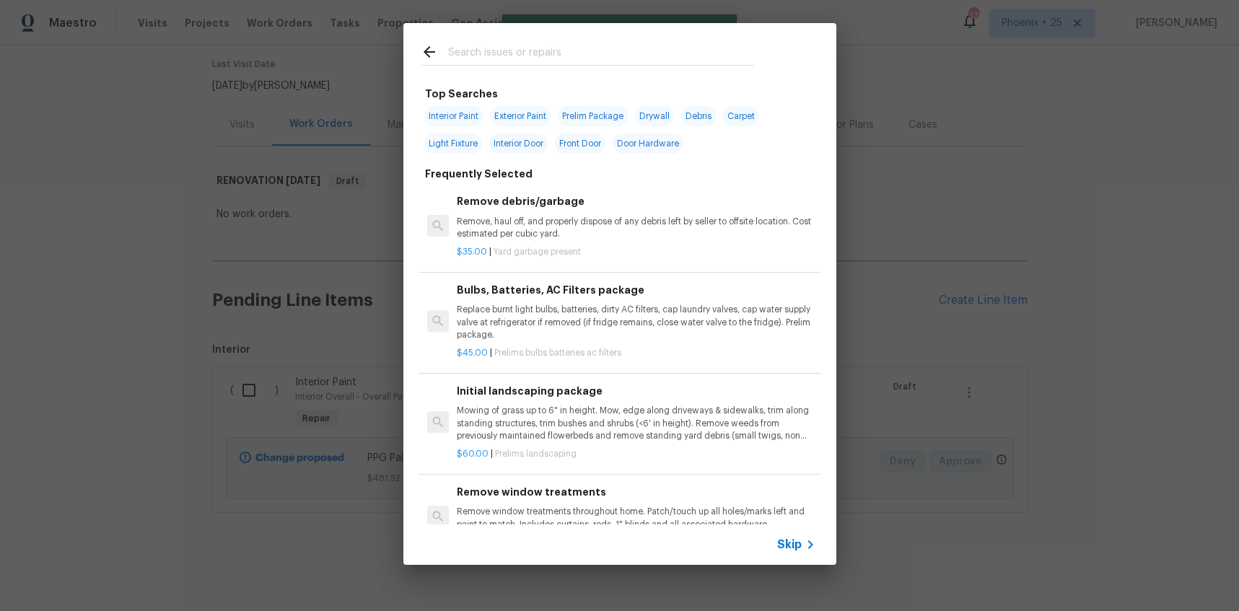
click at [600, 61] on input "text" at bounding box center [601, 54] width 306 height 22
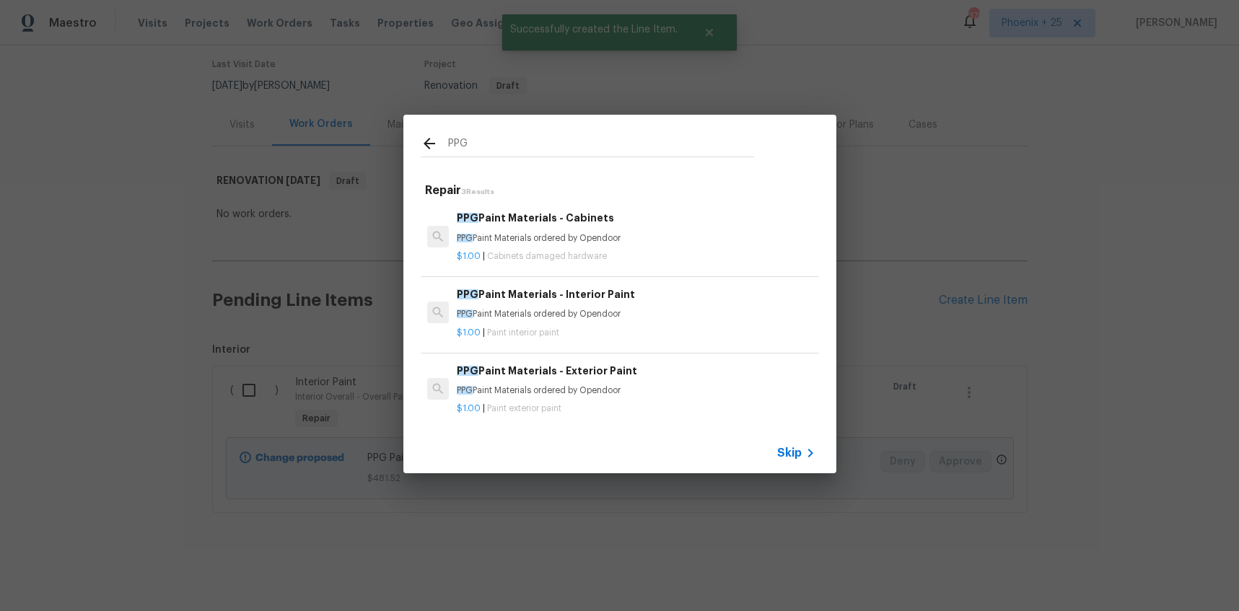
type input "PPG"
click at [665, 222] on h6 "PPG Paint Materials - Cabinets" at bounding box center [636, 218] width 358 height 16
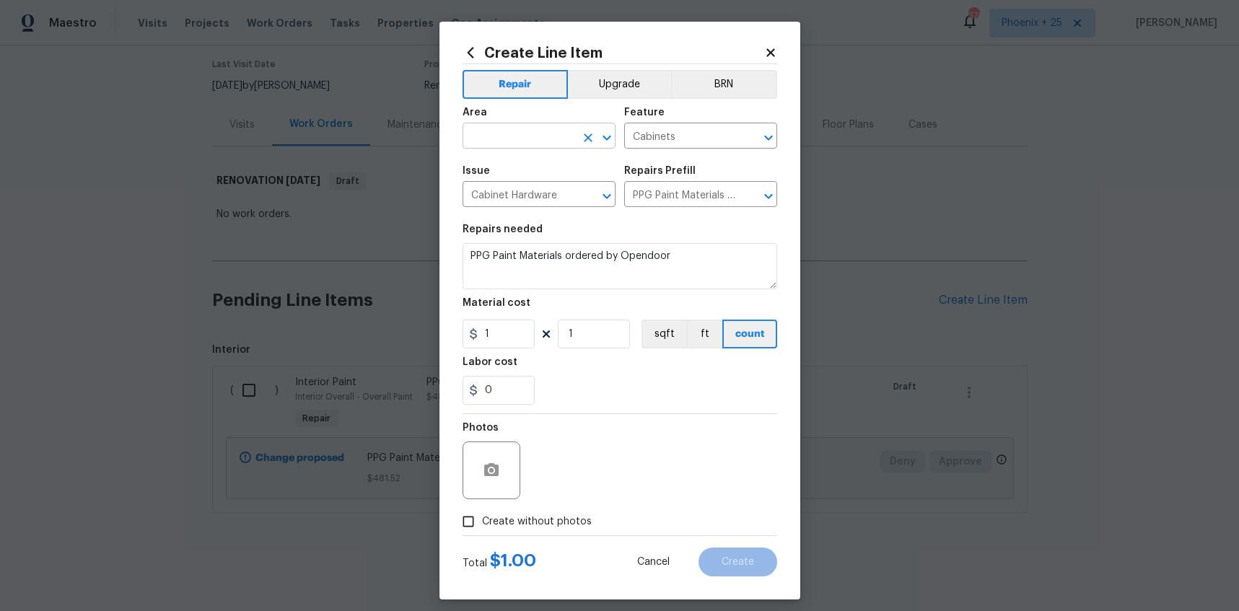
click at [536, 143] on input "text" at bounding box center [519, 137] width 113 height 22
click at [546, 190] on li "Interior Overall" at bounding box center [539, 193] width 153 height 24
type input "Interior Overall"
drag, startPoint x: 502, startPoint y: 330, endPoint x: 464, endPoint y: 329, distance: 37.5
click at [464, 329] on input "1" at bounding box center [499, 334] width 72 height 29
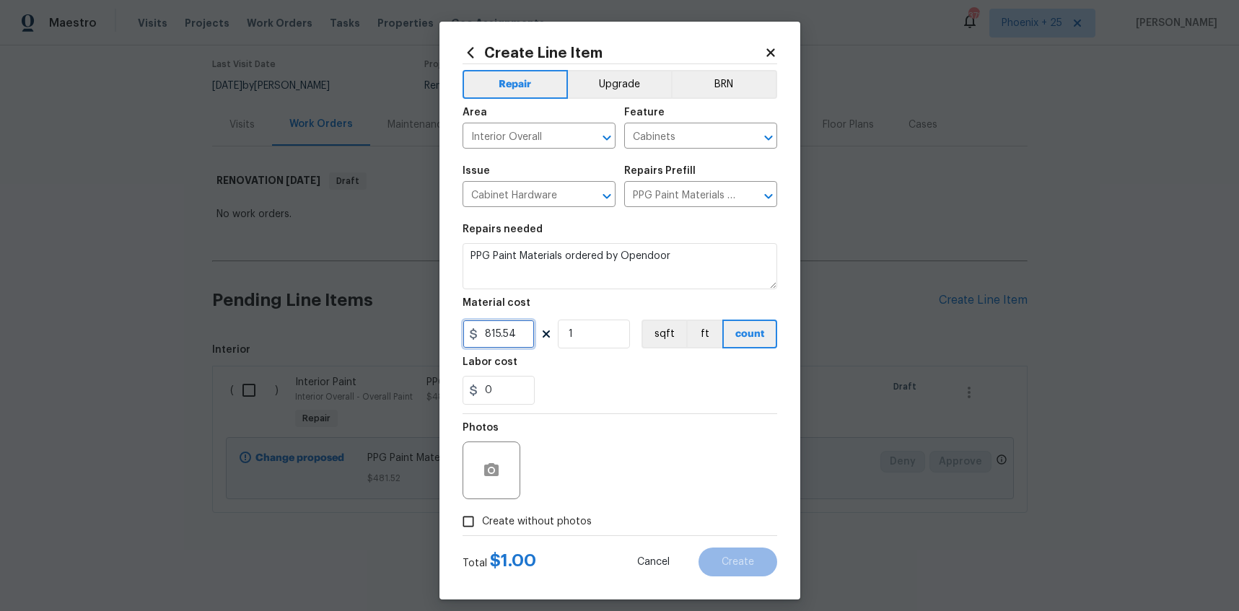
type input "815.54"
click at [541, 507] on div "Photos" at bounding box center [620, 461] width 315 height 94
drag, startPoint x: 555, startPoint y: 515, endPoint x: 563, endPoint y: 481, distance: 34.8
click at [556, 512] on label "Create without photos" at bounding box center [523, 521] width 137 height 27
click at [564, 475] on div "Photos" at bounding box center [620, 461] width 315 height 94
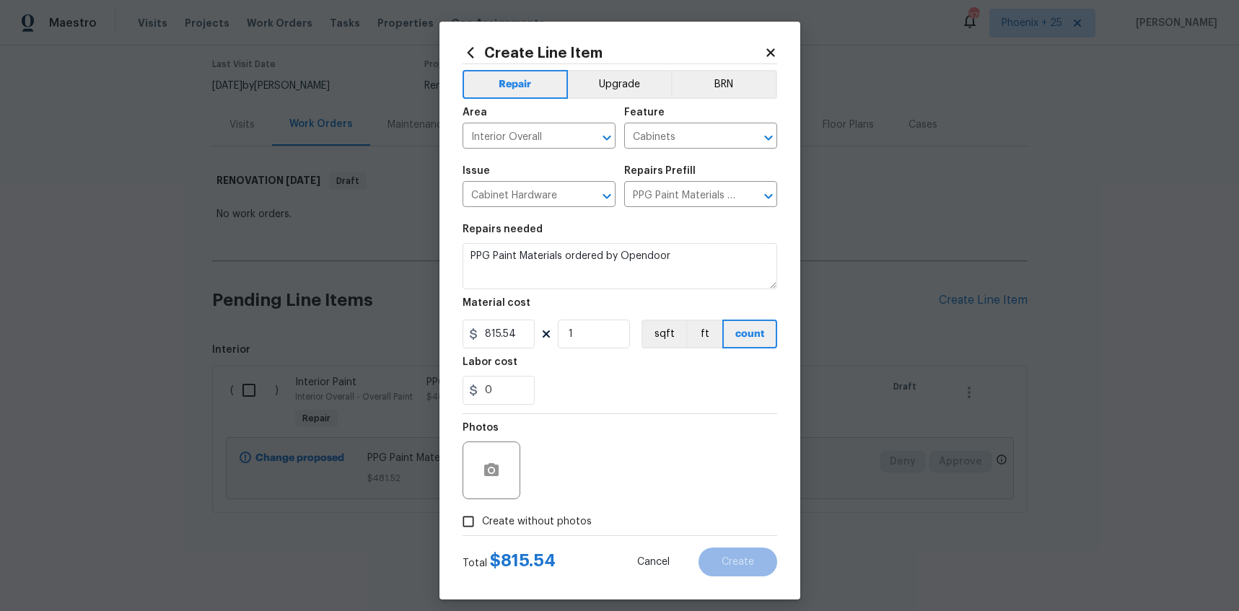
click at [564, 504] on div "Photos" at bounding box center [620, 461] width 315 height 94
click at [517, 529] on span "Create without photos" at bounding box center [537, 522] width 110 height 15
click at [482, 529] on input "Create without photos" at bounding box center [468, 521] width 27 height 27
checkbox input "true"
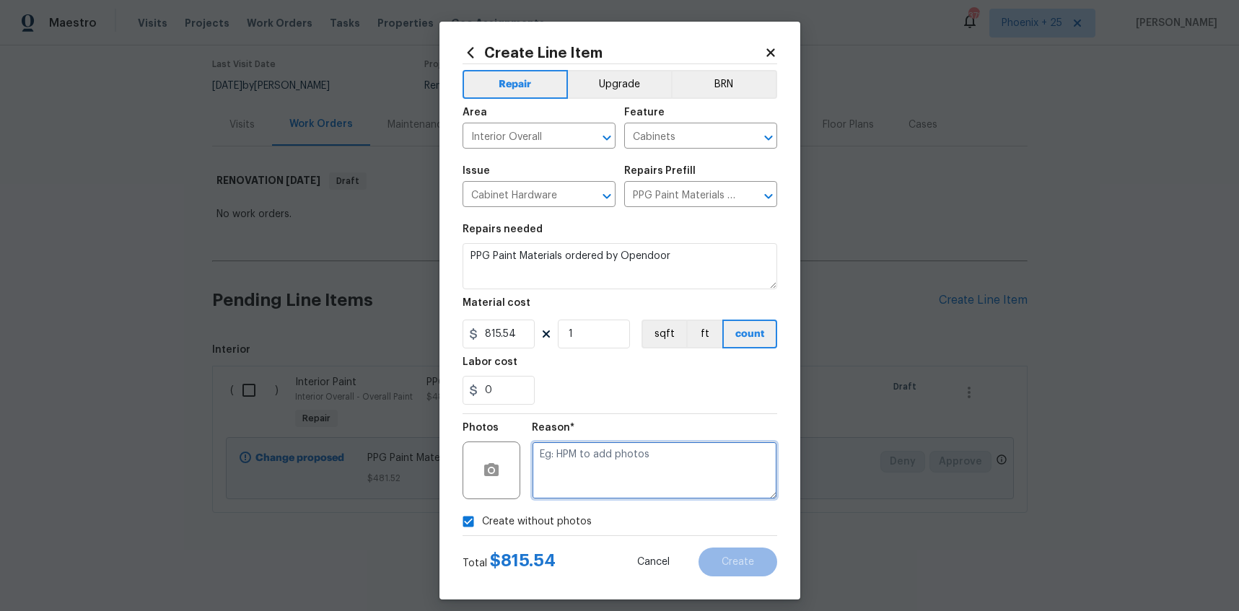
click at [588, 481] on textarea at bounding box center [654, 471] width 245 height 58
type textarea "NA"
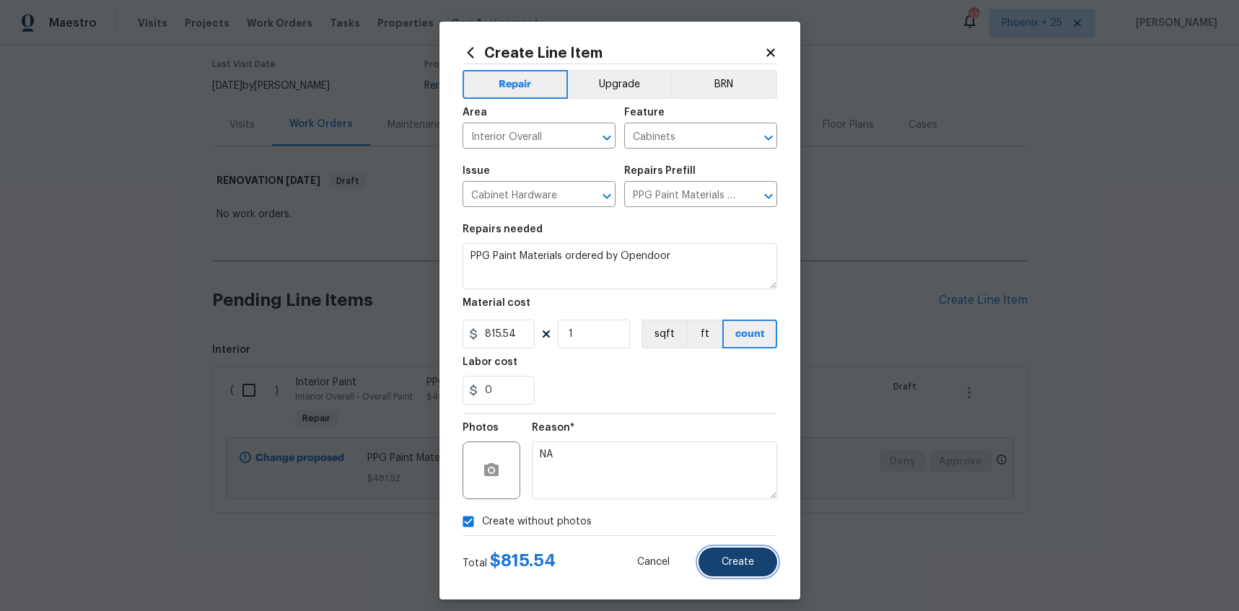
click at [770, 567] on button "Create" at bounding box center [738, 562] width 79 height 29
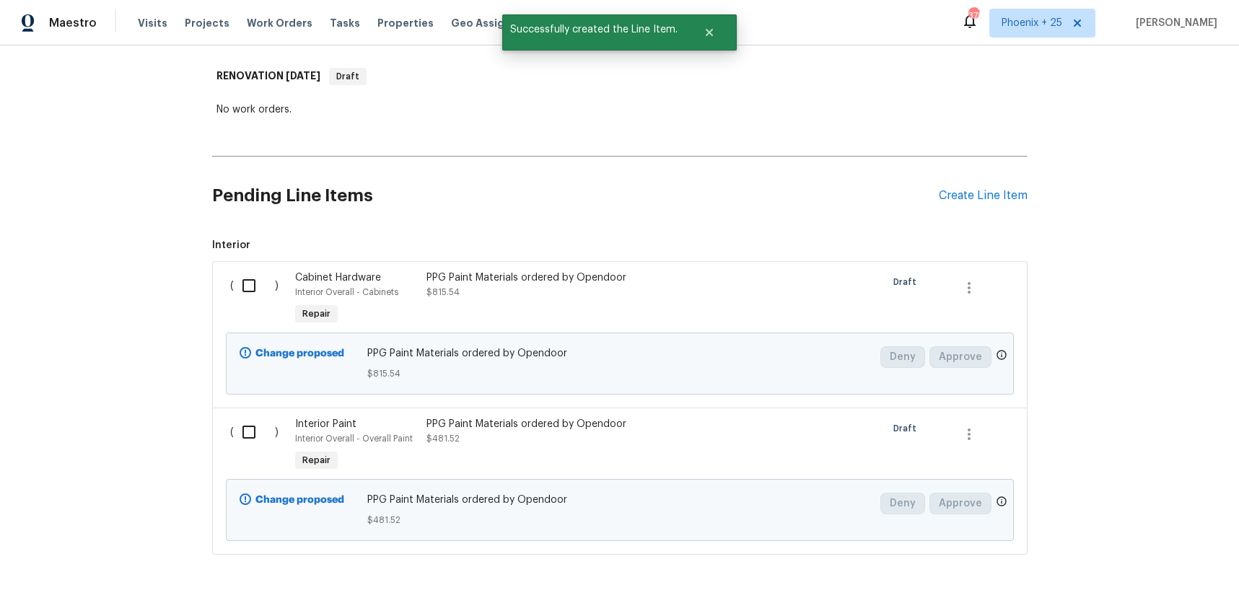
scroll to position [262, 0]
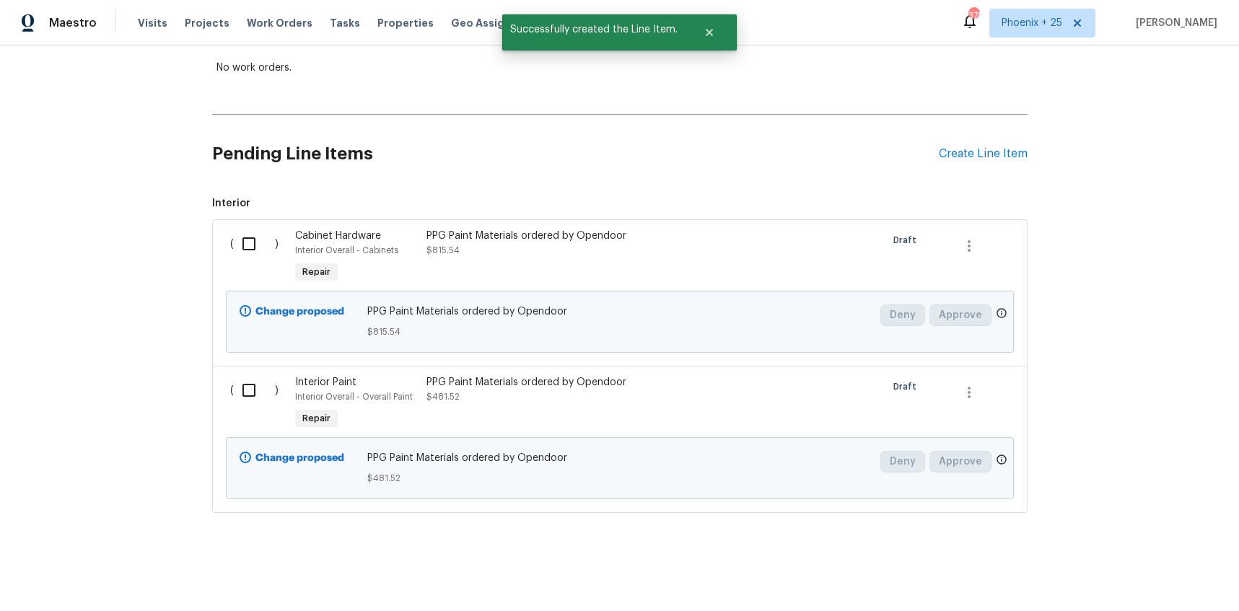
drag, startPoint x: 245, startPoint y: 239, endPoint x: 245, endPoint y: 251, distance: 12.3
click at [245, 239] on input "checkbox" at bounding box center [254, 244] width 41 height 30
checkbox input "true"
drag, startPoint x: 254, startPoint y: 379, endPoint x: 311, endPoint y: 408, distance: 63.9
click at [254, 379] on input "checkbox" at bounding box center [254, 390] width 41 height 30
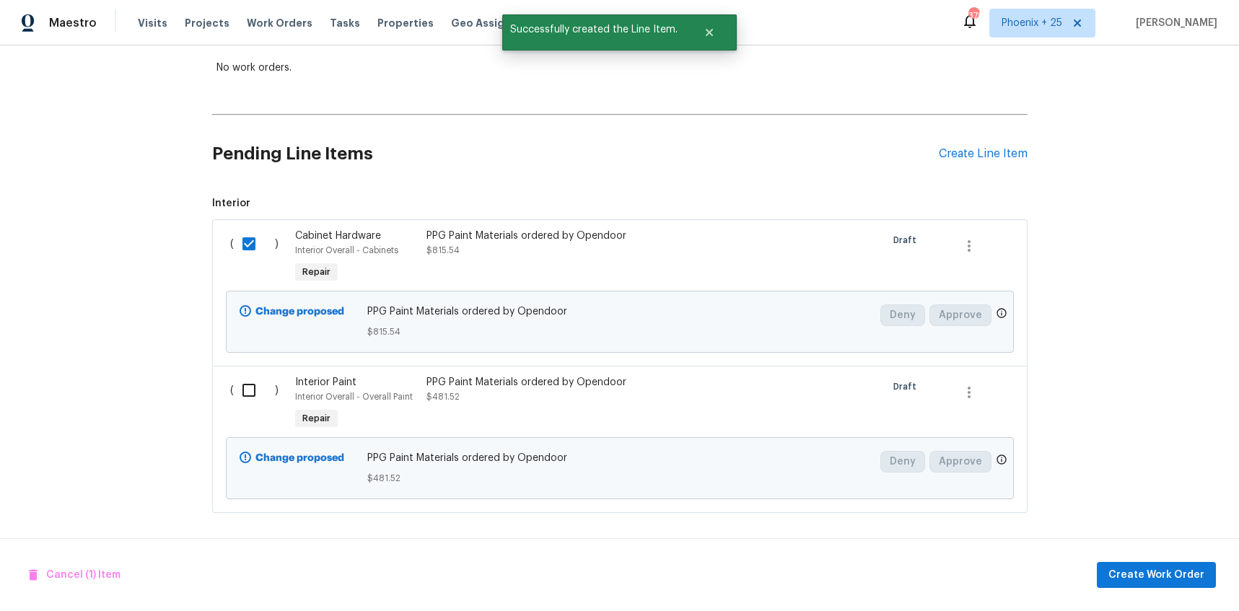
checkbox input "true"
click at [1118, 572] on span "Create Work Order" at bounding box center [1157, 576] width 96 height 18
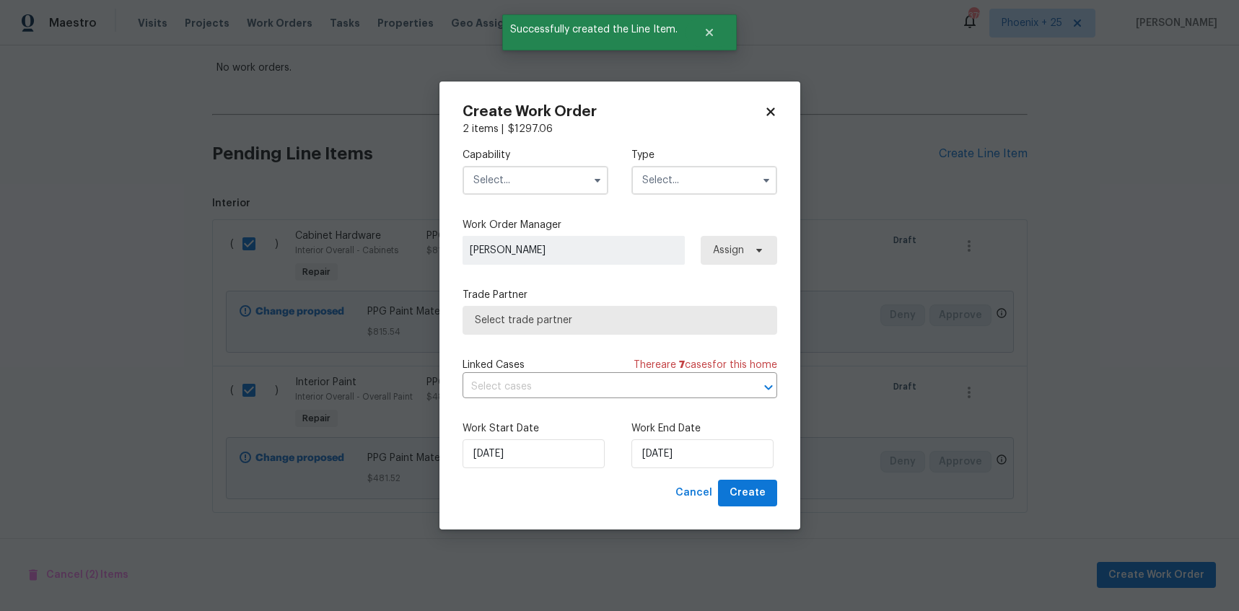
click at [543, 184] on input "text" at bounding box center [536, 180] width 146 height 29
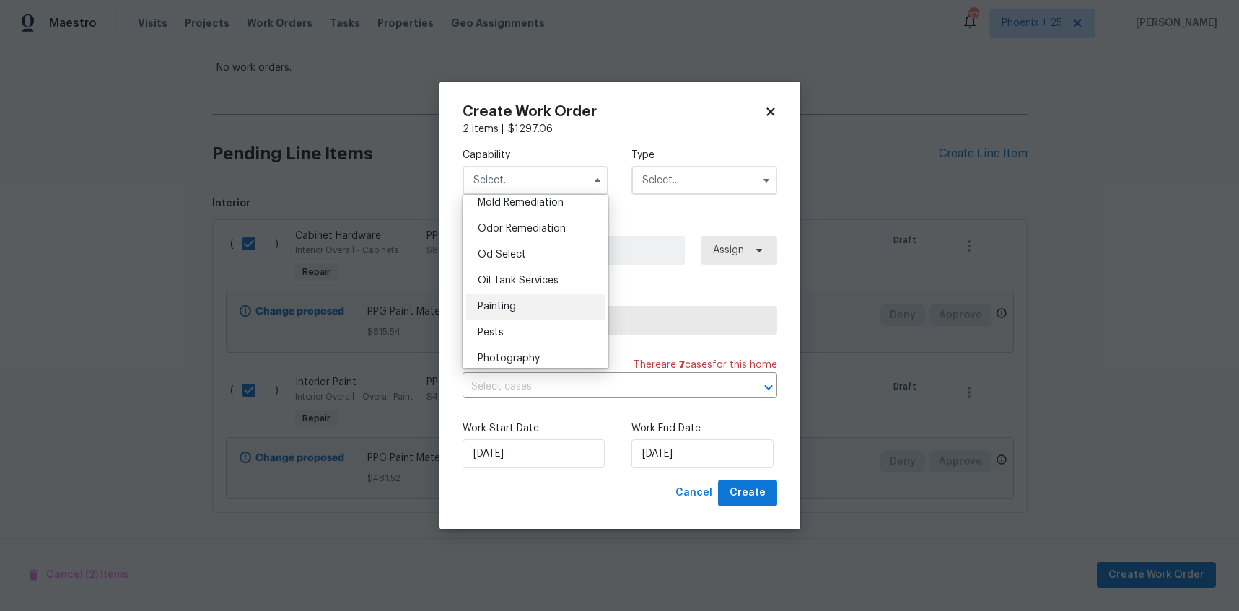
scroll to position [1124, 0]
drag, startPoint x: 525, startPoint y: 294, endPoint x: 565, endPoint y: 281, distance: 42.5
click at [525, 294] on div "Painting" at bounding box center [535, 300] width 139 height 26
type input "Painting"
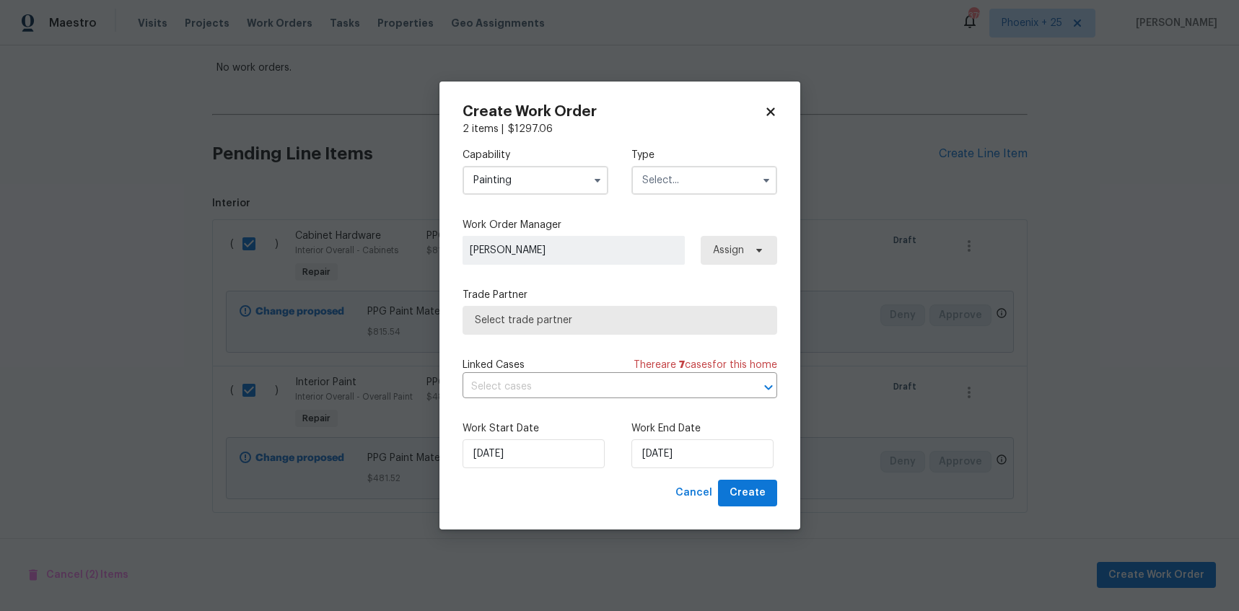
click at [652, 185] on input "text" at bounding box center [704, 180] width 146 height 29
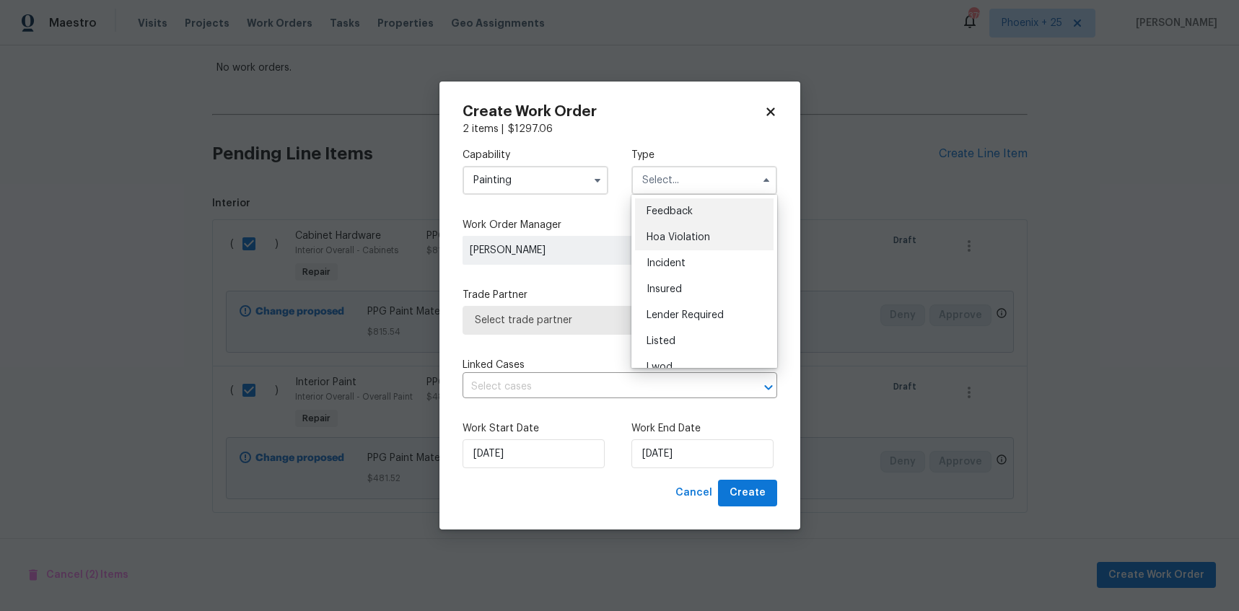
scroll to position [172, 0]
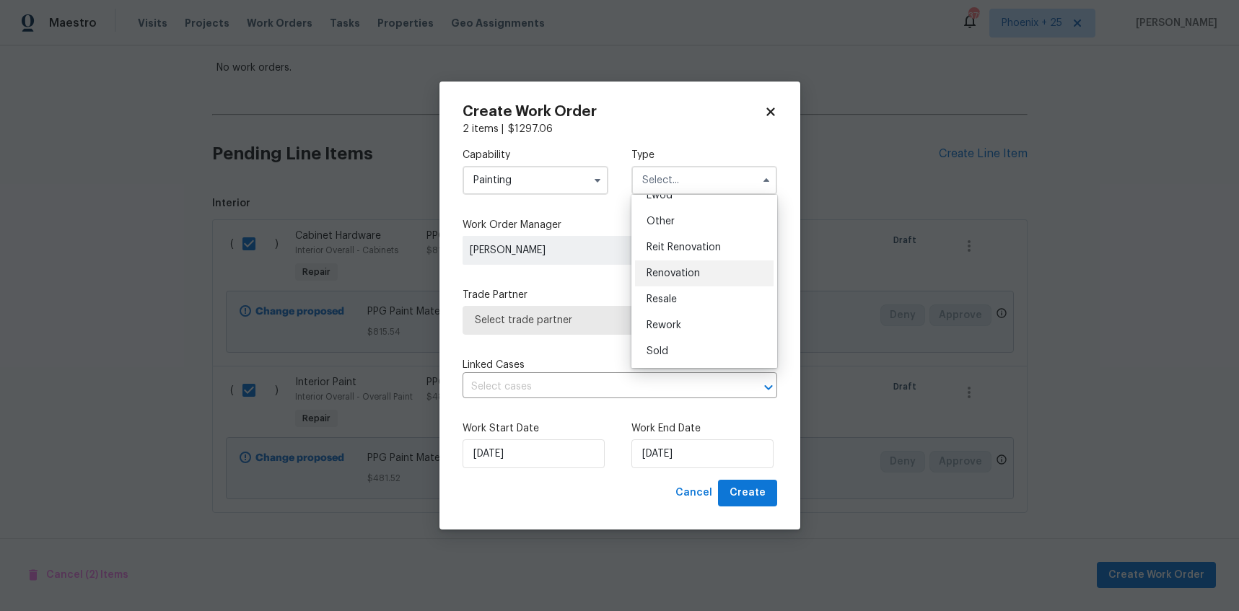
click at [670, 279] on div "Renovation" at bounding box center [704, 274] width 139 height 26
type input "Renovation"
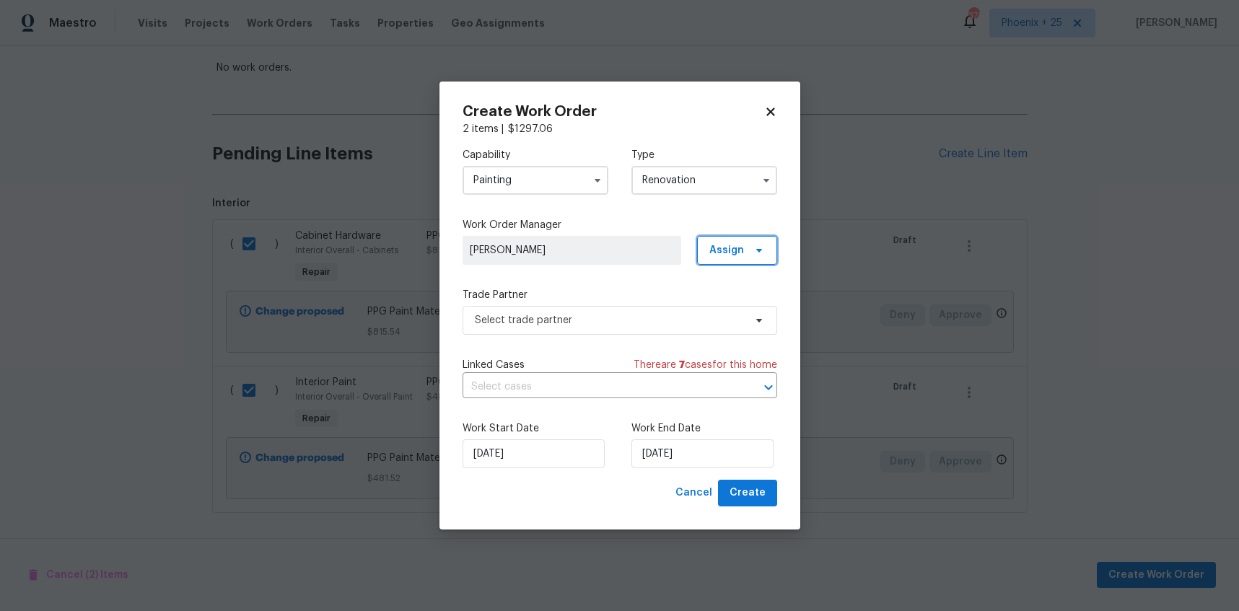
click at [707, 254] on span "Assign" at bounding box center [737, 250] width 80 height 29
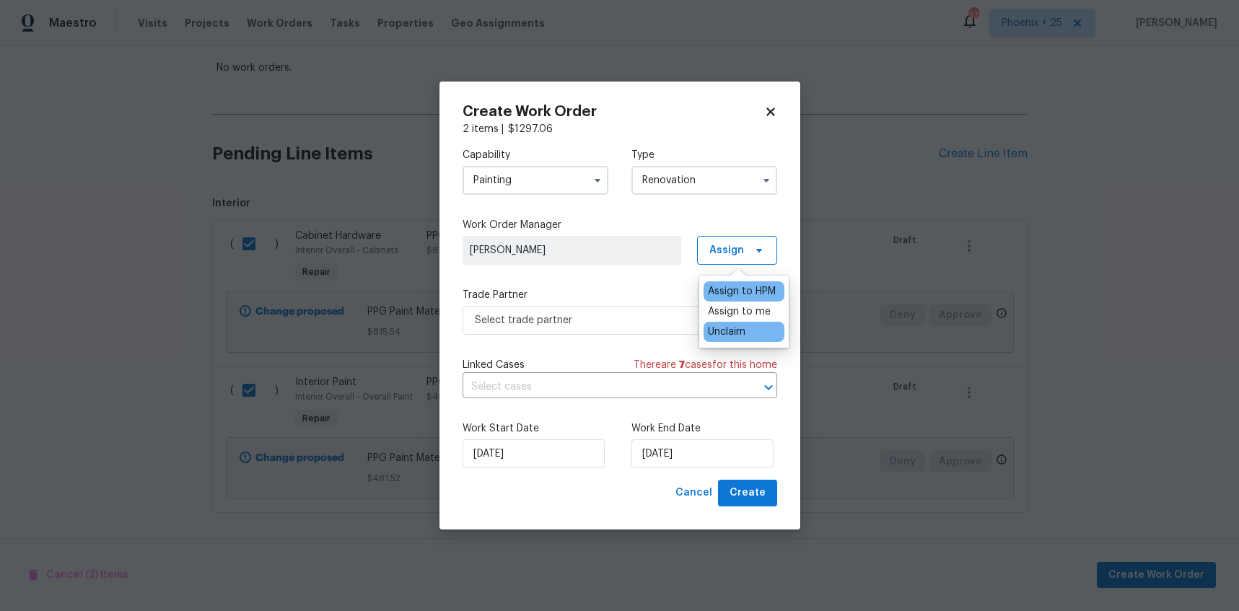
click at [717, 322] on div "Unclaim" at bounding box center [744, 332] width 81 height 20
click at [717, 308] on div "Assign to me" at bounding box center [739, 312] width 63 height 14
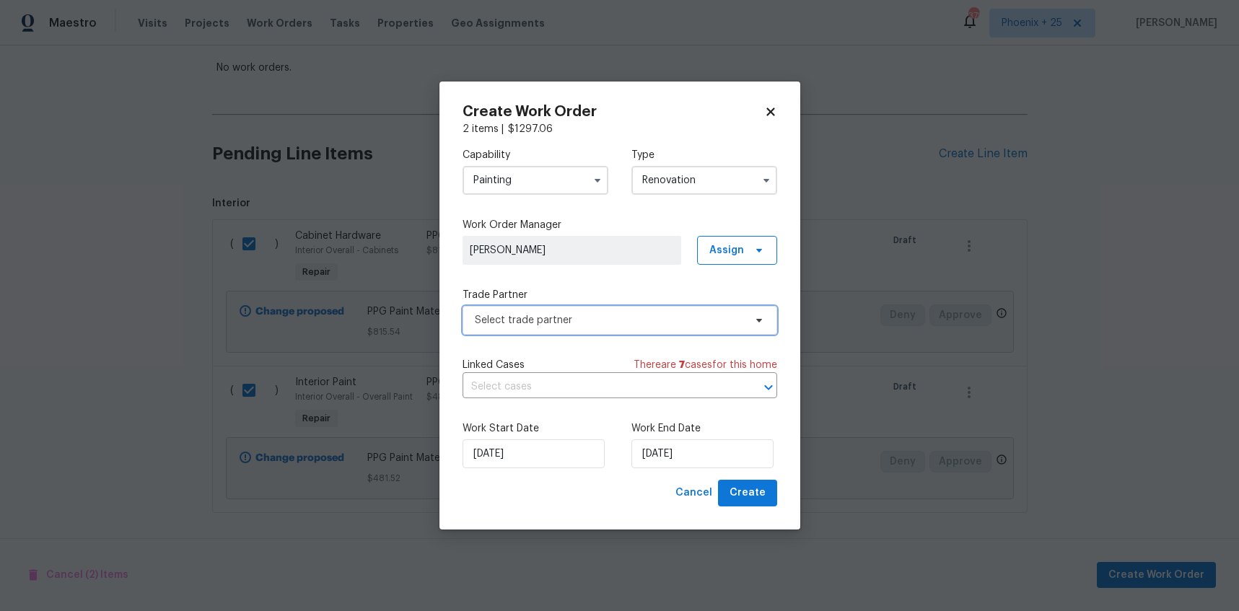
click at [637, 312] on span "Select trade partner" at bounding box center [620, 320] width 315 height 29
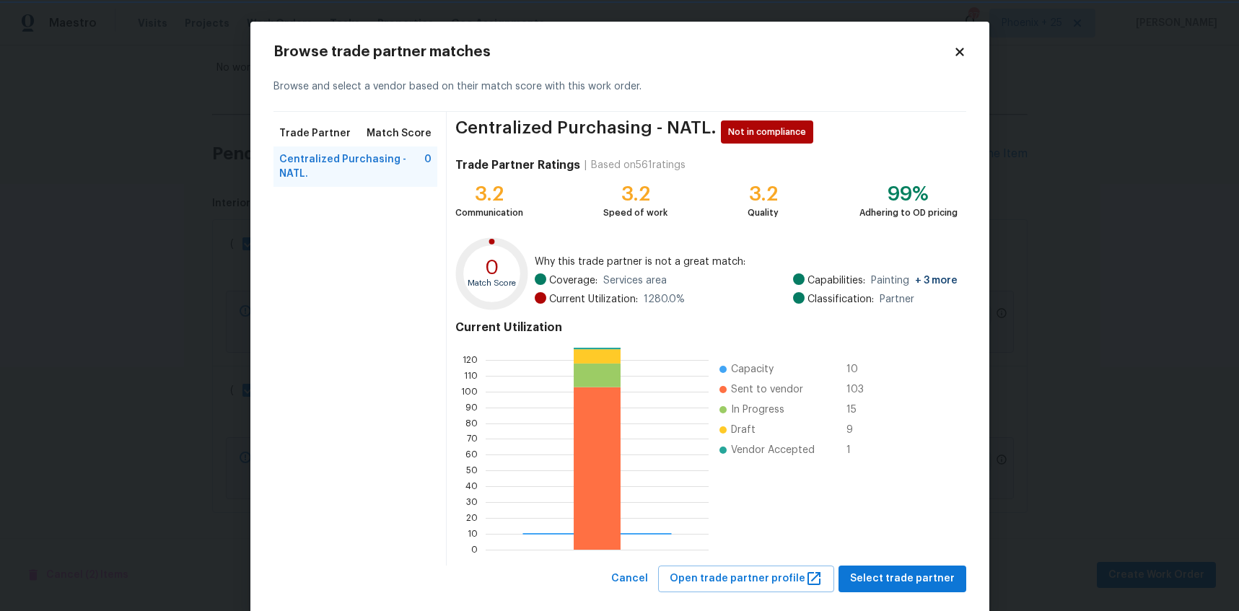
scroll to position [26, 0]
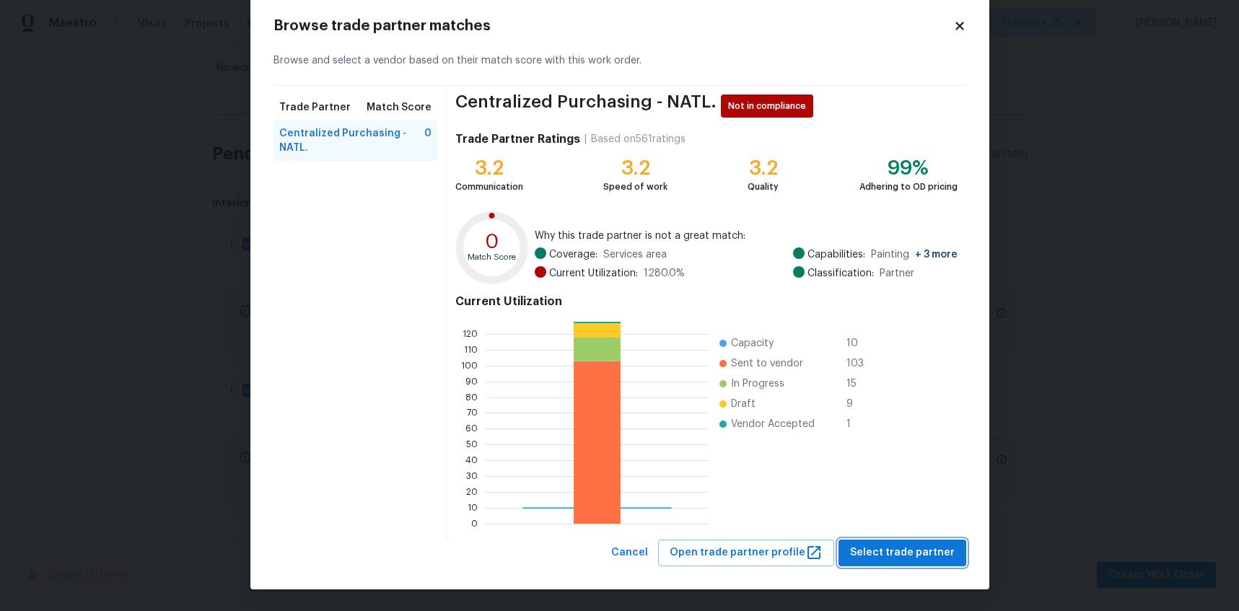
click at [898, 547] on span "Select trade partner" at bounding box center [902, 553] width 105 height 18
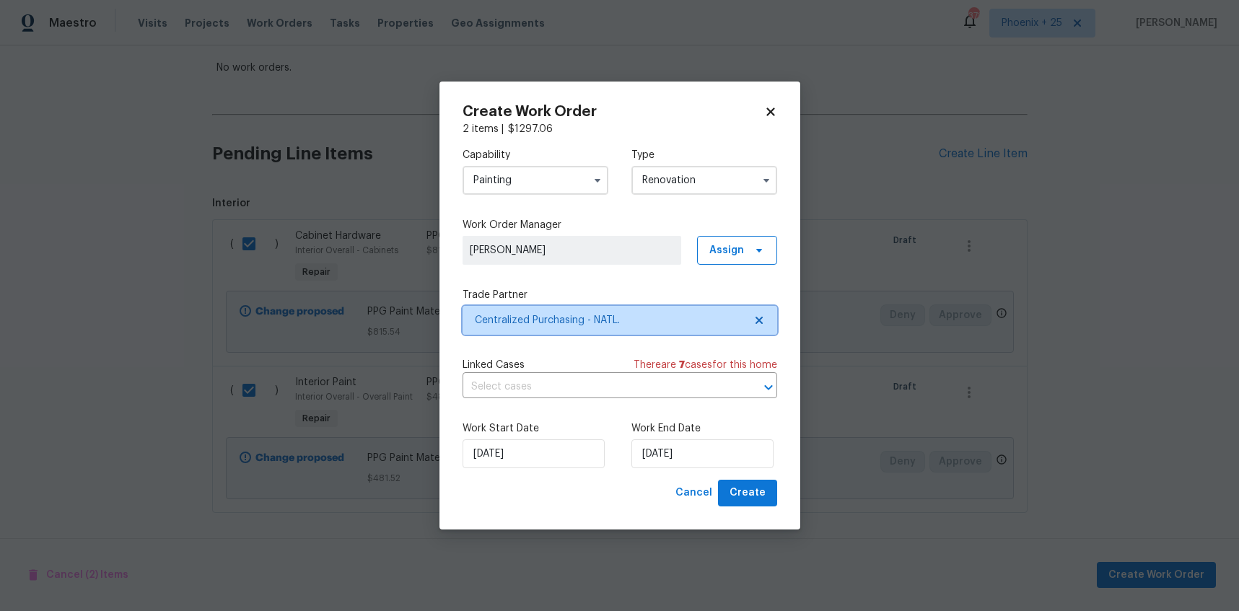
scroll to position [0, 0]
click at [757, 500] on span "Create" at bounding box center [748, 493] width 36 height 18
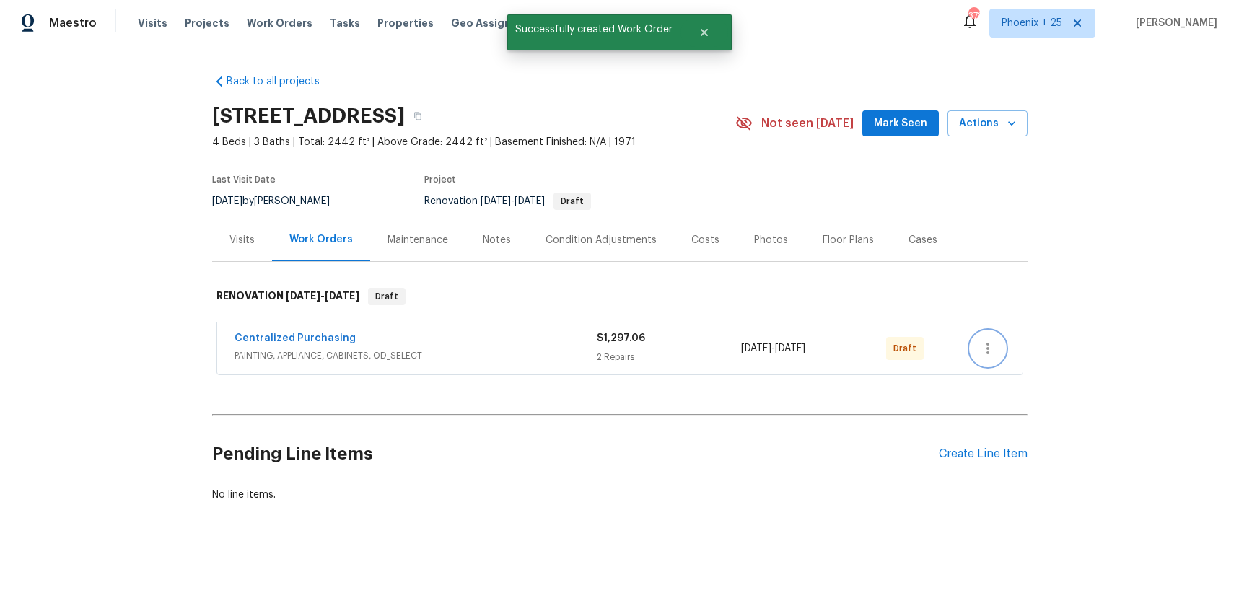
click at [997, 356] on button "button" at bounding box center [988, 348] width 35 height 35
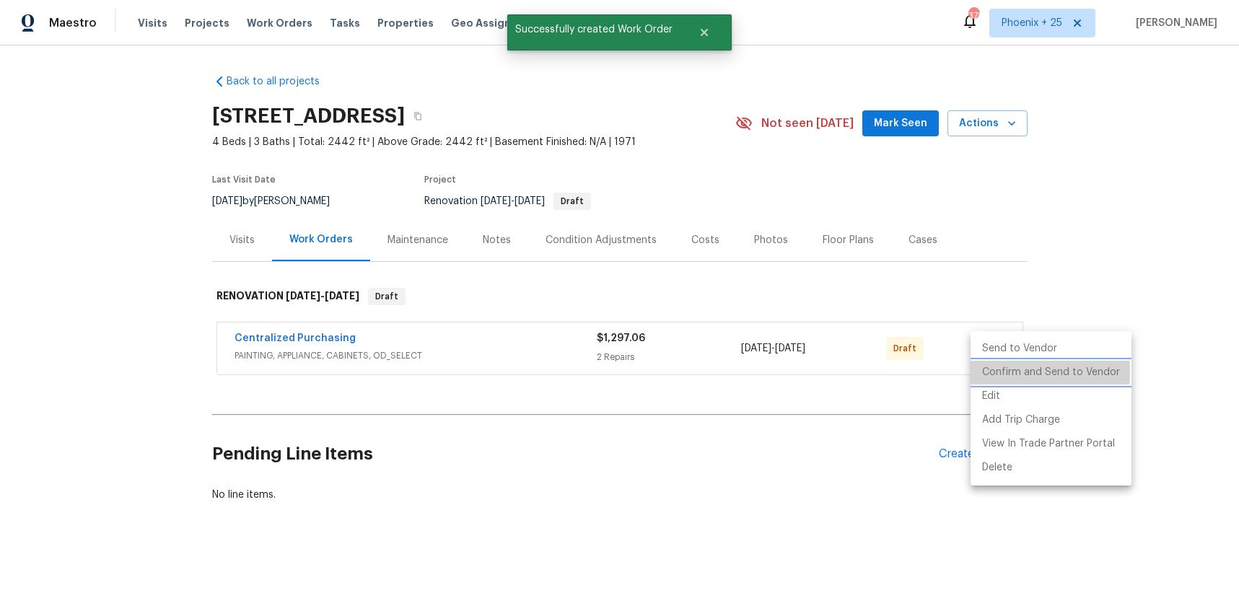
click at [997, 372] on li "Confirm and Send to Vendor" at bounding box center [1051, 373] width 161 height 24
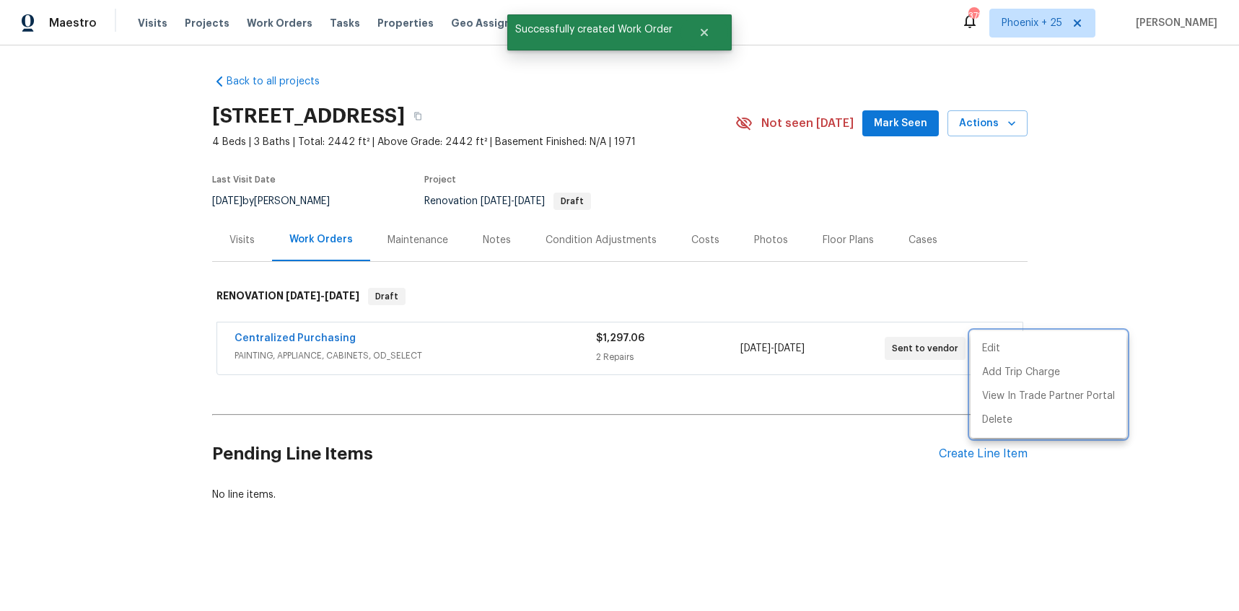
click at [167, 331] on div at bounding box center [619, 305] width 1239 height 611
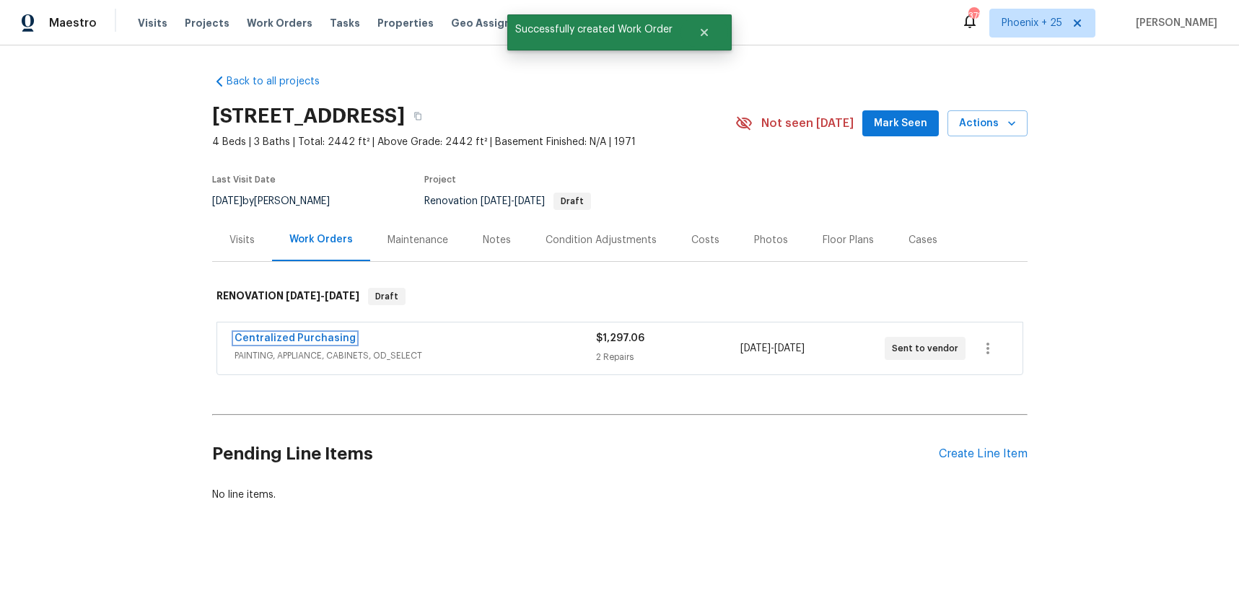
click at [245, 339] on link "Centralized Purchasing" at bounding box center [295, 338] width 121 height 10
